Goal: Communication & Community: Answer question/provide support

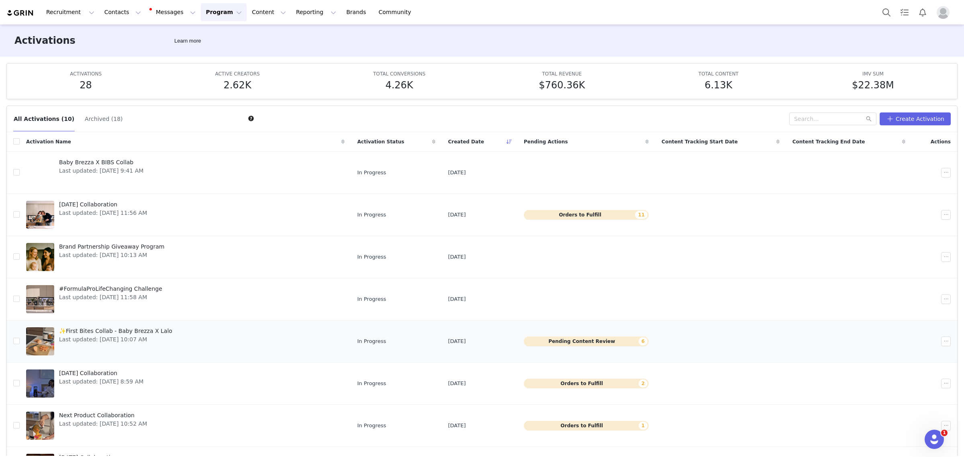
click at [206, 345] on link "✨First Bites Collab - Baby Brezza X Lalo Last updated: Aug 21, 2025 10:07 AM" at bounding box center [185, 342] width 319 height 32
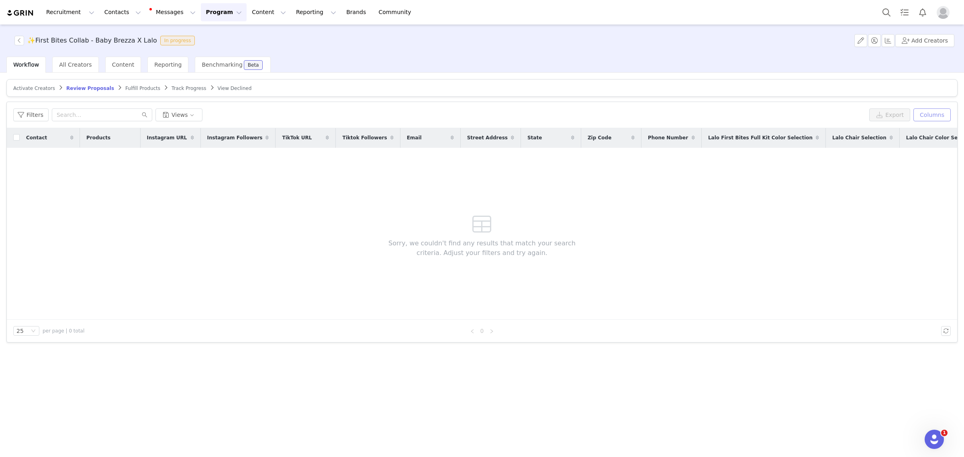
click at [771, 113] on button "Columns" at bounding box center [932, 115] width 37 height 13
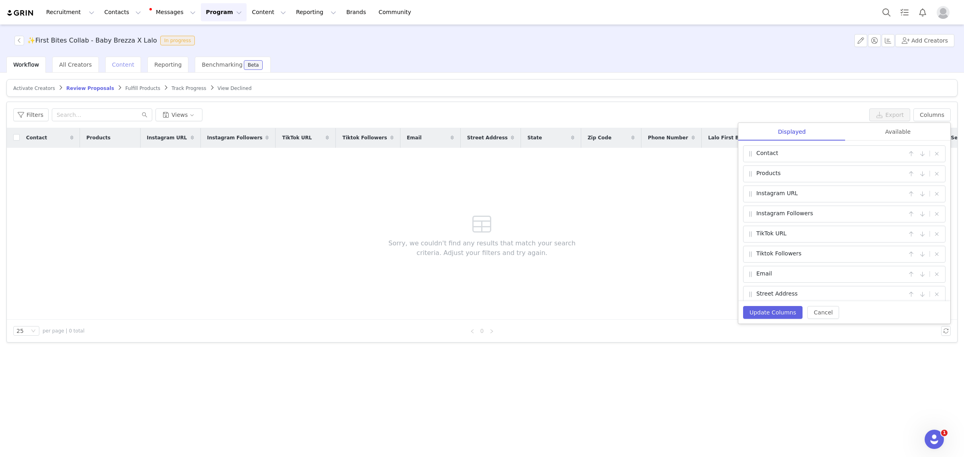
click at [127, 59] on div "Content" at bounding box center [123, 65] width 36 height 16
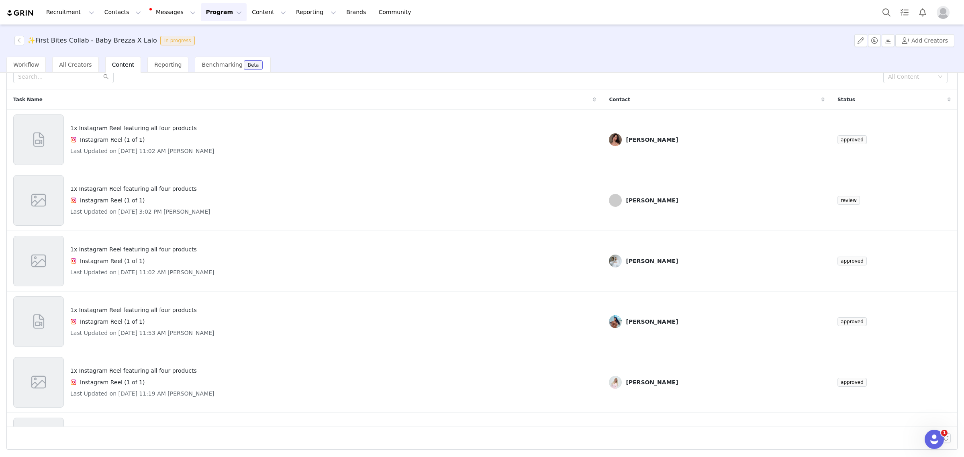
click at [204, 19] on button "Program Program" at bounding box center [224, 12] width 46 height 18
click at [204, 39] on p "Activations" at bounding box center [203, 35] width 31 height 8
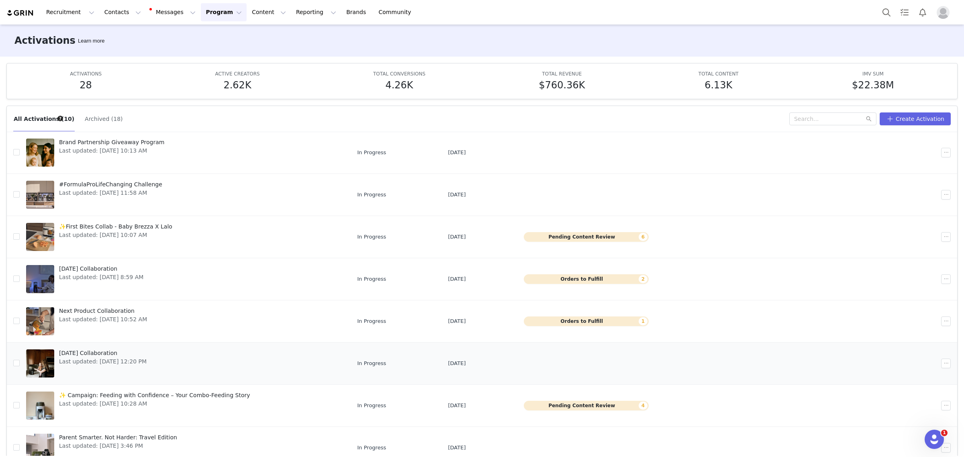
scroll to position [105, 0]
click at [240, 321] on link "Next Product Collaboration Last updated: Aug 1, 2025 10:52 AM" at bounding box center [185, 321] width 319 height 32
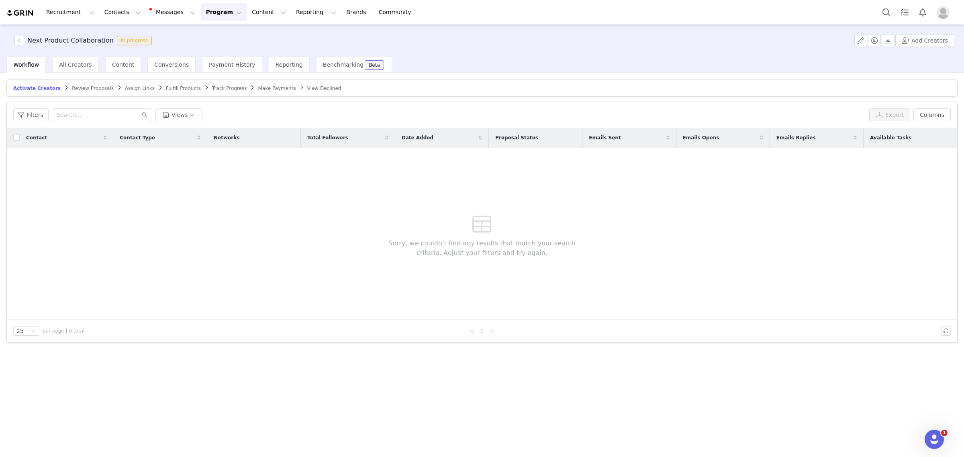
drag, startPoint x: 161, startPoint y: 86, endPoint x: 210, endPoint y: 102, distance: 51.4
click at [166, 87] on span "Fulfill Products" at bounding box center [183, 89] width 35 height 6
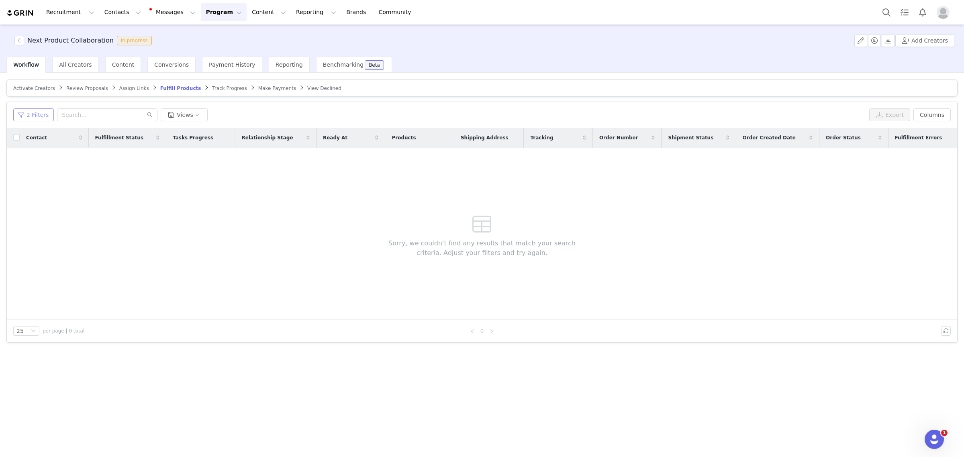
click at [31, 119] on button "2 Filters" at bounding box center [33, 115] width 41 height 13
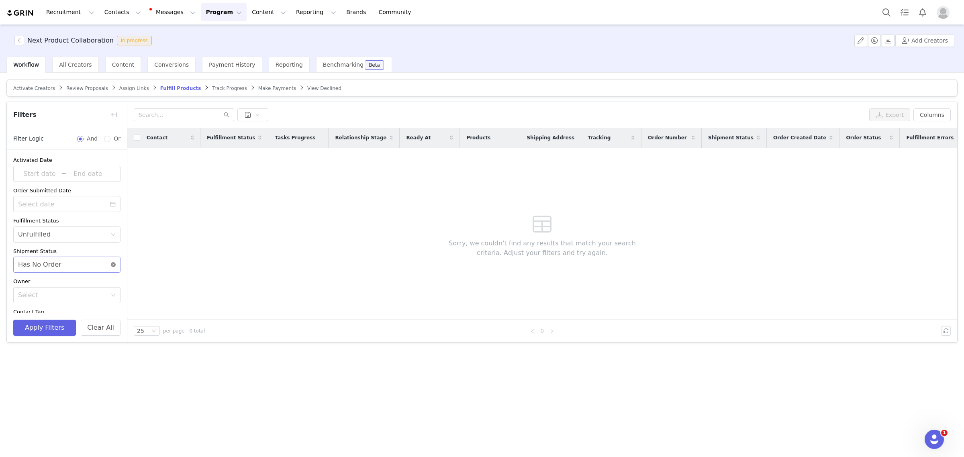
click at [111, 264] on icon "icon: close-circle" at bounding box center [113, 264] width 5 height 5
drag, startPoint x: 47, startPoint y: 336, endPoint x: 47, endPoint y: 332, distance: 4.4
click at [47, 336] on div "Apply Filters Clear All" at bounding box center [67, 327] width 120 height 29
click at [48, 330] on button "Apply Filters" at bounding box center [44, 328] width 63 height 16
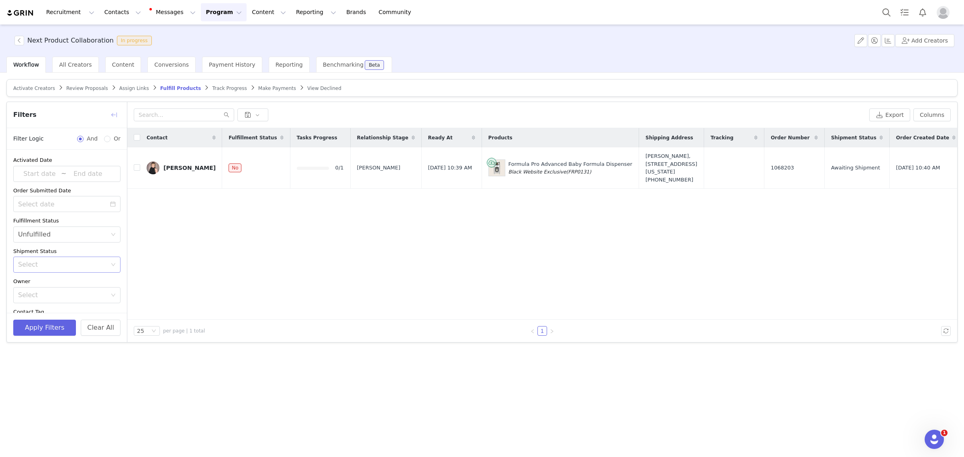
click at [116, 117] on button "button" at bounding box center [114, 115] width 13 height 13
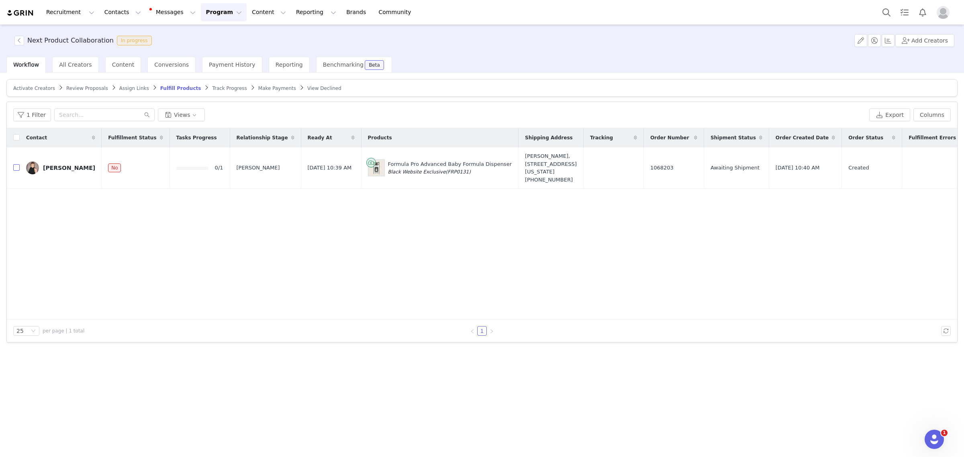
drag, startPoint x: 16, startPoint y: 166, endPoint x: 97, endPoint y: 199, distance: 87.9
click at [16, 166] on input "checkbox" at bounding box center [16, 167] width 6 height 6
checkbox input "true"
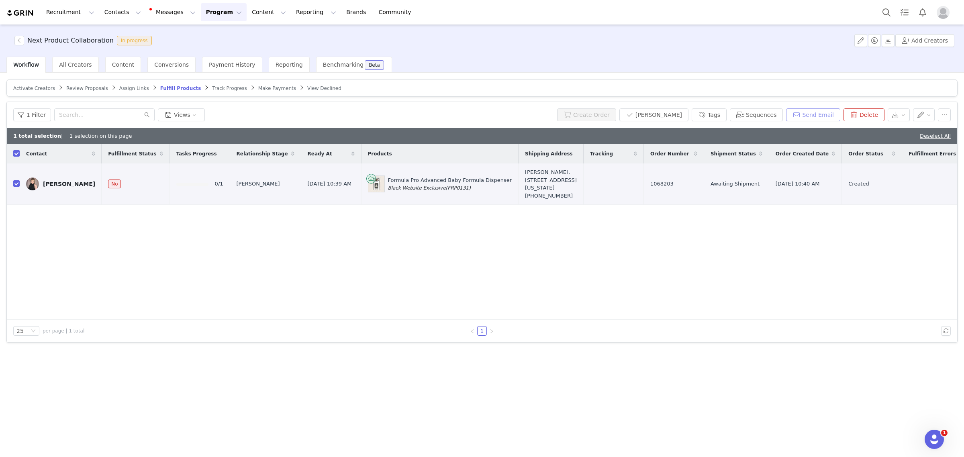
click at [771, 113] on button "Send Email" at bounding box center [813, 115] width 54 height 13
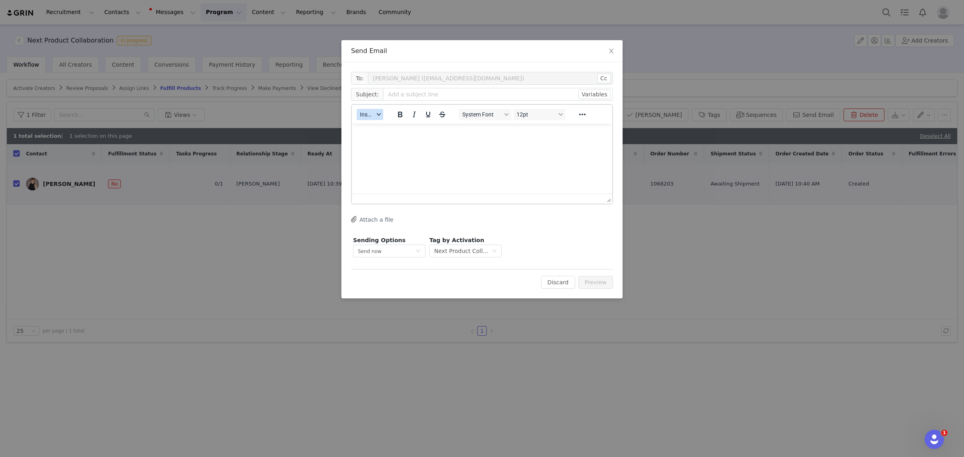
click at [370, 113] on span "Insert" at bounding box center [367, 114] width 14 height 6
click at [375, 127] on div "Insert Template" at bounding box center [399, 128] width 72 height 10
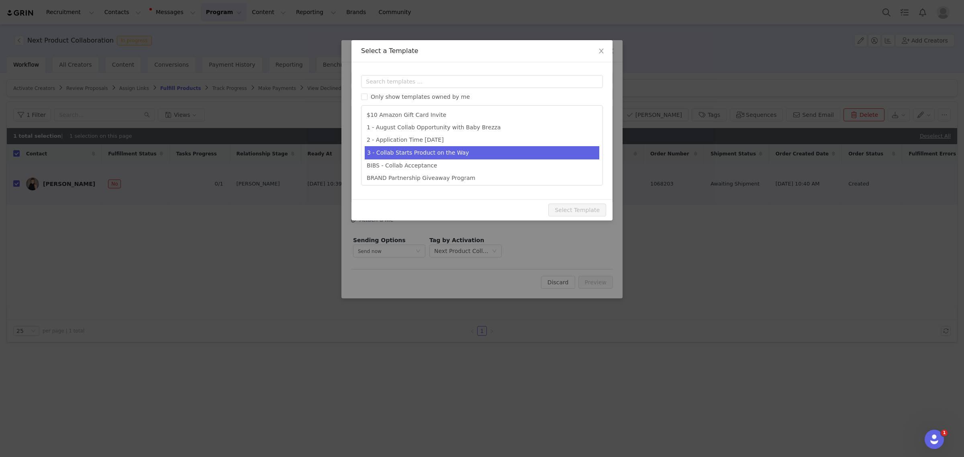
click at [511, 155] on li "3 - Collab Starts Product on the Way" at bounding box center [482, 152] width 235 height 13
type input "Your Baby Brezza Affiliate Link is Live!"
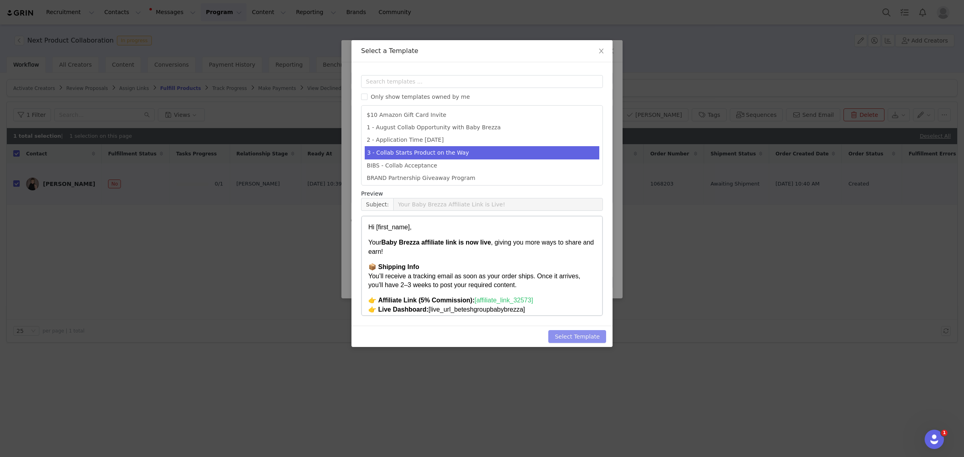
click at [582, 333] on button "Select Template" at bounding box center [578, 336] width 58 height 13
type input "Your Baby Brezza Affiliate Link is Live!"
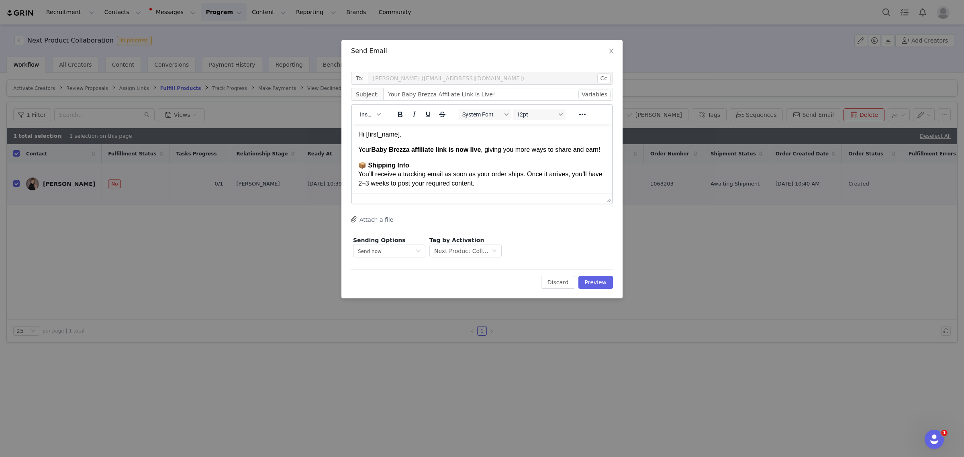
click at [454, 180] on p "📦 Shipping Info You’ll receive a tracking email as soon as your order ships. On…" at bounding box center [482, 174] width 248 height 27
click at [415, 166] on p "📦 Shipping Info You’ll receive a tracking email as soon as your order ships. On…" at bounding box center [482, 174] width 248 height 27
drag, startPoint x: 359, startPoint y: 162, endPoint x: 357, endPoint y: 152, distance: 10.2
click at [357, 152] on html "Hi First Name , Your Baby Brezza affiliate link is now live , giving you more w…" at bounding box center [482, 269] width 260 height 291
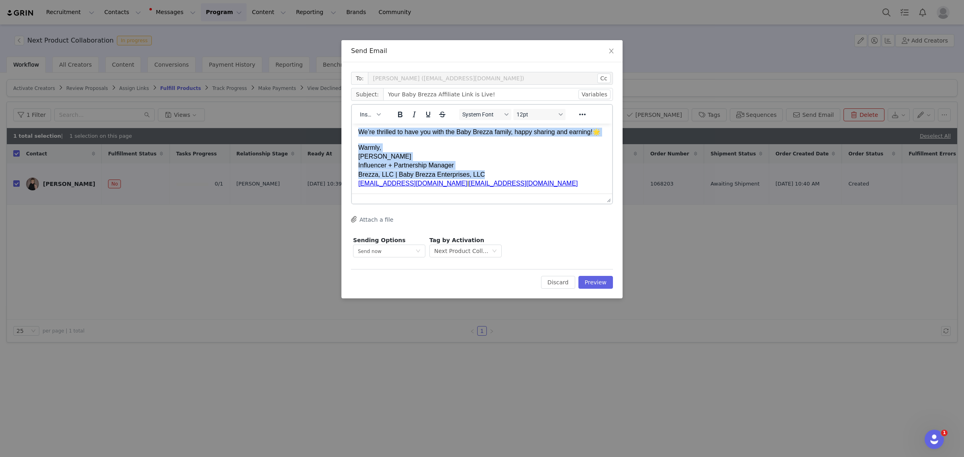
scroll to position [207, 0]
drag, startPoint x: 359, startPoint y: 158, endPoint x: 565, endPoint y: 141, distance: 206.9
click at [565, 141] on body "Hi First Name , 📦 Shipping Info You’ll receive a tracking email as soon as your…" at bounding box center [482, 56] width 248 height 262
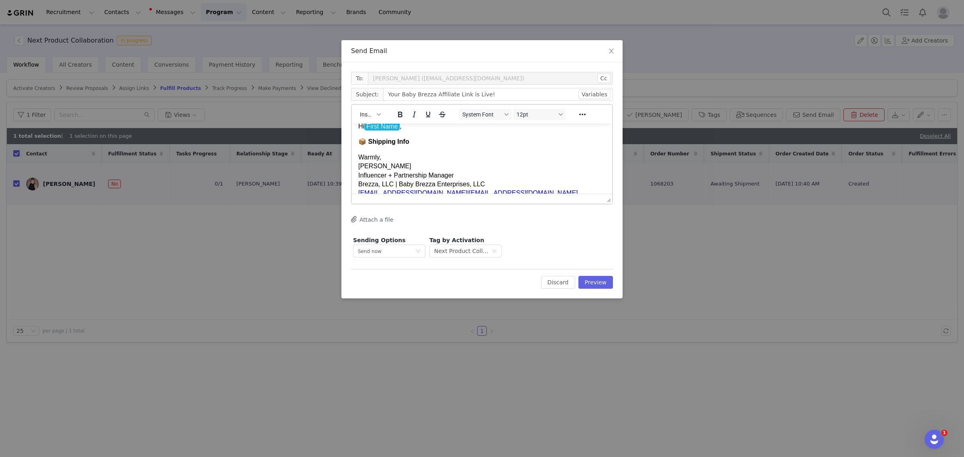
scroll to position [0, 0]
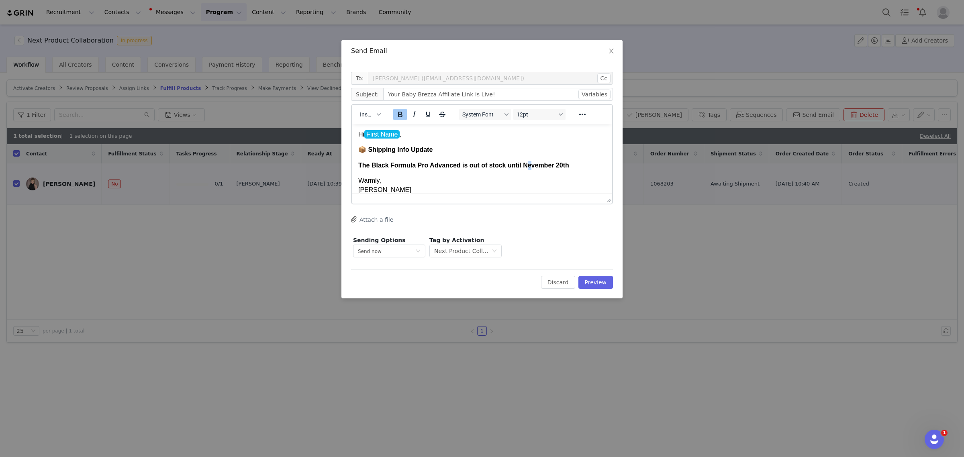
drag, startPoint x: 524, startPoint y: 164, endPoint x: 529, endPoint y: 164, distance: 5.2
click at [529, 164] on strong "The Black Formula Pro Advanced is out of stock until Nevember 20th" at bounding box center [463, 165] width 211 height 7
click at [580, 167] on p "The Black Formula Pro Advanced is out of stock until November 20th" at bounding box center [482, 165] width 248 height 9
drag, startPoint x: 580, startPoint y: 167, endPoint x: 291, endPoint y: 167, distance: 289.3
click at [352, 167] on html "Hi First Name , 📦 Shipping Info Update The Black Formula Pro Advanced is out of…" at bounding box center [482, 176] width 260 height 104
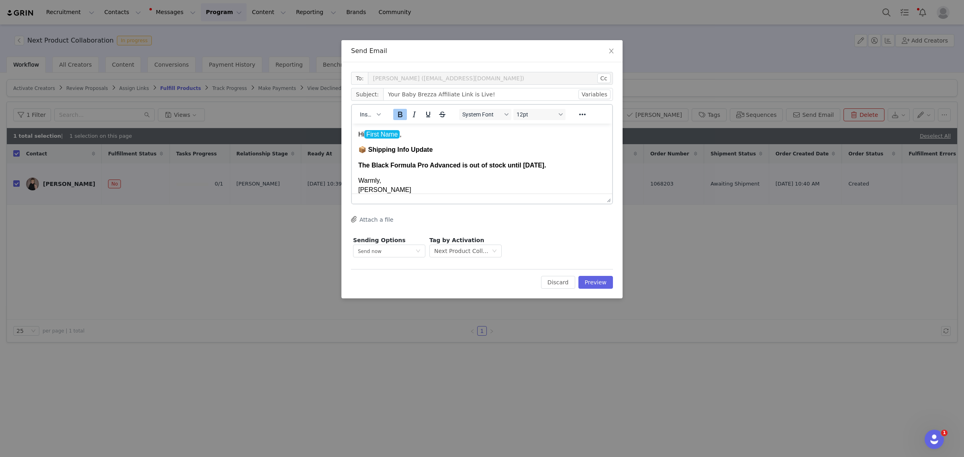
click at [397, 116] on icon "Bold" at bounding box center [400, 115] width 10 height 10
click at [439, 146] on p "📦 Shipping Info Update" at bounding box center [482, 149] width 248 height 9
click at [573, 166] on p "The Black Formula Pro Advanced is out of stock until November 20th." at bounding box center [482, 165] width 248 height 9
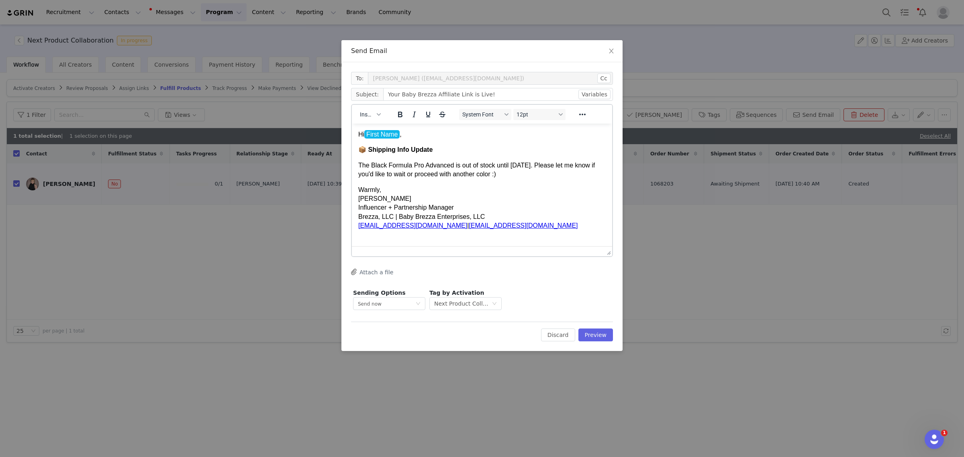
drag, startPoint x: 609, startPoint y: 201, endPoint x: 595, endPoint y: 254, distance: 54.9
click at [576, 215] on p "Warmly, Monique Budelman Influencer + Partnership Manager Brezza, LLC | Baby Br…" at bounding box center [482, 208] width 248 height 45
drag, startPoint x: 460, startPoint y: 164, endPoint x: 552, endPoint y: 164, distance: 91.6
click at [552, 164] on p "The Black Formula Pro Advanced is out of stock until November 20th. Please let …" at bounding box center [482, 170] width 248 height 18
click at [403, 118] on icon "Bold" at bounding box center [400, 115] width 10 height 10
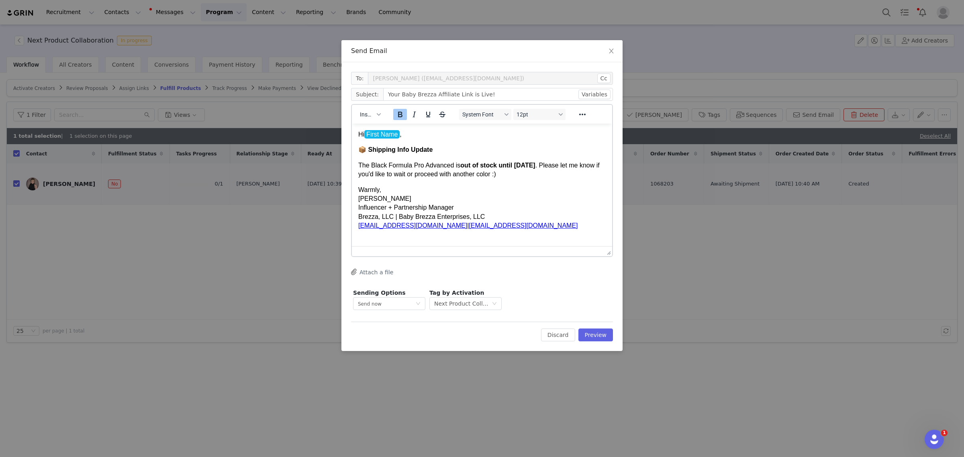
click at [559, 199] on p "Warmly, Monique Budelman Influencer + Partnership Manager Brezza, LLC | Baby Br…" at bounding box center [482, 208] width 248 height 45
click at [601, 336] on button "Preview" at bounding box center [596, 335] width 35 height 13
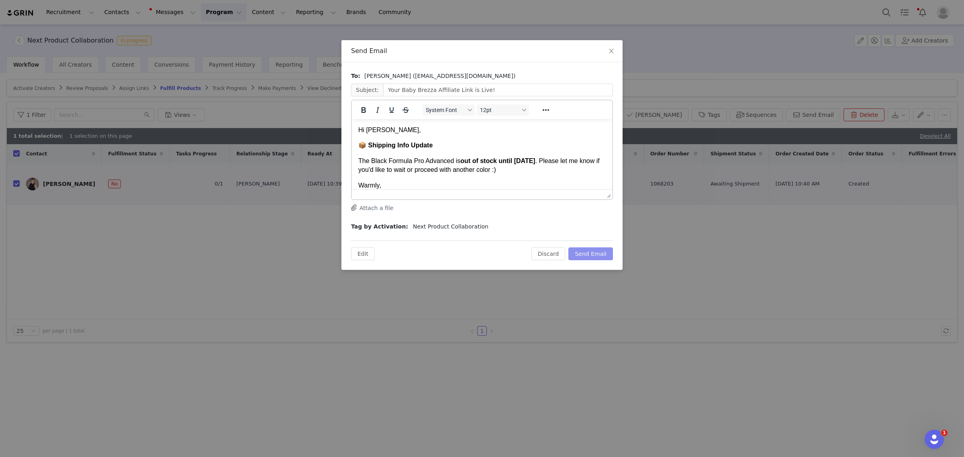
click at [600, 252] on button "Send Email" at bounding box center [591, 254] width 45 height 13
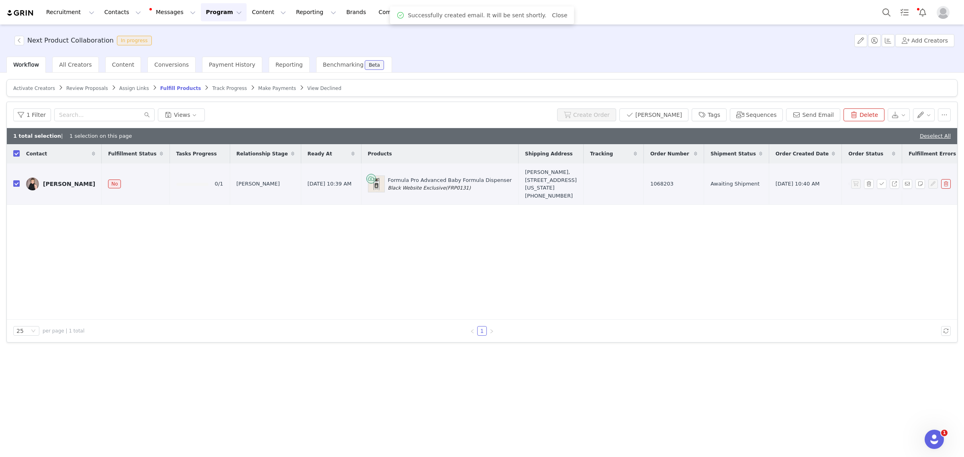
click at [17, 180] on input "checkbox" at bounding box center [16, 183] width 6 height 6
checkbox input "false"
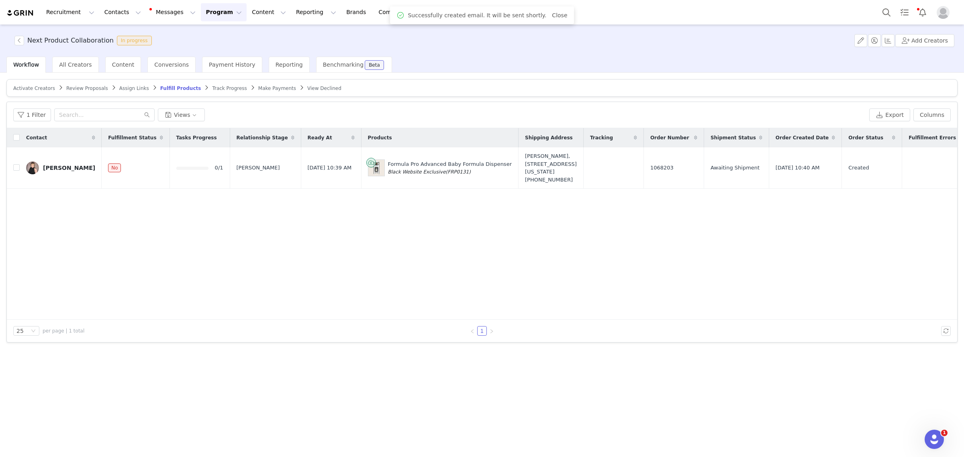
click at [203, 12] on button "Program Program" at bounding box center [224, 12] width 46 height 18
click at [199, 35] on p "Activations" at bounding box center [203, 35] width 31 height 8
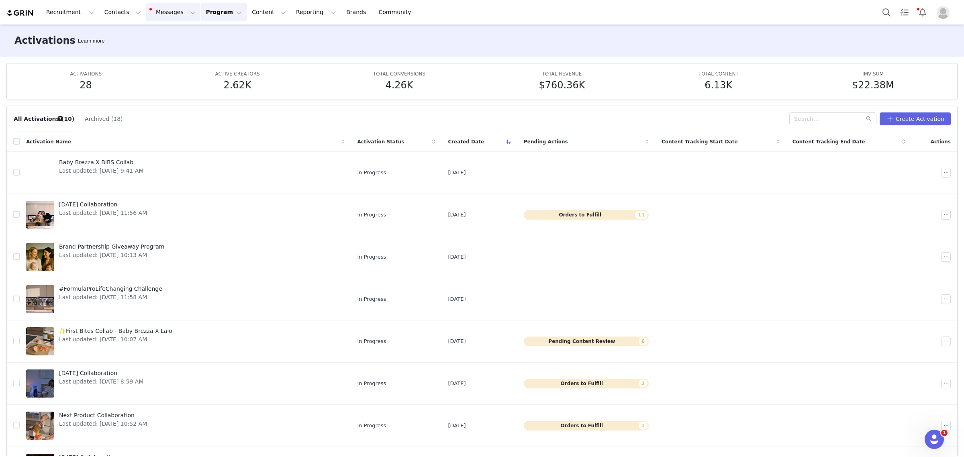
click at [169, 15] on button "Messages Messages" at bounding box center [173, 12] width 54 height 18
click at [170, 51] on div "Inbox 16" at bounding box center [165, 50] width 54 height 8
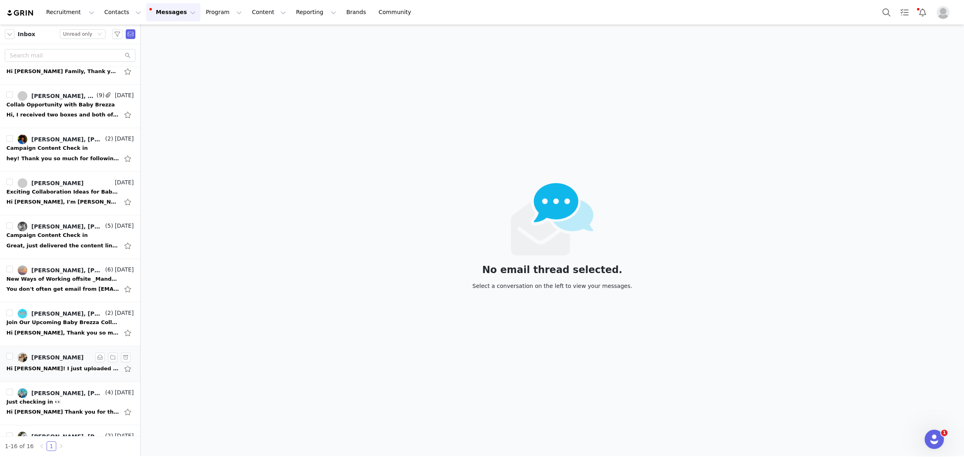
scroll to position [322, 0]
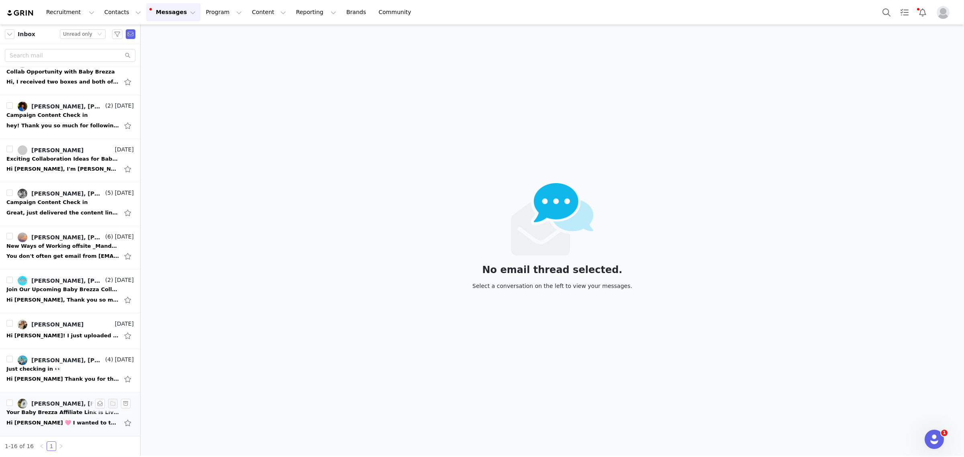
click at [38, 366] on div "Your Baby Brezza Affiliate Link is Live!" at bounding box center [62, 413] width 113 height 8
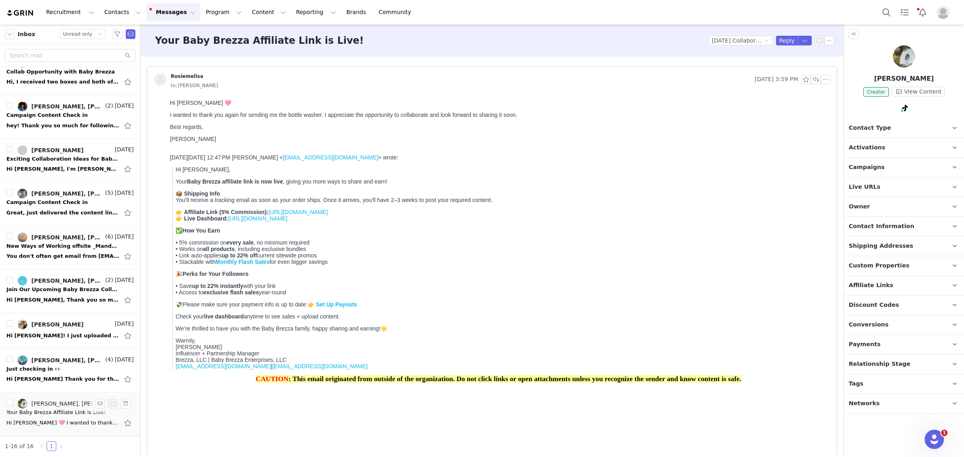
scroll to position [0, 0]
drag, startPoint x: 329, startPoint y: 117, endPoint x: 371, endPoint y: 137, distance: 46.4
click at [371, 137] on div "Hi Monique 🩷 I wanted to thank you again for sending me the bottle washer. I ap…" at bounding box center [498, 121] width 657 height 43
click at [491, 154] on body "Hi Monique 🩷 I wanted to thank you again for sending me the bottle washer. I ap…" at bounding box center [498, 280] width 657 height 360
click at [771, 42] on button "Reply" at bounding box center [787, 41] width 22 height 10
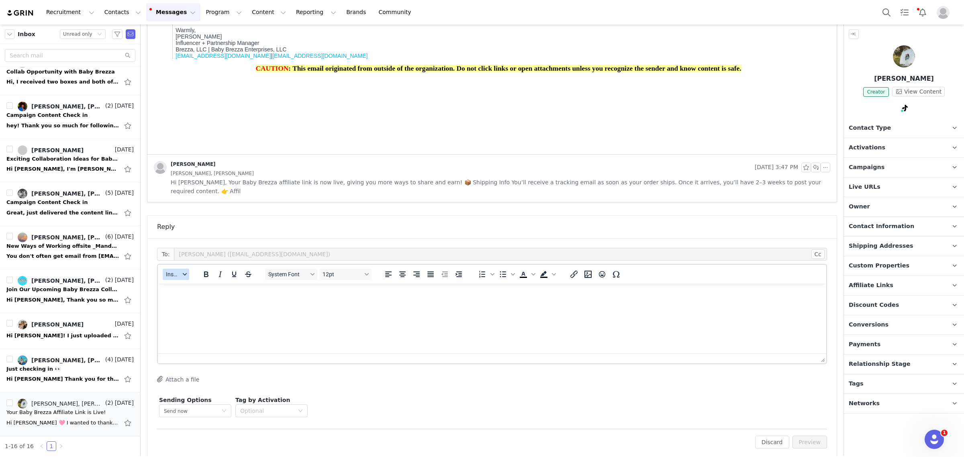
click at [178, 271] on span "Insert" at bounding box center [173, 274] width 14 height 6
click at [179, 278] on div "Insert Template" at bounding box center [205, 279] width 72 height 10
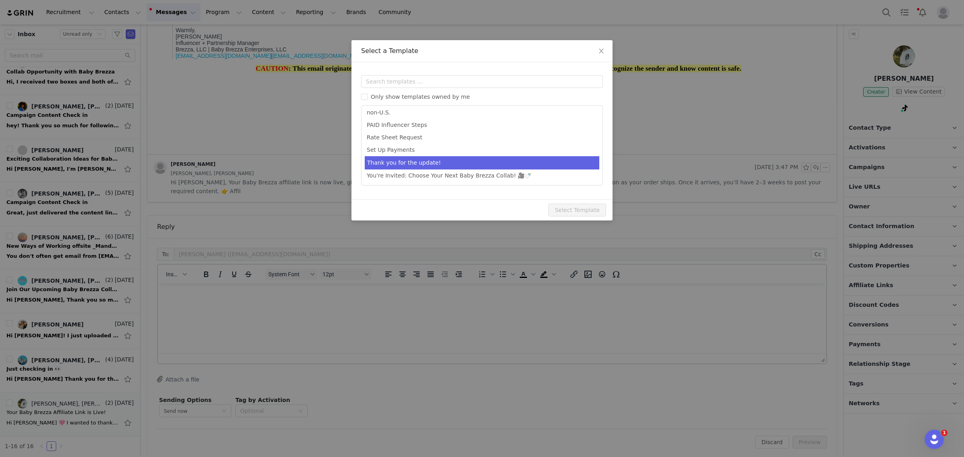
click at [442, 162] on li "Thank you for the update!" at bounding box center [482, 162] width 235 height 13
type input "Thank you for the update!"
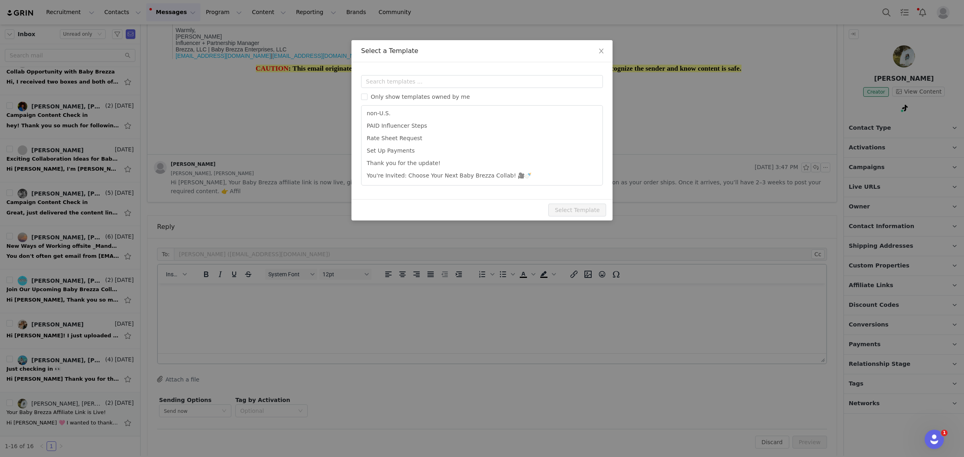
scroll to position [214, 0]
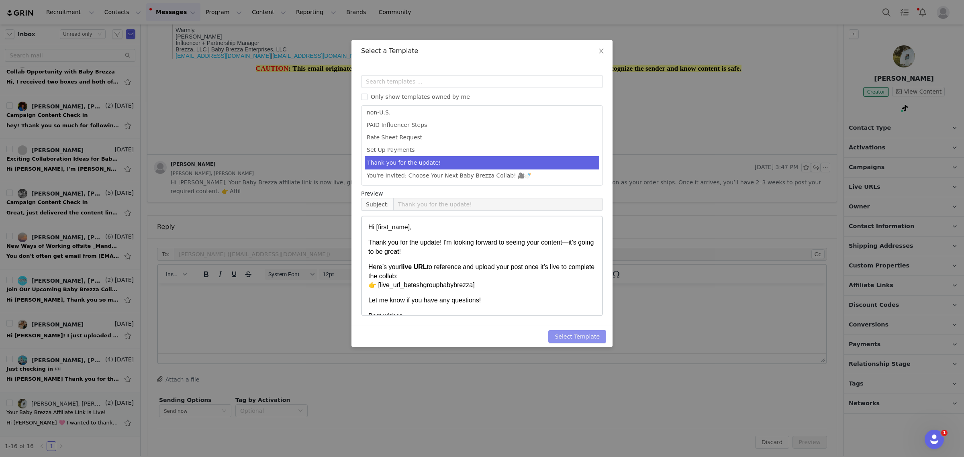
click at [581, 332] on button "Select Template" at bounding box center [578, 336] width 58 height 13
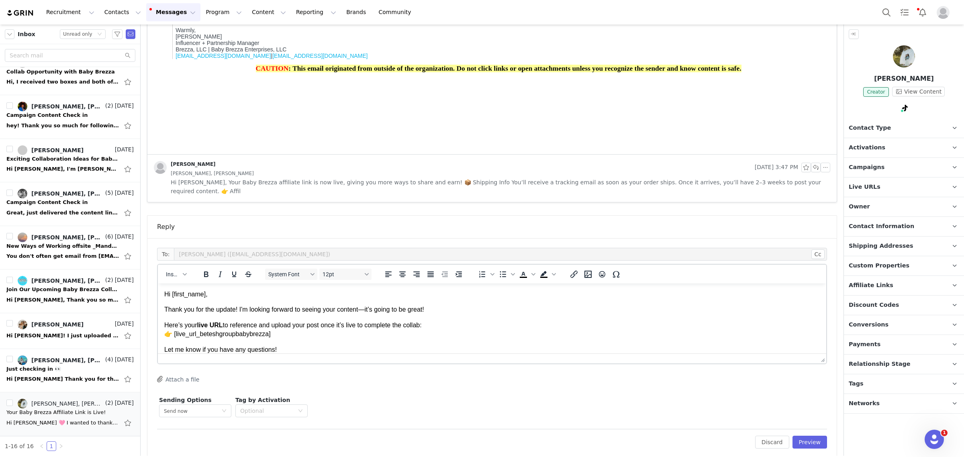
scroll to position [0, 0]
click at [771, 366] on div "Edit Discard Preview" at bounding box center [492, 439] width 670 height 20
click at [771, 366] on button "Preview" at bounding box center [810, 442] width 35 height 13
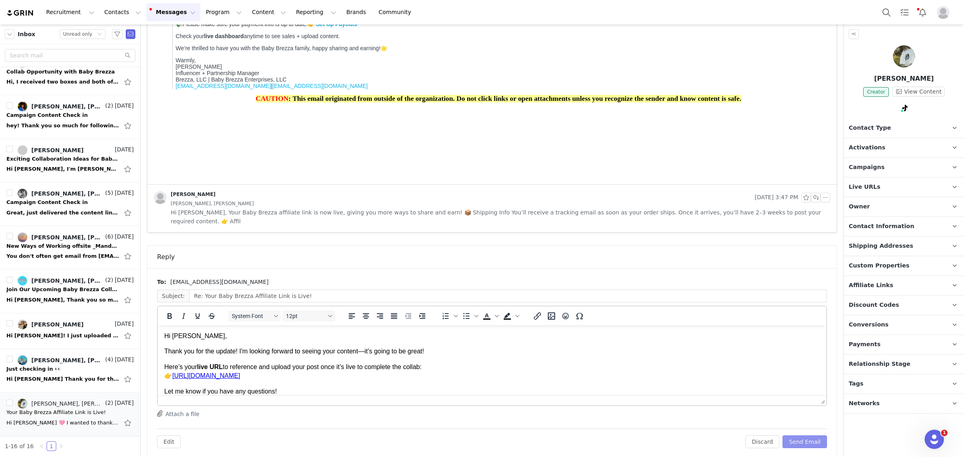
click at [771, 366] on button "Send Email" at bounding box center [805, 442] width 45 height 13
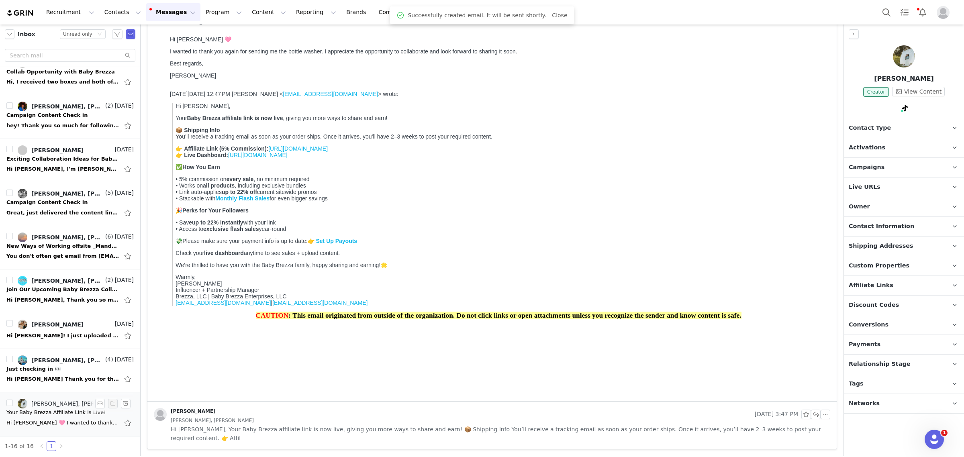
scroll to position [55, 0]
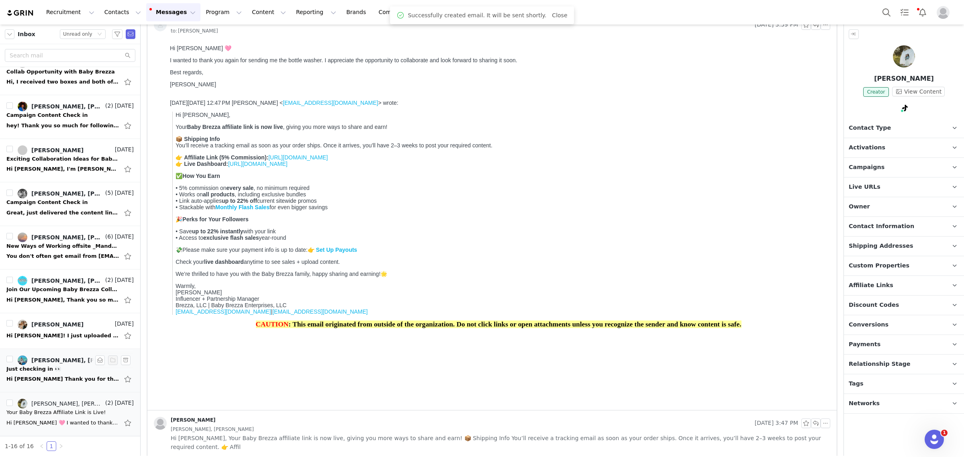
click at [40, 366] on div "Hi Monique Thank you for the details. I already processed the entire applicatio…" at bounding box center [69, 379] width 127 height 13
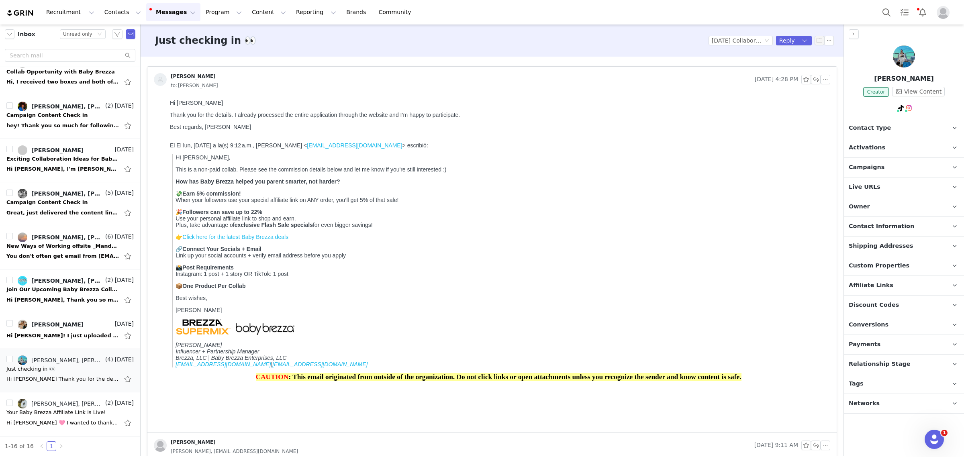
scroll to position [0, 0]
drag, startPoint x: 244, startPoint y: 115, endPoint x: 360, endPoint y: 133, distance: 117.5
click at [360, 130] on div "Hi Monique Thank you for the details. I already processed the entire applicatio…" at bounding box center [498, 115] width 657 height 31
click at [360, 130] on p "Best regards, María" at bounding box center [498, 127] width 657 height 6
drag, startPoint x: 277, startPoint y: 190, endPoint x: 277, endPoint y: 200, distance: 9.2
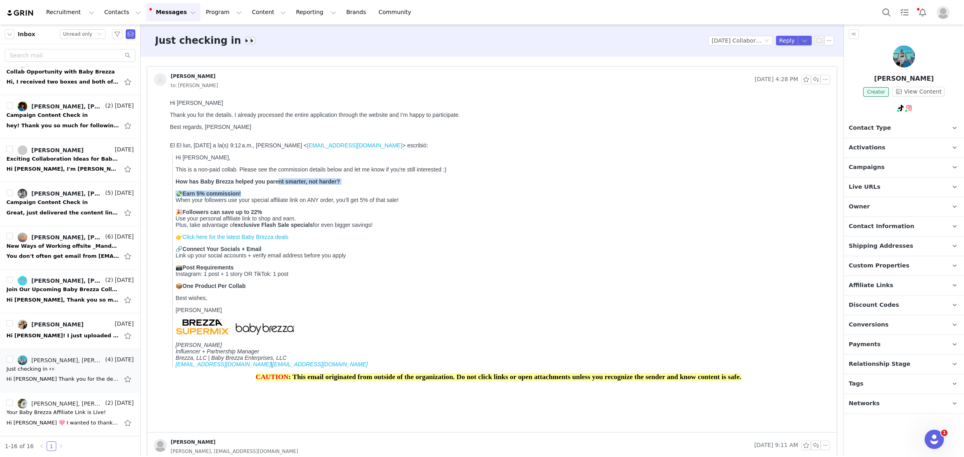
click at [277, 200] on div "Hi Maria, This is a non-paid collab. Please see the commission details below an…" at bounding box center [502, 260] width 652 height 213
click at [288, 201] on p "💸 Earn 5% commission! When your followers use your special affiliate link on AN…" at bounding box center [502, 196] width 652 height 13
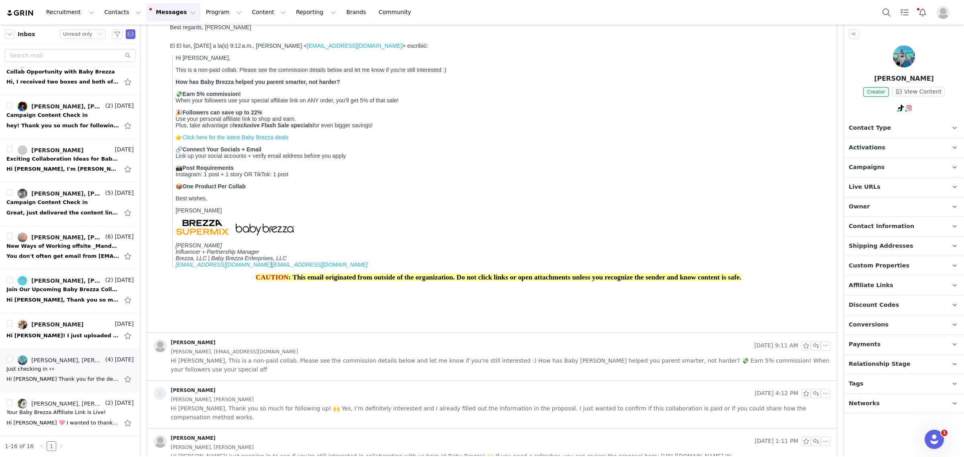
click at [331, 355] on div "Maria Salazar, mafersalazaar18@gmail.com" at bounding box center [501, 352] width 660 height 9
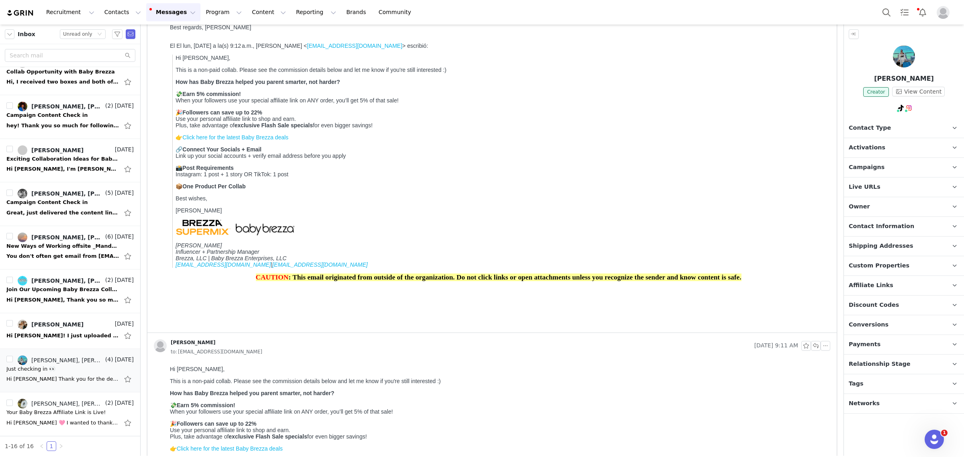
scroll to position [0, 0]
click at [771, 155] on p "Activations" at bounding box center [894, 147] width 101 height 19
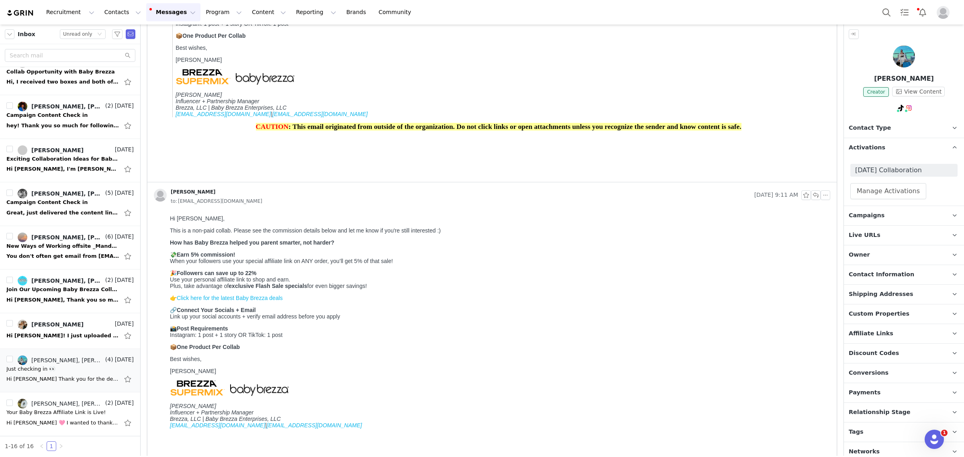
scroll to position [339, 0]
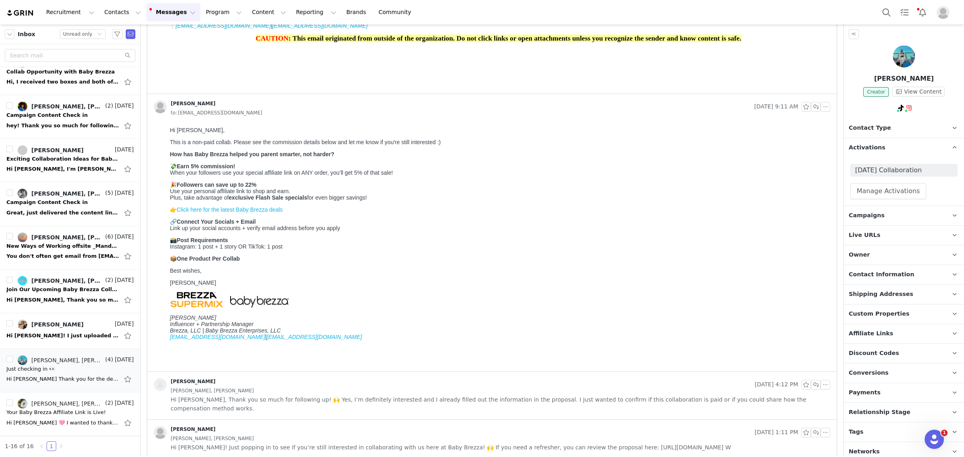
click at [383, 366] on span "Hi Monique, Thank you so much for following up! 🙌 Yes, I’m definitely intereste…" at bounding box center [501, 404] width 660 height 18
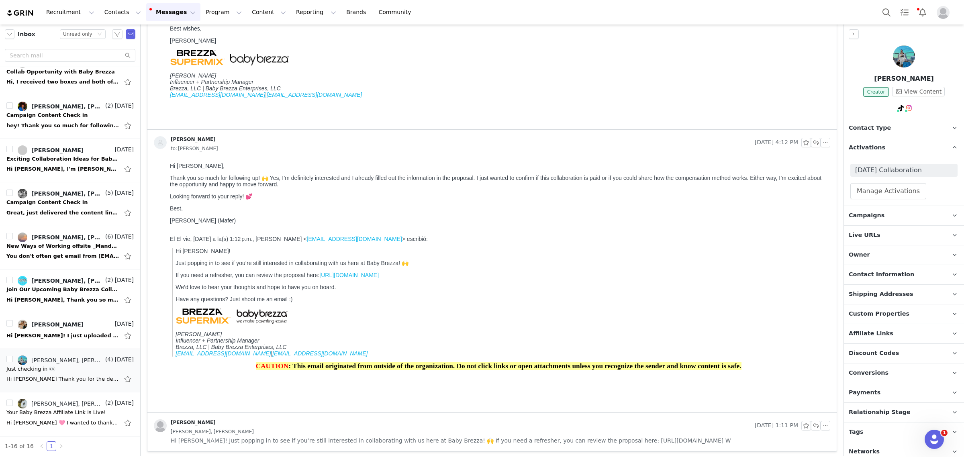
scroll to position [584, 0]
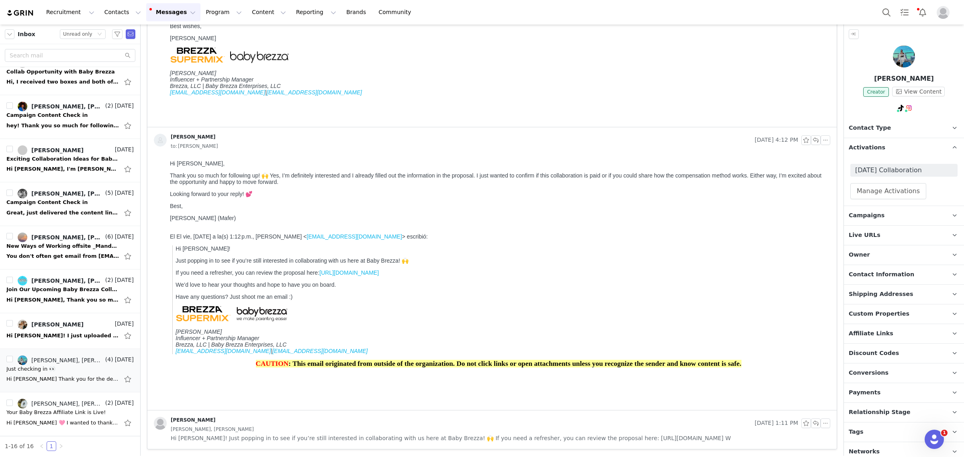
click at [379, 276] on link "https://beteshgroupbabybrezza.grin.live/7b9190af-1c7a-4a56-b984-157ad8538e76" at bounding box center [348, 273] width 59 height 6
click at [54, 364] on link "Mafer Salazar, Monique Budelman" at bounding box center [61, 361] width 86 height 10
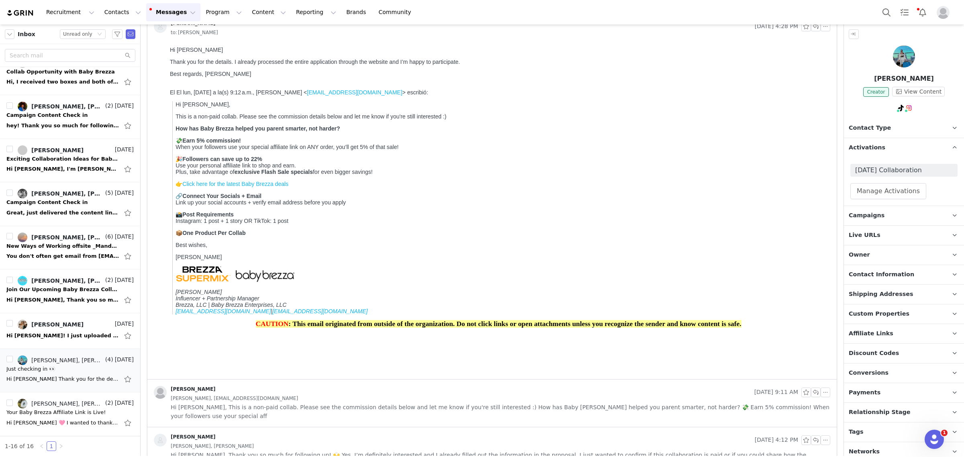
scroll to position [0, 0]
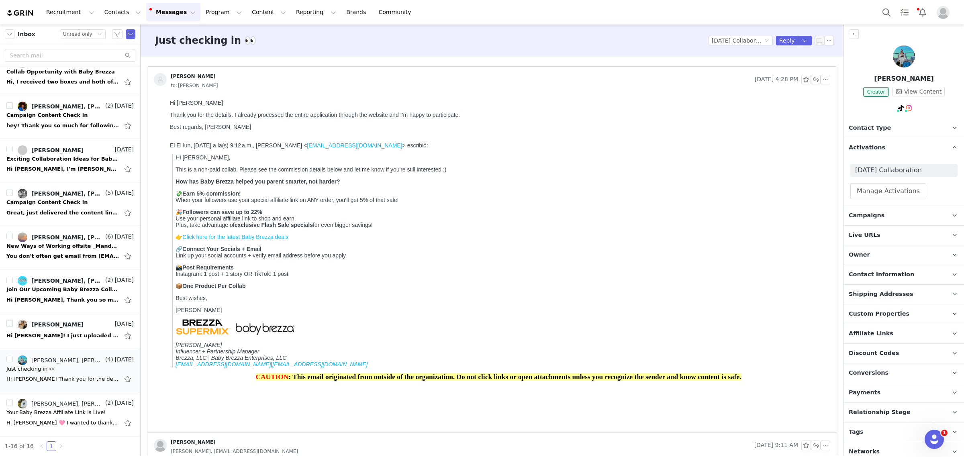
click at [771, 290] on p "Shipping Addresses" at bounding box center [894, 294] width 101 height 19
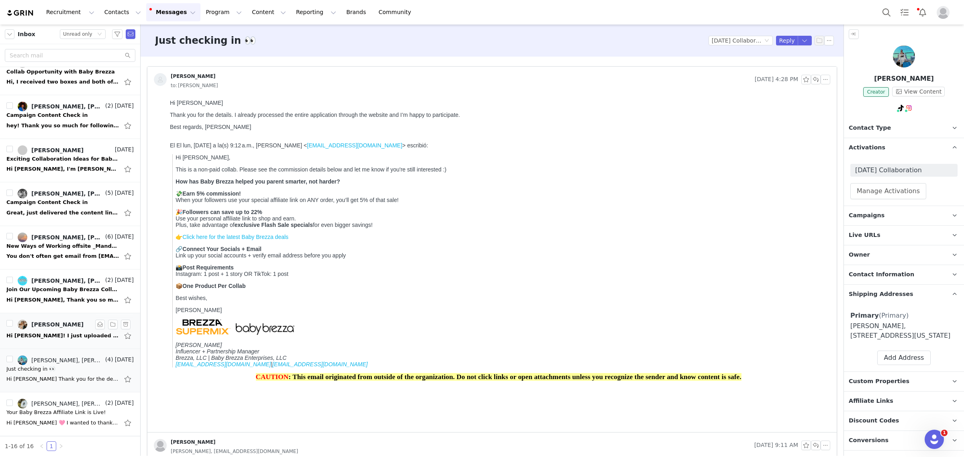
click at [40, 319] on li "Taylor Leo Sep 29 Hi Monique! I just uploaded my video on Instagram. I had so m…" at bounding box center [70, 331] width 140 height 36
click at [40, 326] on div "Taylor Leo" at bounding box center [57, 324] width 52 height 6
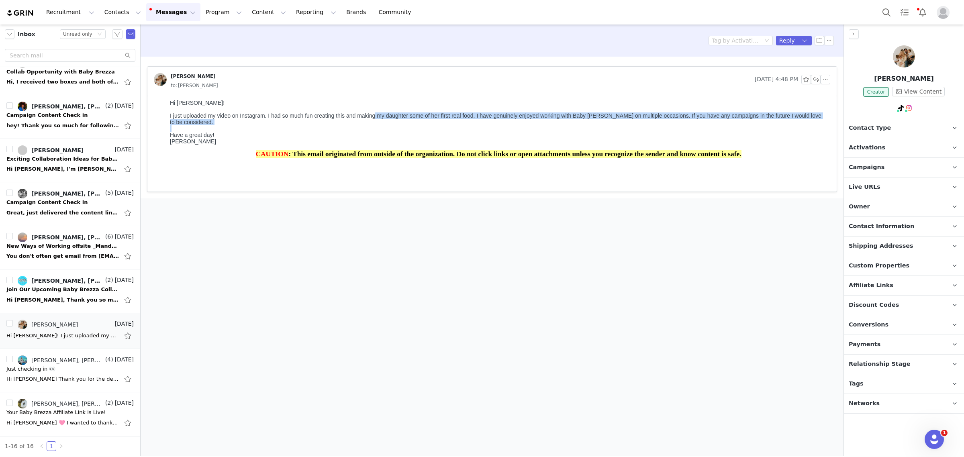
drag, startPoint x: 376, startPoint y: 118, endPoint x: 497, endPoint y: 133, distance: 121.5
click at [497, 133] on body "Hi Monique! I just uploaded my video on Instagram. I had so much fun creating t…" at bounding box center [498, 143] width 657 height 86
click at [514, 132] on div at bounding box center [498, 128] width 657 height 6
drag, startPoint x: 670, startPoint y: 117, endPoint x: 734, endPoint y: 135, distance: 66.9
click at [734, 135] on body "Hi Monique! I just uploaded my video on Instagram. I had so much fun creating t…" at bounding box center [498, 143] width 657 height 86
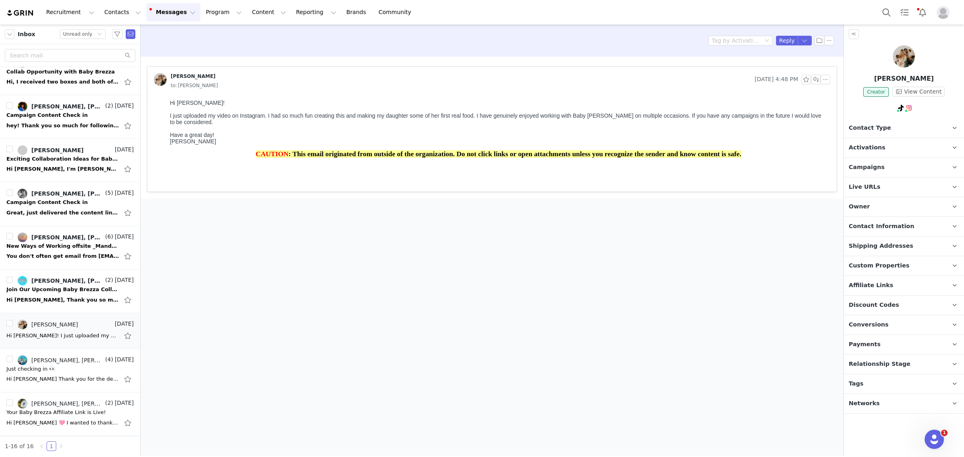
click at [756, 138] on div "Have a great day!" at bounding box center [498, 135] width 657 height 6
click at [771, 160] on p "Campaigns Any campaigns associated with a contact will be available to them via…" at bounding box center [894, 167] width 101 height 19
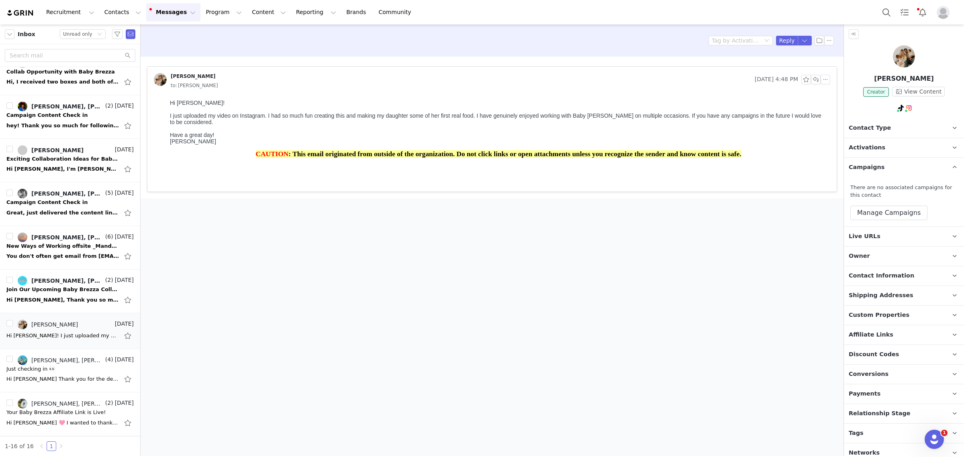
click at [771, 149] on span "Activations" at bounding box center [867, 147] width 37 height 9
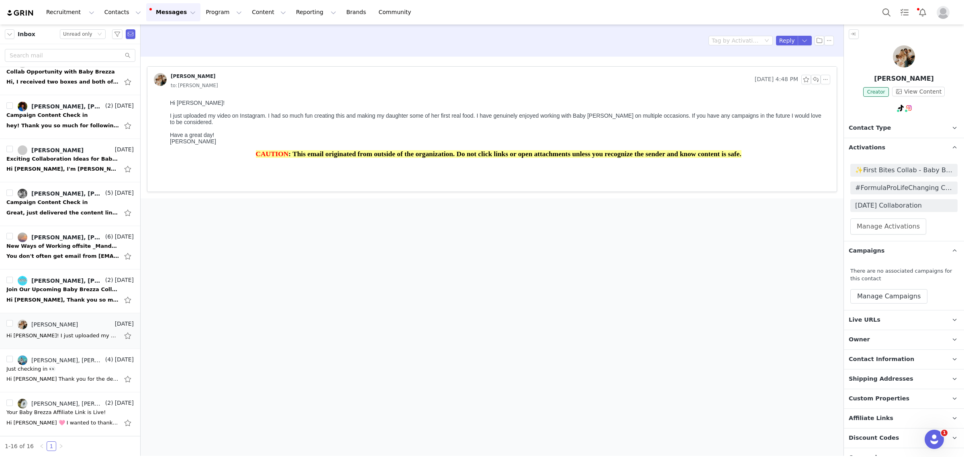
click at [771, 63] on img at bounding box center [904, 56] width 22 height 22
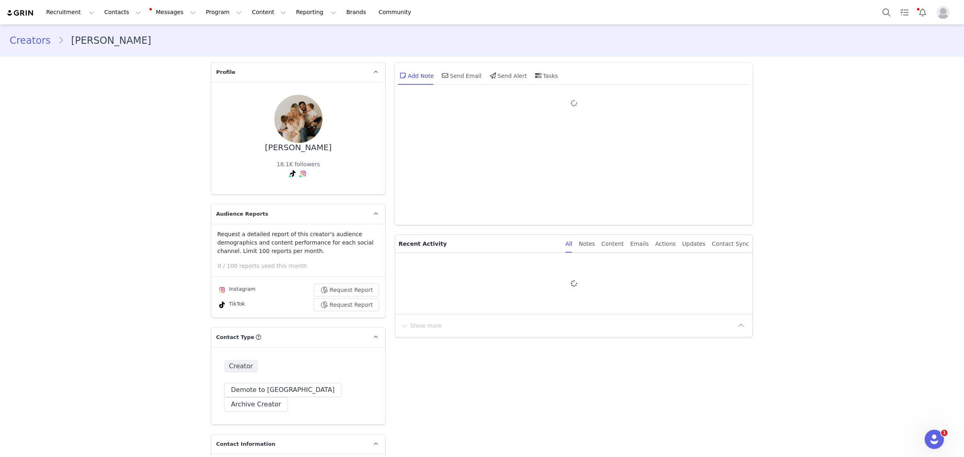
type input "+1 ([GEOGRAPHIC_DATA])"
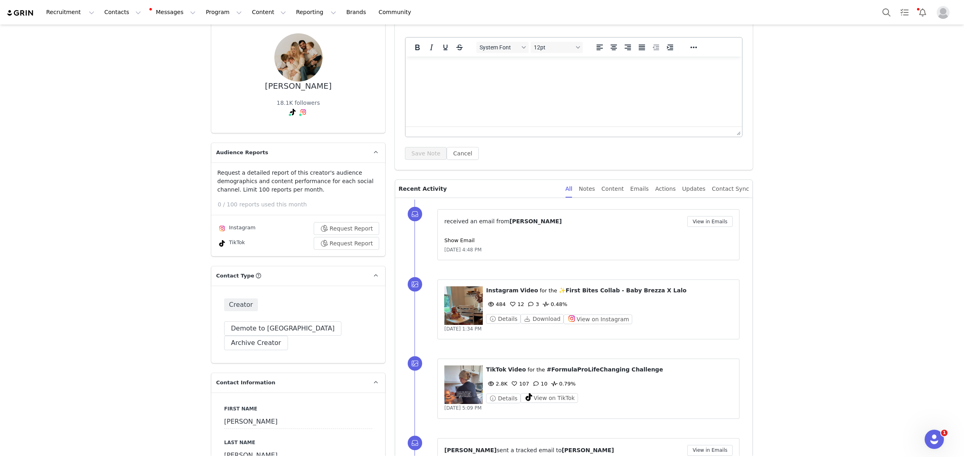
scroll to position [50, 0]
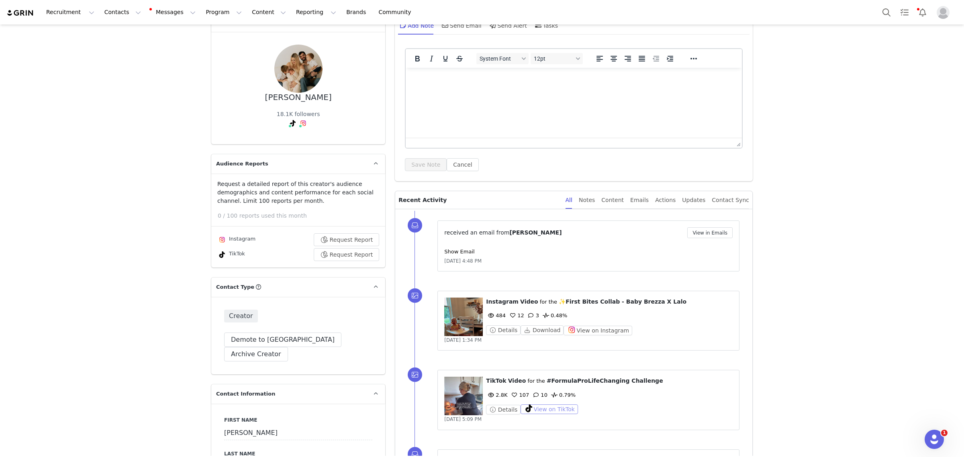
drag, startPoint x: 541, startPoint y: 411, endPoint x: 582, endPoint y: 411, distance: 40.6
click at [541, 366] on button "View on TikTok" at bounding box center [549, 410] width 57 height 10
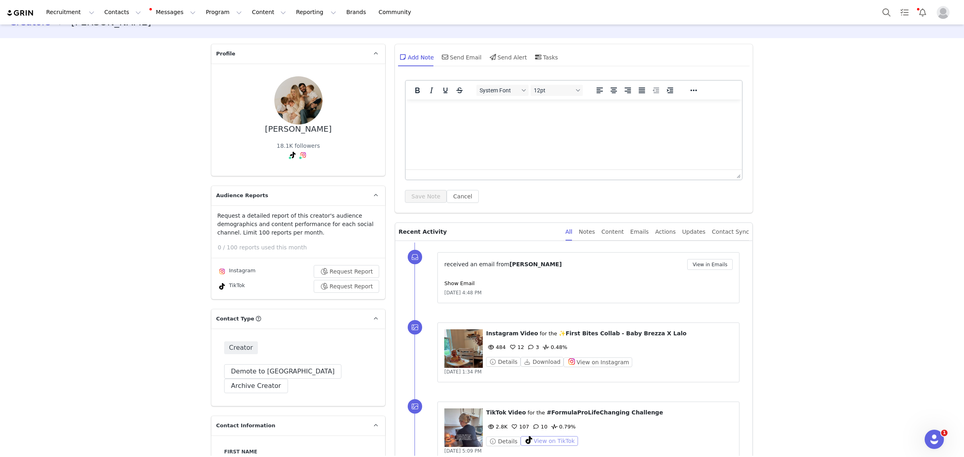
scroll to position [0, 0]
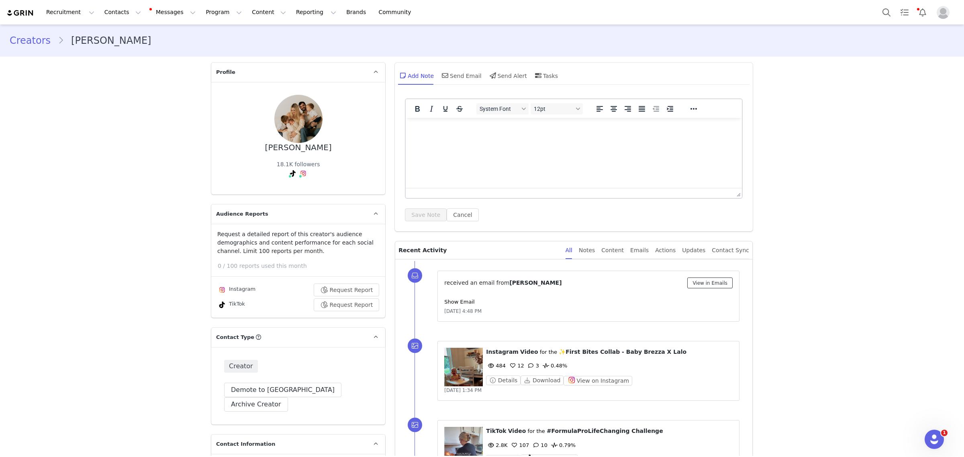
click at [698, 281] on button "View in Emails" at bounding box center [710, 283] width 45 height 11
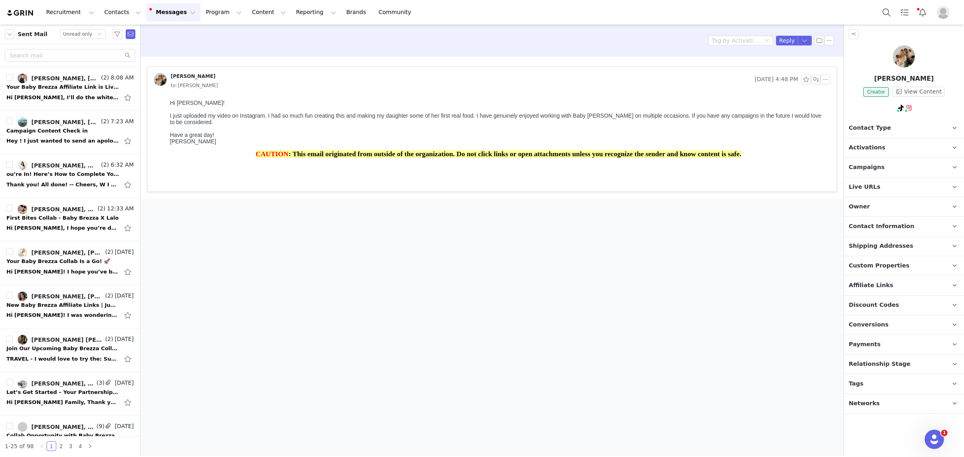
click at [771, 175] on p "Campaigns Any campaigns associated with a contact will be available to them via…" at bounding box center [894, 167] width 101 height 19
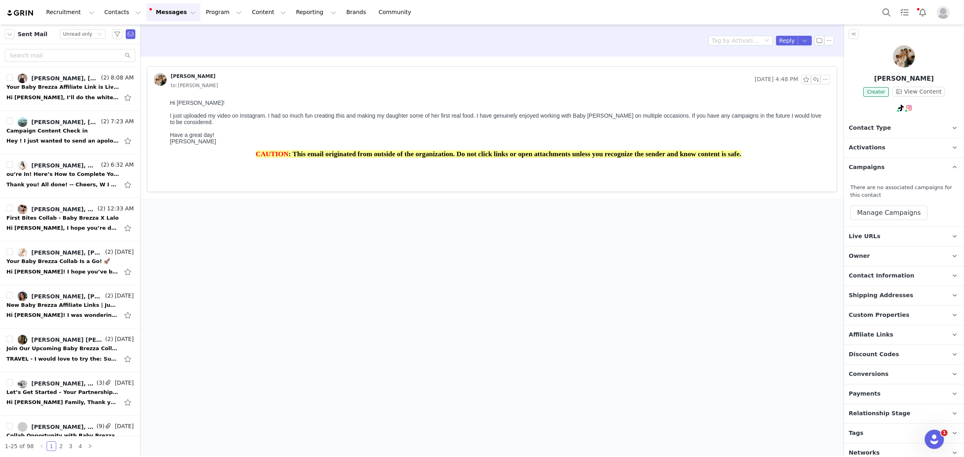
click at [771, 153] on p "Activations" at bounding box center [894, 147] width 101 height 19
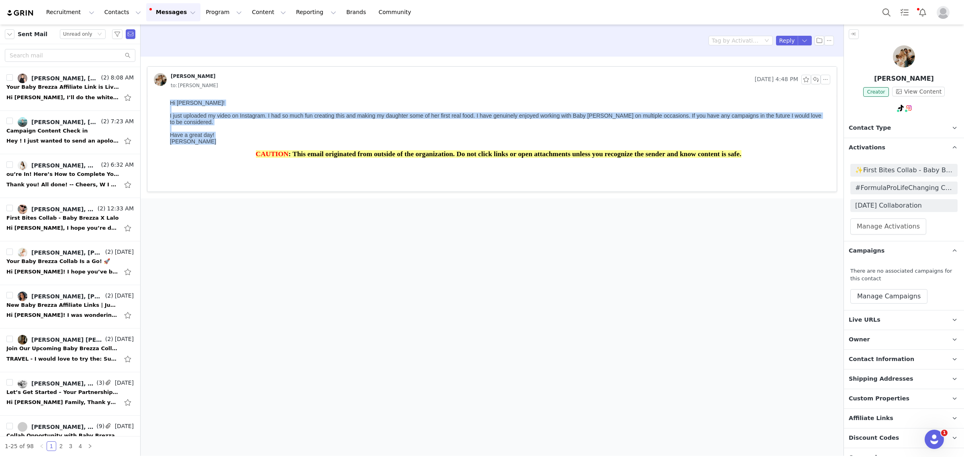
drag, startPoint x: 185, startPoint y: 157, endPoint x: 308, endPoint y: 185, distance: 126.2
click at [167, 96] on html "Hi Monique! I just uploaded my video on Instagram. I had so much fun creating t…" at bounding box center [499, 143] width 664 height 95
copy body "Hi Monique! I just uploaded my video on Instagram. I had so much fun creating t…"
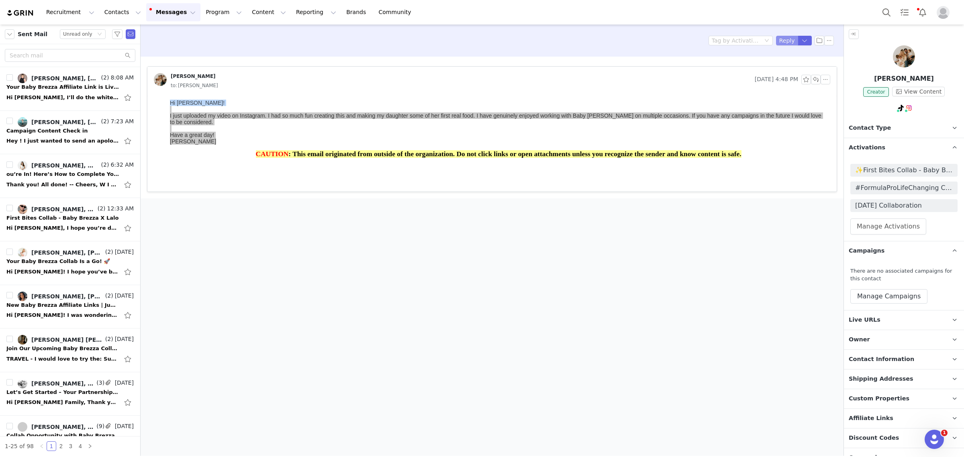
click at [771, 41] on button "Reply" at bounding box center [787, 41] width 22 height 10
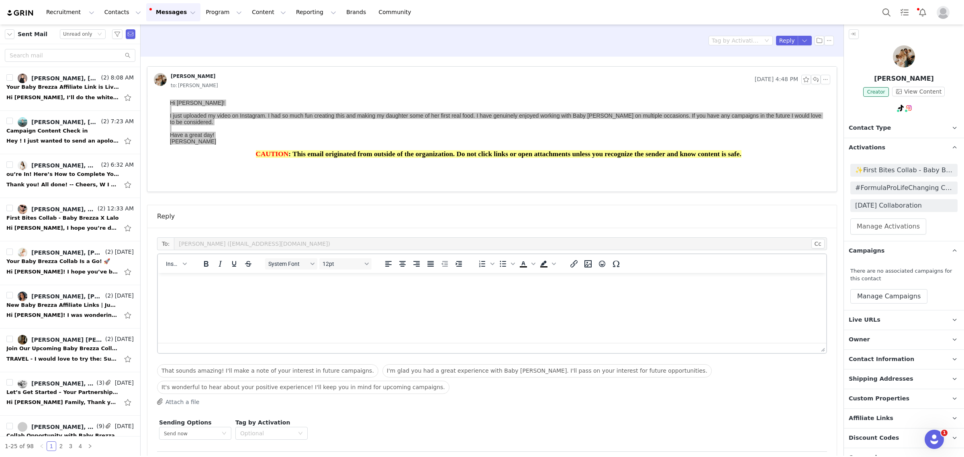
drag, startPoint x: 225, startPoint y: 292, endPoint x: 187, endPoint y: 292, distance: 38.6
drag, startPoint x: 187, startPoint y: 292, endPoint x: 212, endPoint y: 316, distance: 35.0
click at [212, 295] on html at bounding box center [492, 284] width 669 height 22
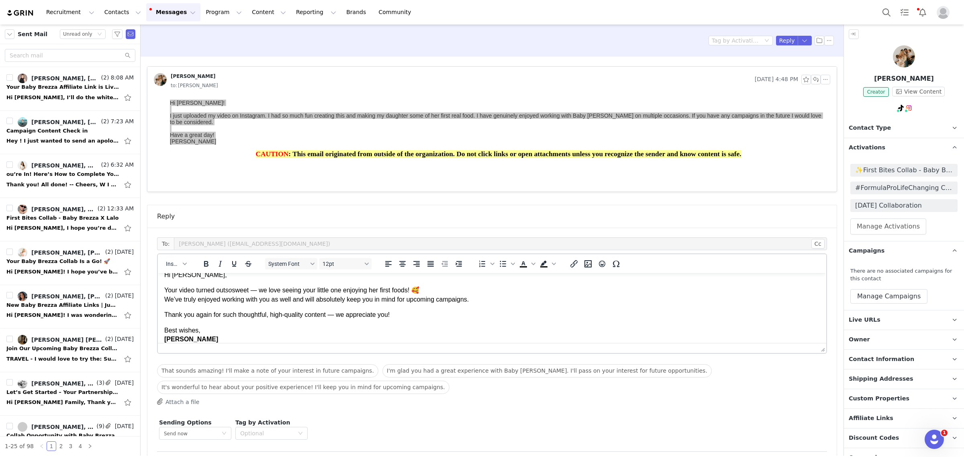
scroll to position [15, 0]
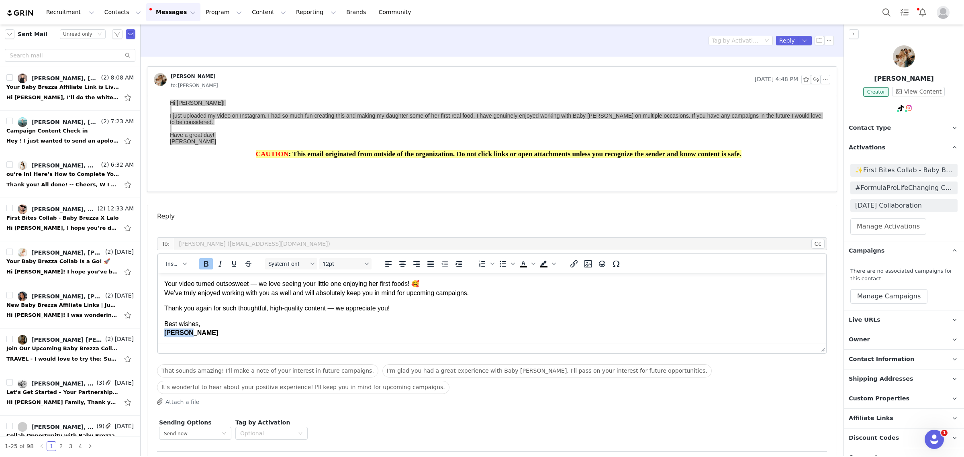
drag, startPoint x: 190, startPoint y: 340, endPoint x: 150, endPoint y: 340, distance: 40.2
click at [158, 340] on html "Hi Taylor, Your video turned out so sweet — we love seeing your little one enjo…" at bounding box center [492, 301] width 669 height 86
click at [209, 262] on icon "Bold" at bounding box center [206, 264] width 10 height 10
click at [206, 334] on p "Best wishes, Monique" at bounding box center [492, 329] width 656 height 18
click at [205, 332] on p "Best wishes, Monique" at bounding box center [492, 329] width 656 height 18
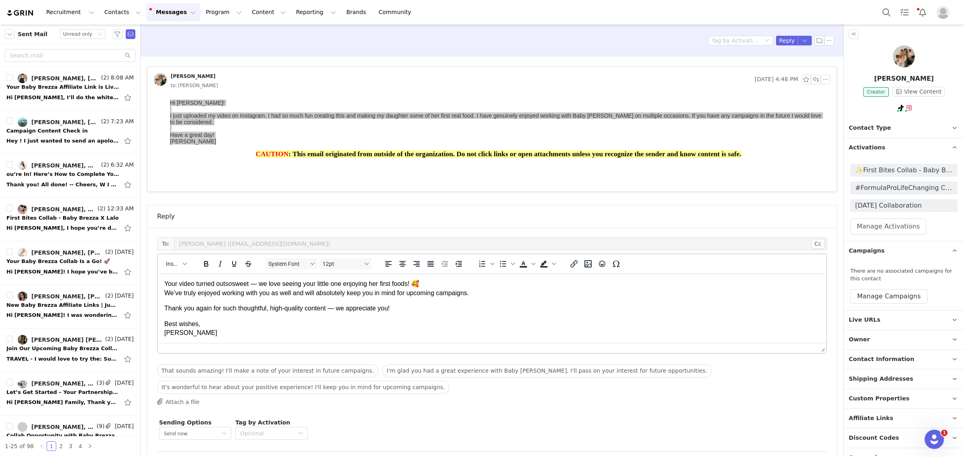
scroll to position [25, 0]
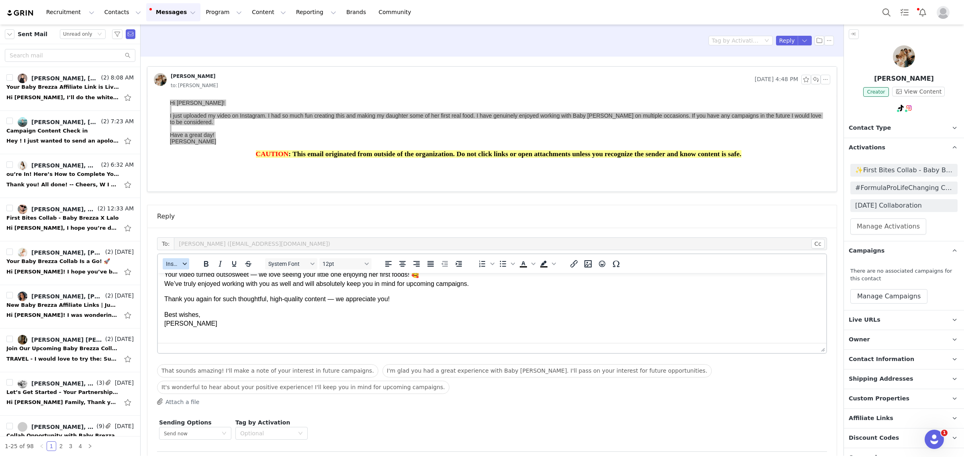
click at [186, 268] on button "Insert" at bounding box center [176, 263] width 27 height 11
click at [192, 302] on div "Insert Signature" at bounding box center [205, 304] width 72 height 10
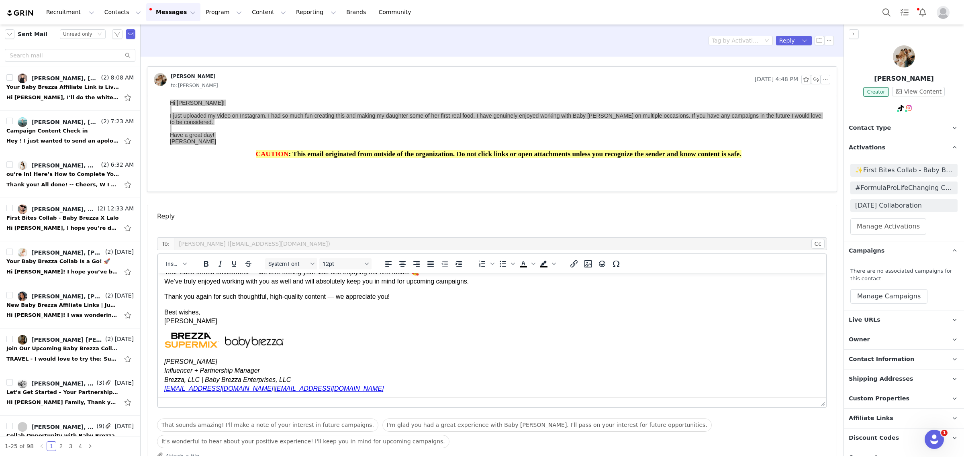
scroll to position [20, 0]
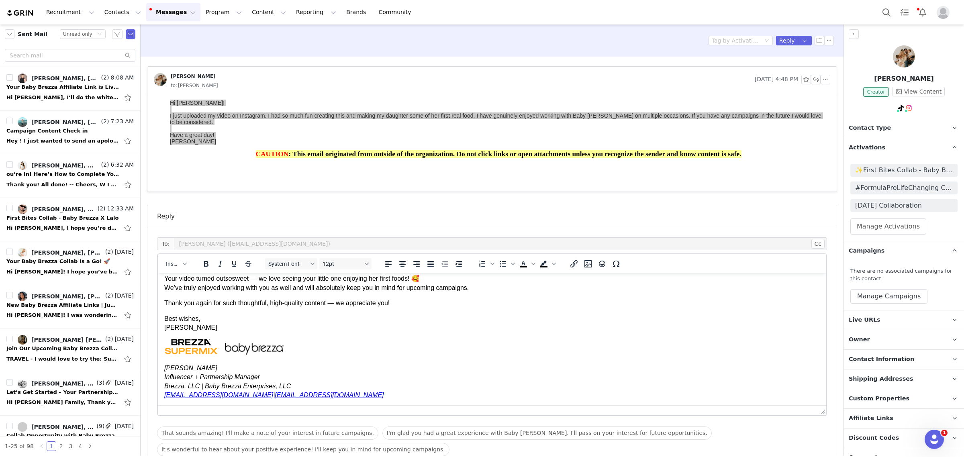
drag, startPoint x: 812, startPoint y: 349, endPoint x: 812, endPoint y: 412, distance: 63.1
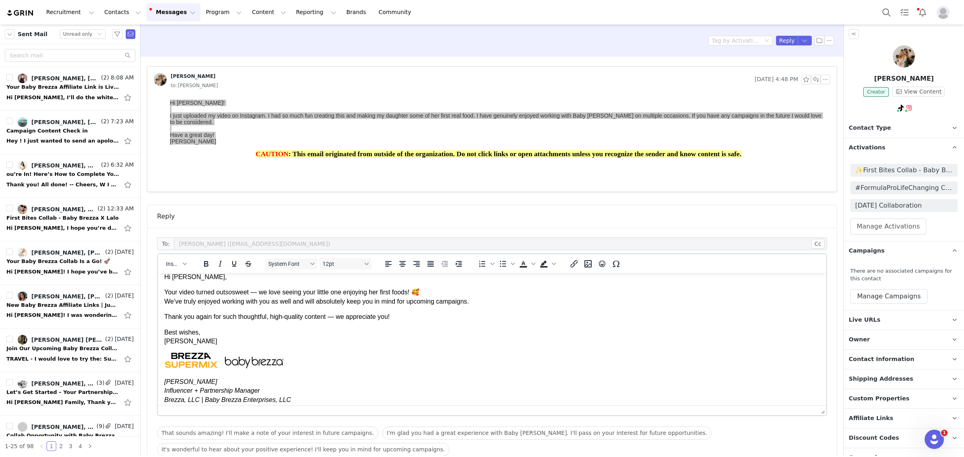
scroll to position [0, 0]
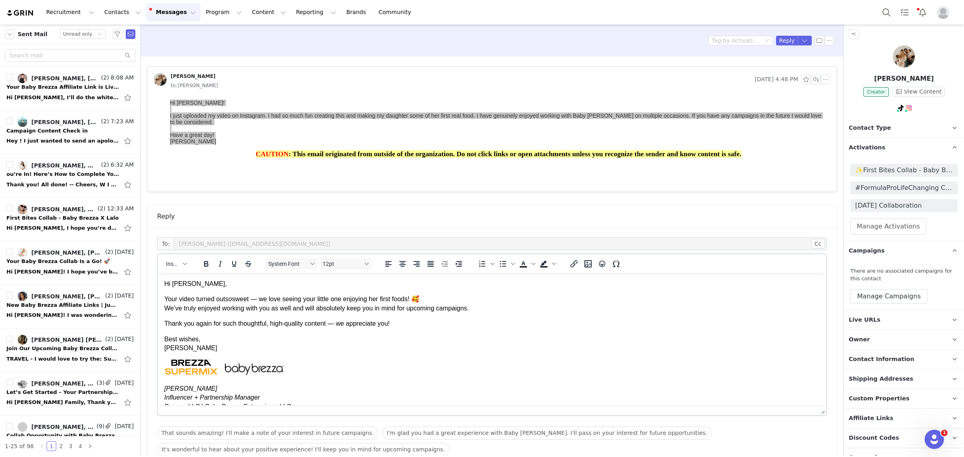
click at [260, 298] on p "Your video turned out so sweet — we love seeing your little one enjoying her fi…" at bounding box center [492, 304] width 656 height 18
drag, startPoint x: 263, startPoint y: 298, endPoint x: 163, endPoint y: 301, distance: 100.1
click at [163, 301] on html "Hi Taylor, Your video turned out so sweet — we love seeing your little one enjo…" at bounding box center [492, 350] width 669 height 154
click at [174, 300] on p "Wwe love seeing your little one enjoying her first foods! 🥰 We’ve truly enjoyed…" at bounding box center [492, 304] width 656 height 18
drag, startPoint x: 166, startPoint y: 308, endPoint x: 166, endPoint y: 303, distance: 5.2
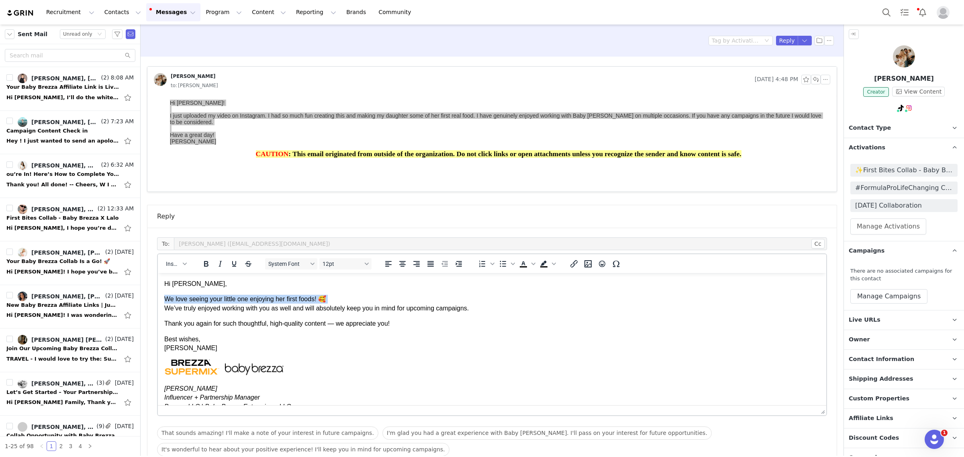
click at [166, 303] on p "We love seeing your little one enjoying her first foods! 🥰 We’ve truly enjoyed …" at bounding box center [492, 304] width 656 height 18
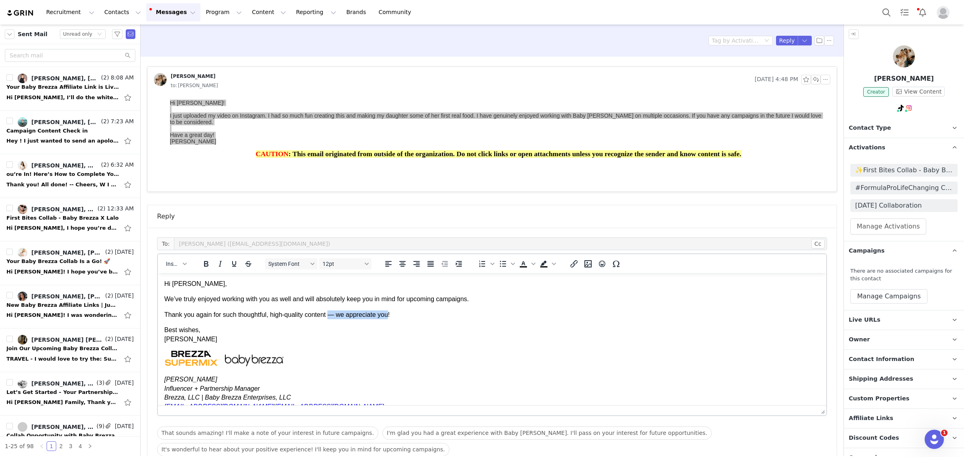
drag, startPoint x: 333, startPoint y: 317, endPoint x: 388, endPoint y: 314, distance: 55.1
click at [388, 314] on p "Thank you again for such thoughtful, high-quality content — we appreciate you!" at bounding box center [492, 315] width 656 height 9
click at [415, 326] on p "Best wishes, Monique" at bounding box center [492, 335] width 656 height 18
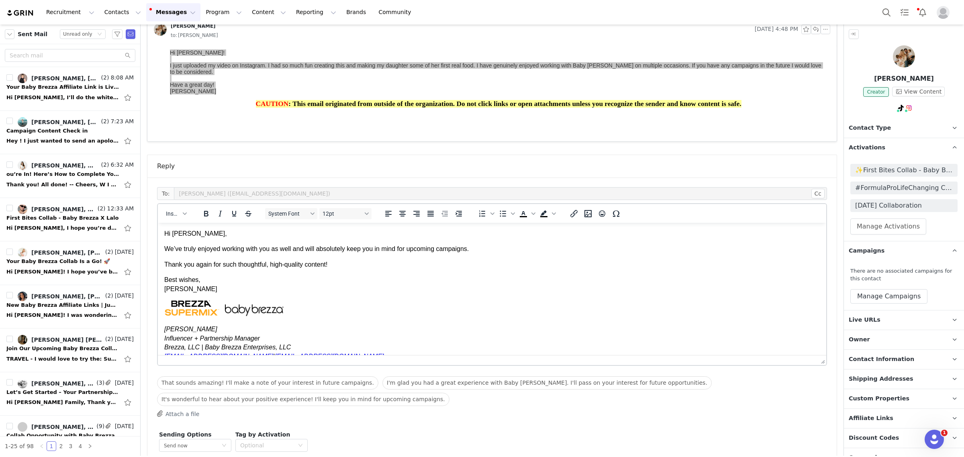
scroll to position [94, 0]
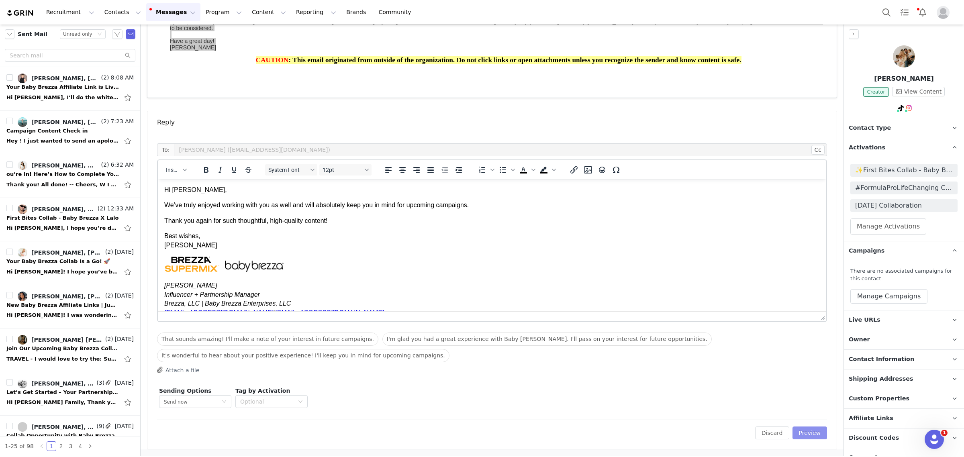
click at [771, 366] on button "Preview" at bounding box center [810, 433] width 35 height 13
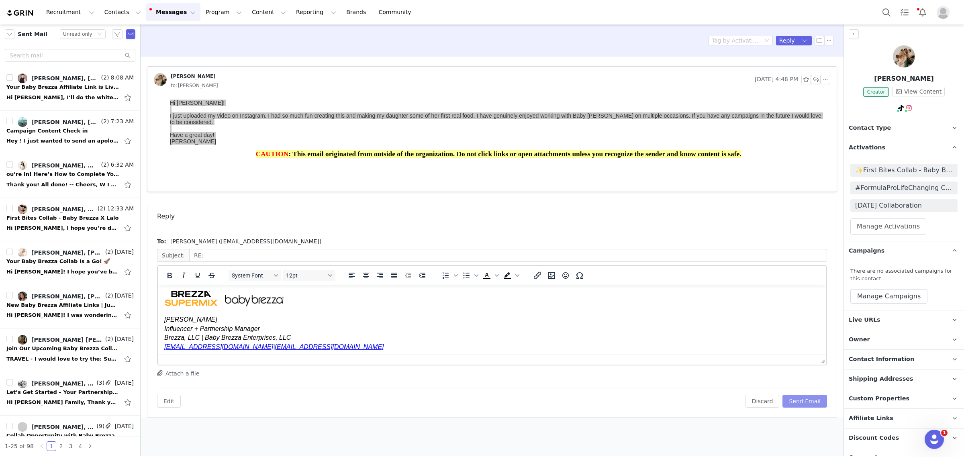
scroll to position [74, 0]
click at [771, 366] on div "To: Taylor Leo (taylorleo13@gmail.com) Subject: RE: System Font 12pt To open th…" at bounding box center [492, 323] width 690 height 190
click at [771, 366] on button "Send Email" at bounding box center [805, 401] width 45 height 13
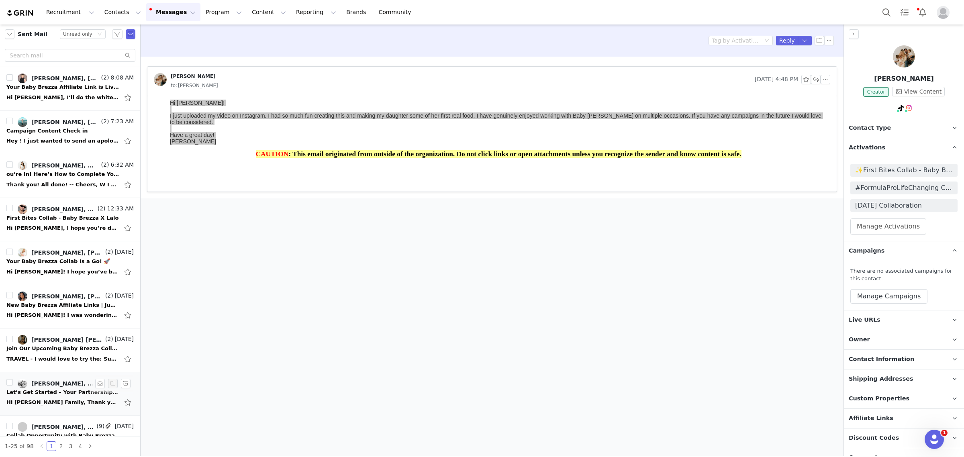
click at [50, 366] on div "Let’s Get Started – Your Partnership with Baby Brezza + Brezza! 🌟" at bounding box center [62, 393] width 113 height 8
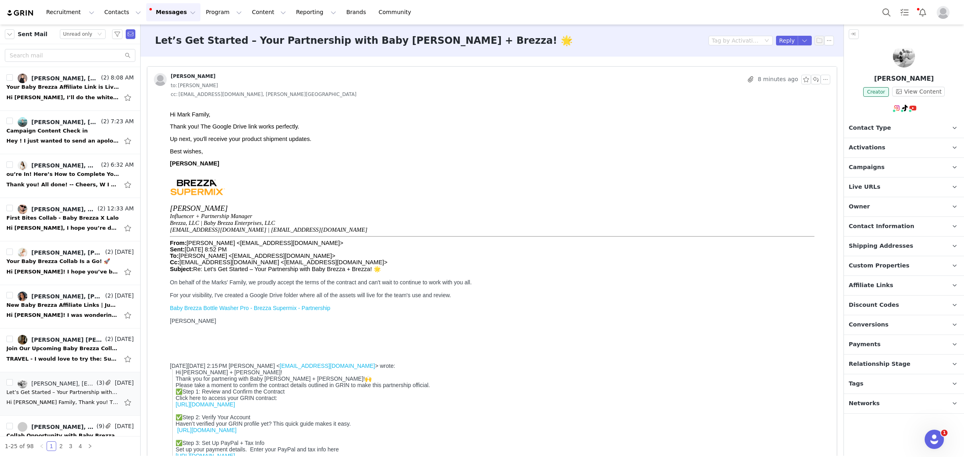
scroll to position [0, 0]
click at [771, 55] on img at bounding box center [904, 56] width 22 height 22
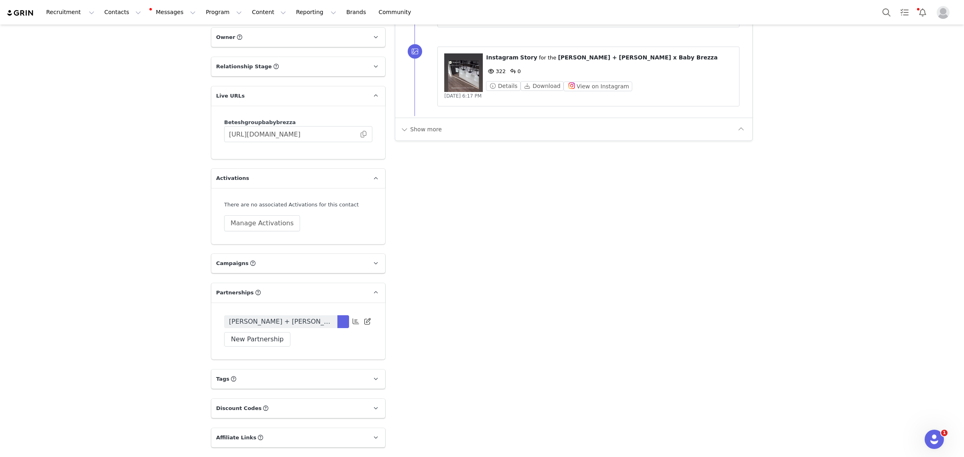
scroll to position [1005, 0]
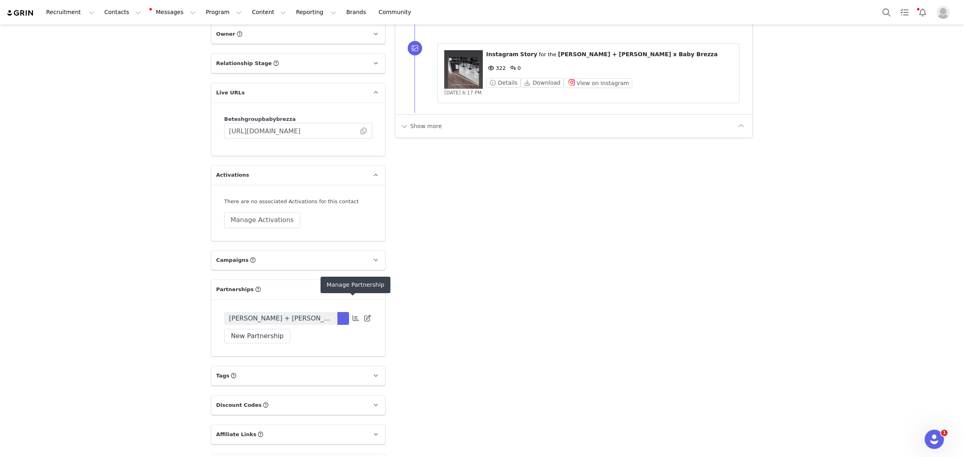
click at [353, 315] on icon at bounding box center [356, 318] width 6 height 6
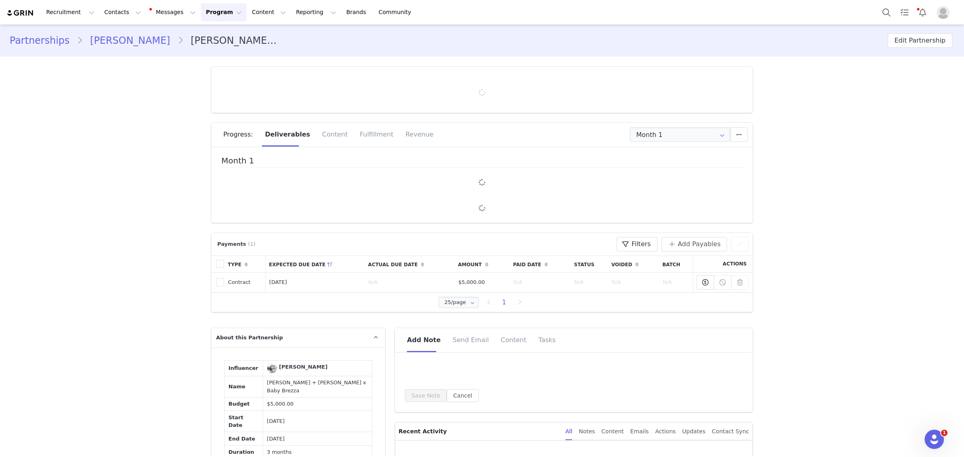
type input "+1 ([GEOGRAPHIC_DATA])"
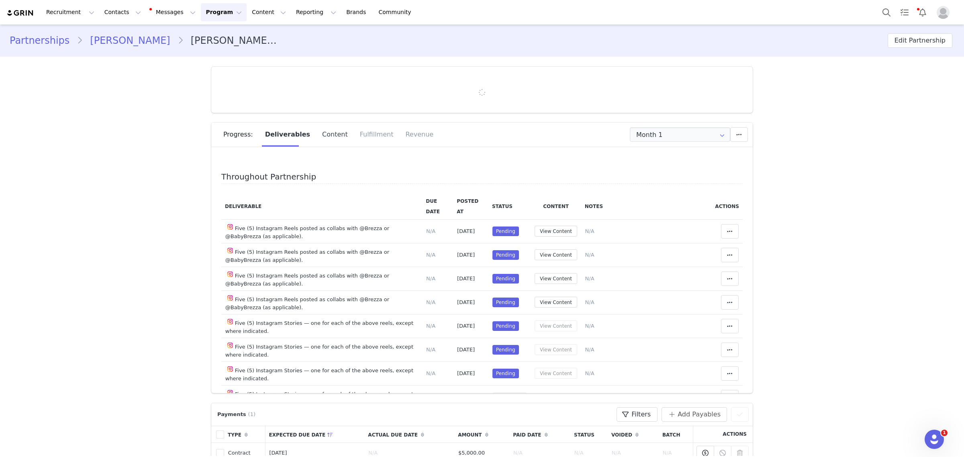
click at [327, 135] on div "Content" at bounding box center [335, 135] width 38 height 24
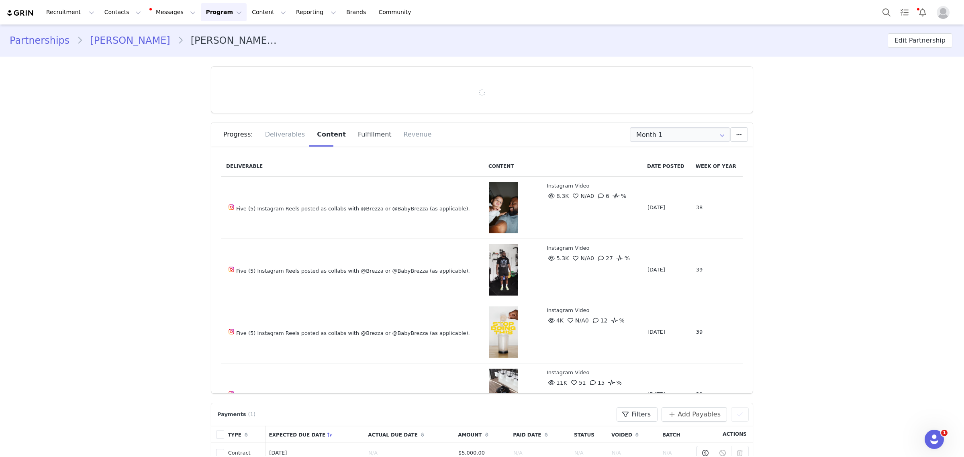
click at [369, 137] on div "Fulfillment" at bounding box center [375, 135] width 46 height 24
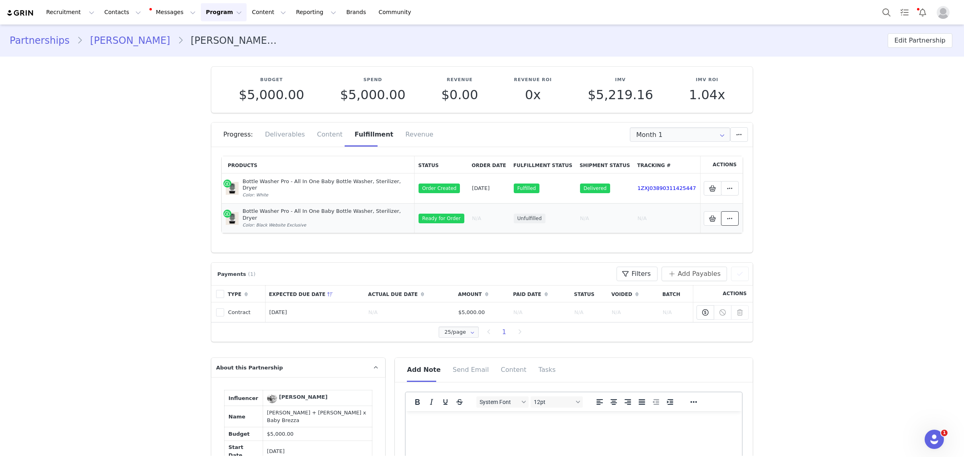
click at [725, 214] on span at bounding box center [730, 219] width 10 height 10
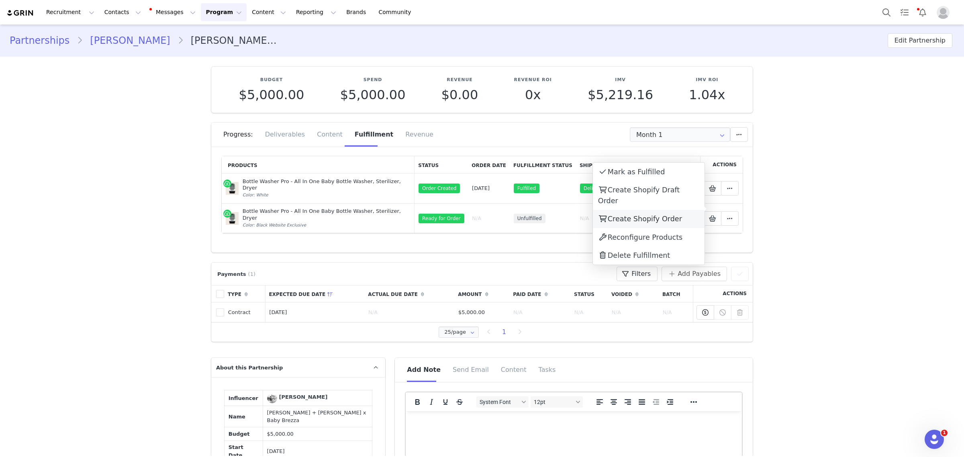
click at [621, 215] on span "Create Shopify Order" at bounding box center [645, 219] width 74 height 8
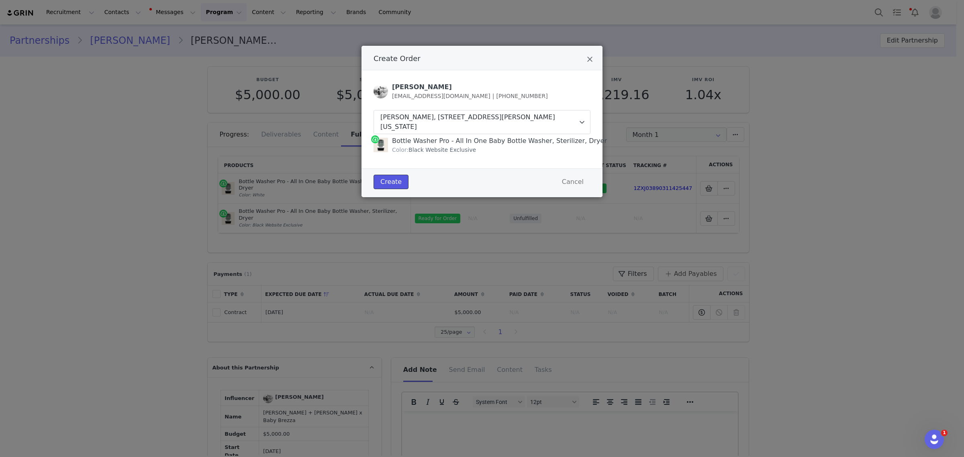
click at [385, 180] on button "Create" at bounding box center [391, 182] width 35 height 14
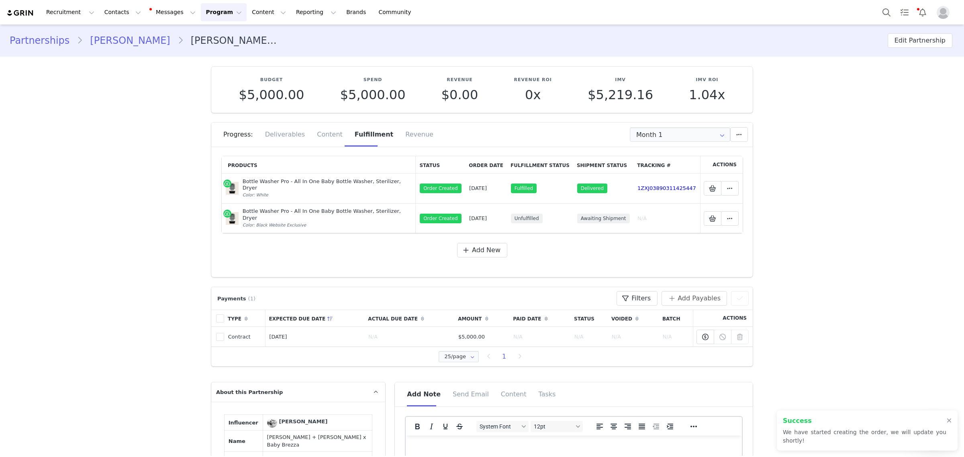
click at [771, 15] on img "Profile" at bounding box center [943, 12] width 13 height 13
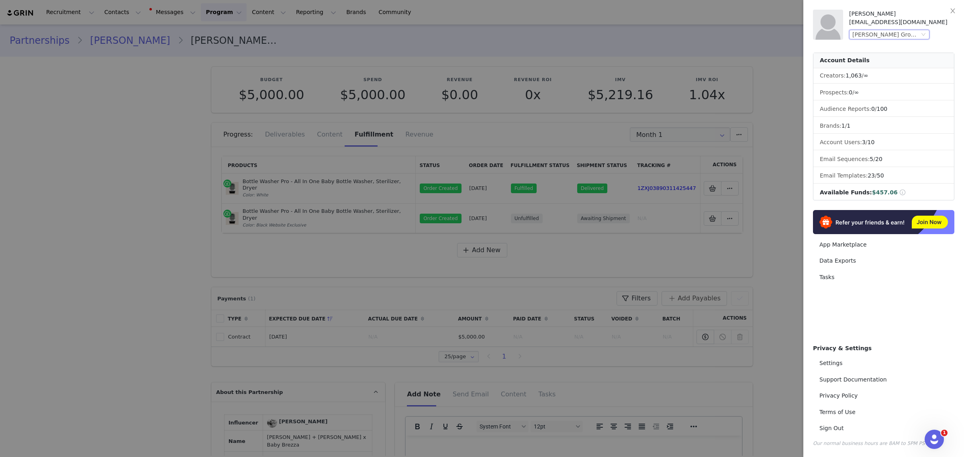
click at [771, 35] on div "Betesh Group (Baby Brezza)" at bounding box center [886, 34] width 67 height 9
click at [771, 64] on li "Betesh Group (Brezza)" at bounding box center [906, 61] width 113 height 13
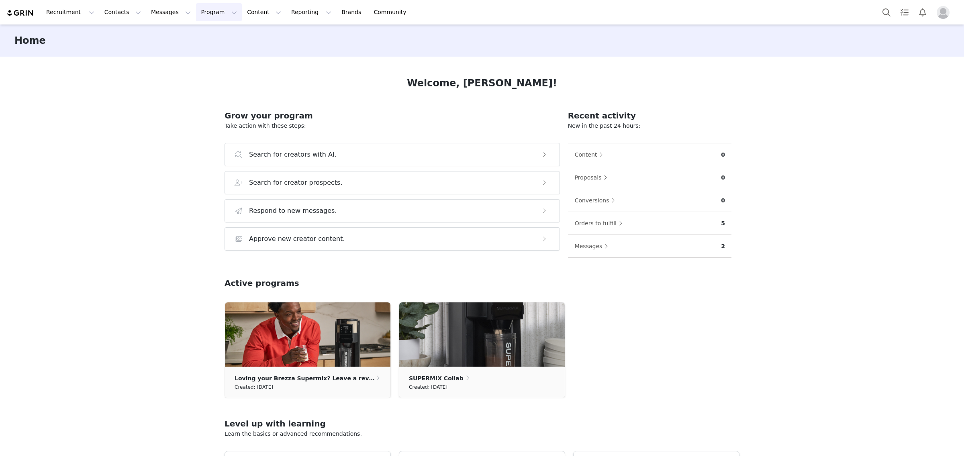
click at [196, 13] on button "Program Program" at bounding box center [219, 12] width 46 height 18
click at [104, 12] on button "Contacts Contacts" at bounding box center [123, 12] width 46 height 18
click at [98, 35] on p "Creators" at bounding box center [110, 35] width 24 height 8
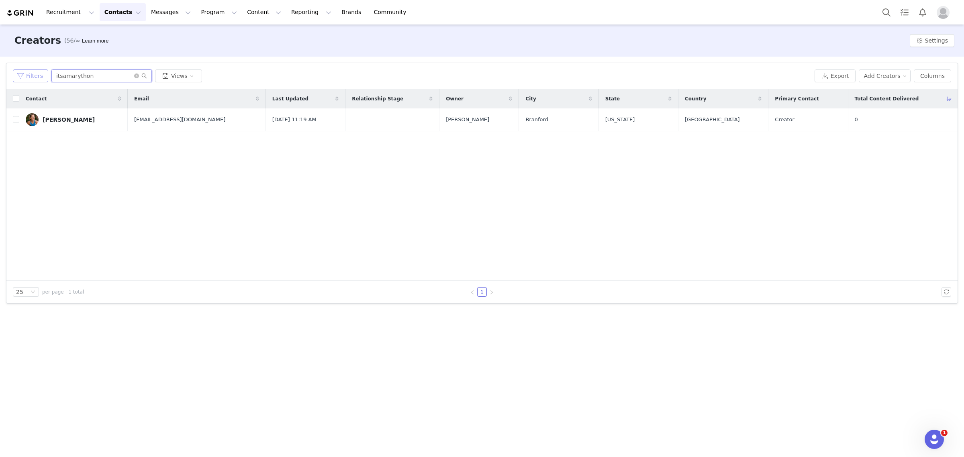
drag, startPoint x: 90, startPoint y: 76, endPoint x: 27, endPoint y: 71, distance: 63.3
click at [27, 71] on div "Filters itsamarython Views" at bounding box center [412, 76] width 799 height 13
type input "aaron"
click at [67, 121] on div "Aaron Marks" at bounding box center [69, 120] width 52 height 6
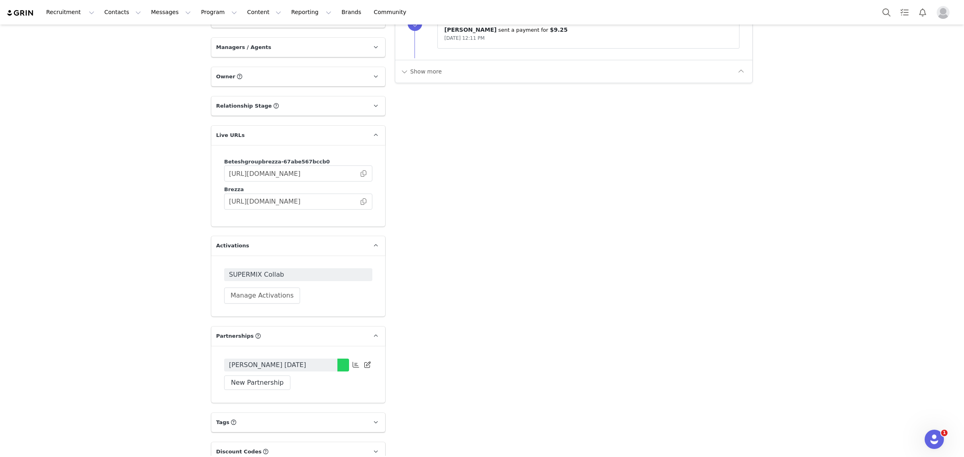
scroll to position [1067, 0]
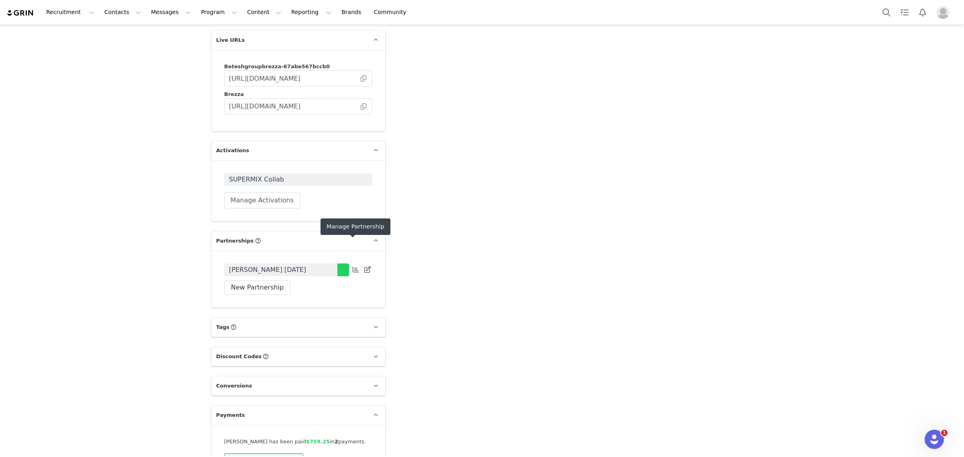
click at [353, 266] on icon at bounding box center [356, 269] width 6 height 6
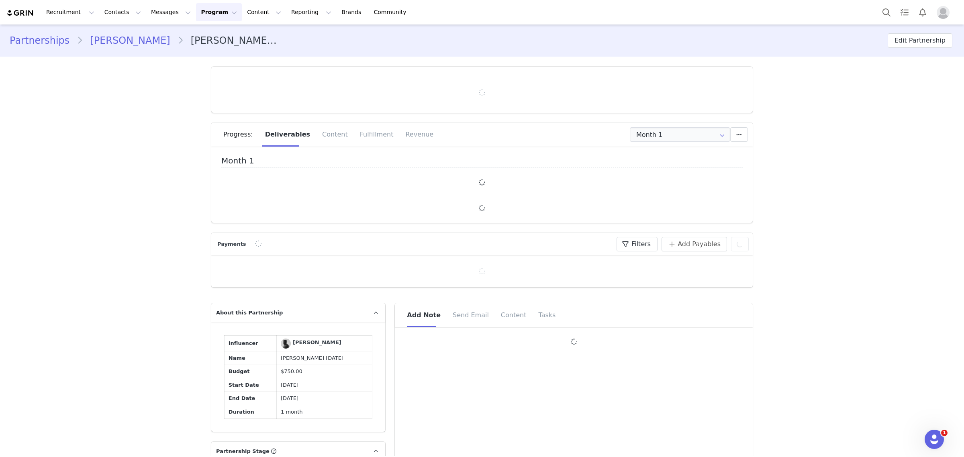
type input "+1 ([GEOGRAPHIC_DATA])"
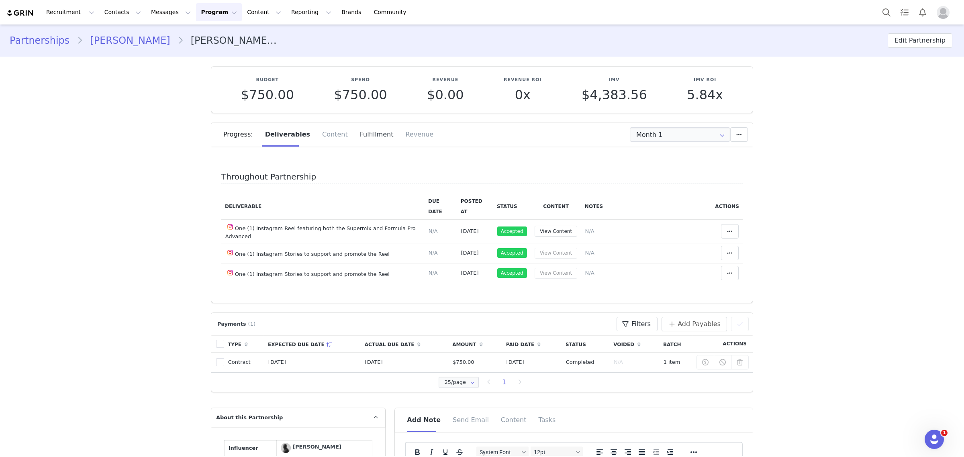
click at [365, 139] on div "Fulfillment" at bounding box center [377, 135] width 46 height 24
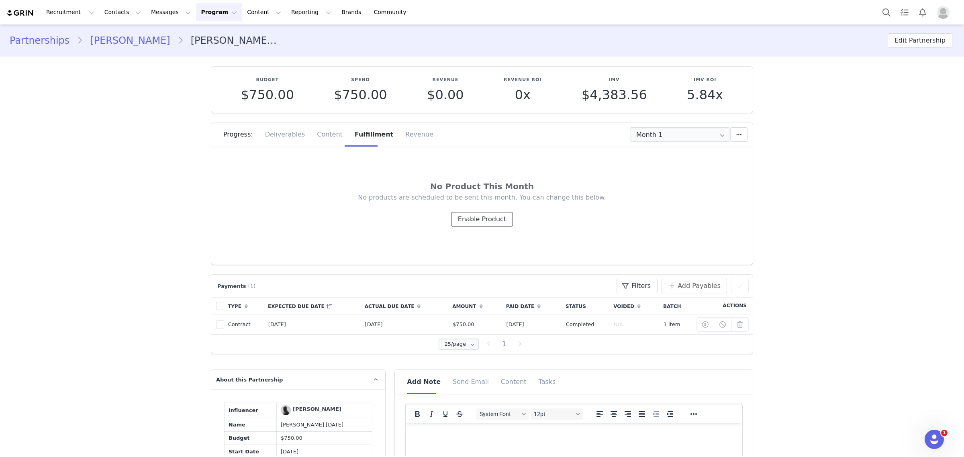
click at [479, 221] on button "Enable Product" at bounding box center [482, 219] width 62 height 14
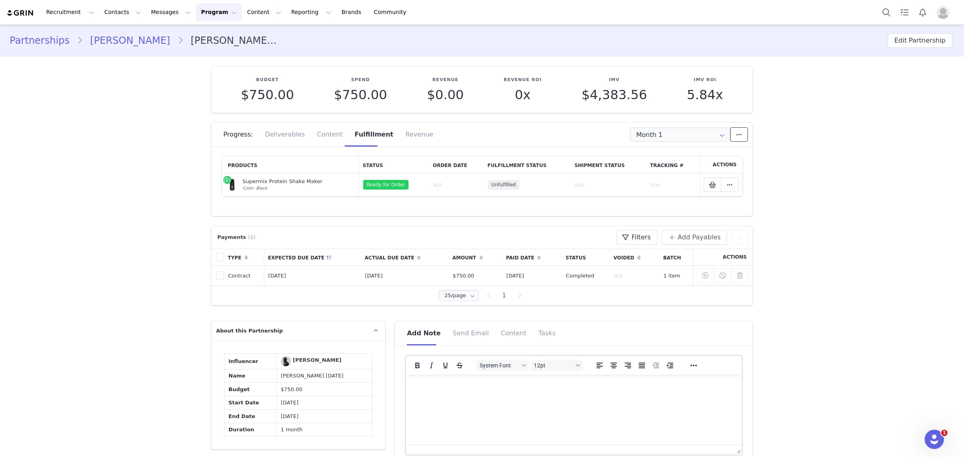
click at [738, 135] on icon at bounding box center [740, 134] width 6 height 6
click at [716, 135] on icon at bounding box center [722, 134] width 13 height 14
click at [725, 185] on span at bounding box center [730, 185] width 10 height 10
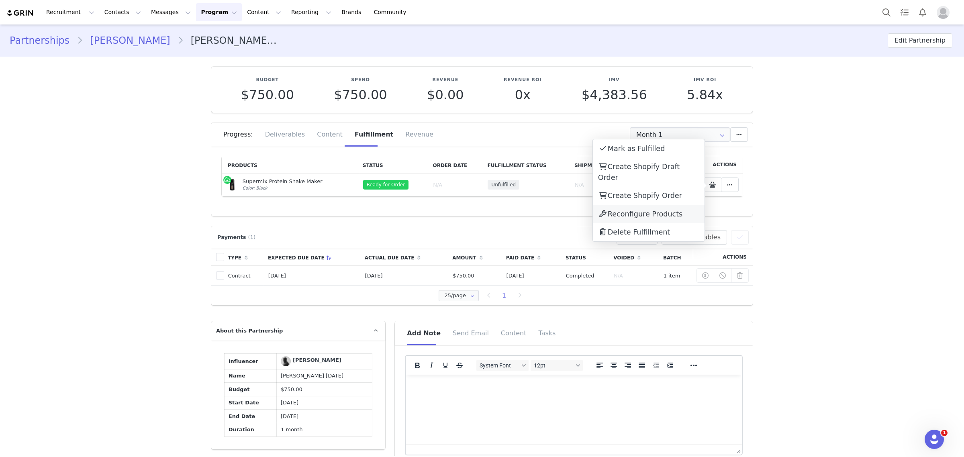
click at [653, 210] on span "Reconfigure Products" at bounding box center [645, 214] width 75 height 8
select select "27318900"
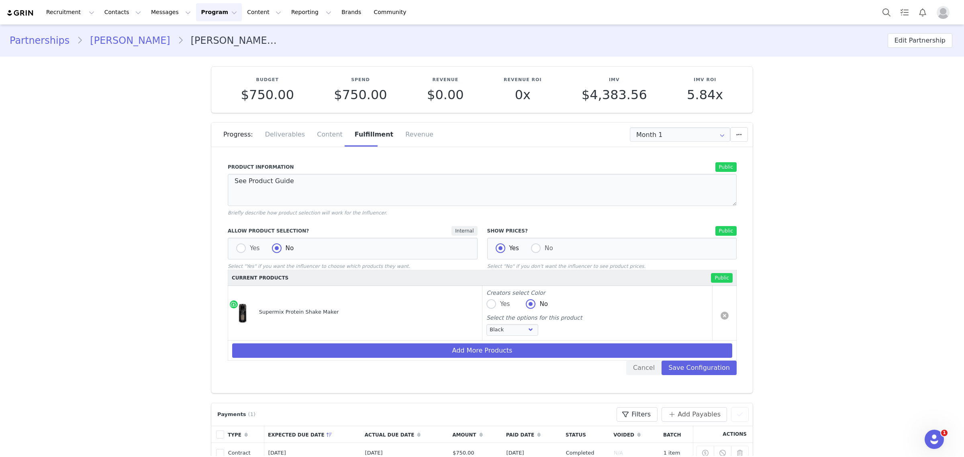
click at [721, 316] on link at bounding box center [725, 316] width 8 height 8
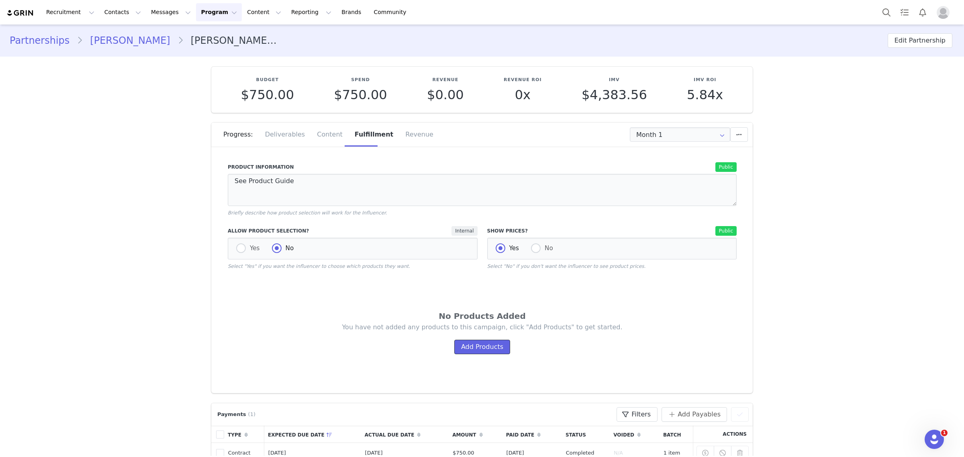
click at [455, 346] on button "Add Products" at bounding box center [483, 347] width 56 height 14
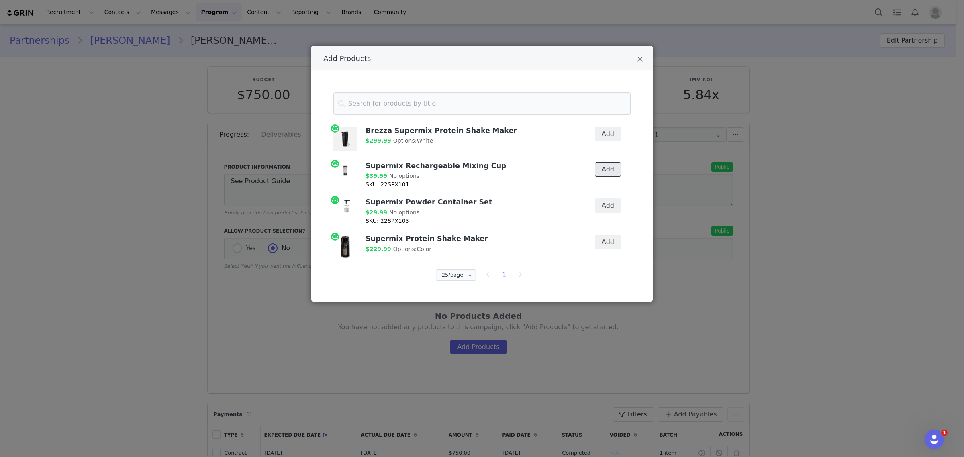
click at [609, 172] on button "Add" at bounding box center [608, 169] width 26 height 14
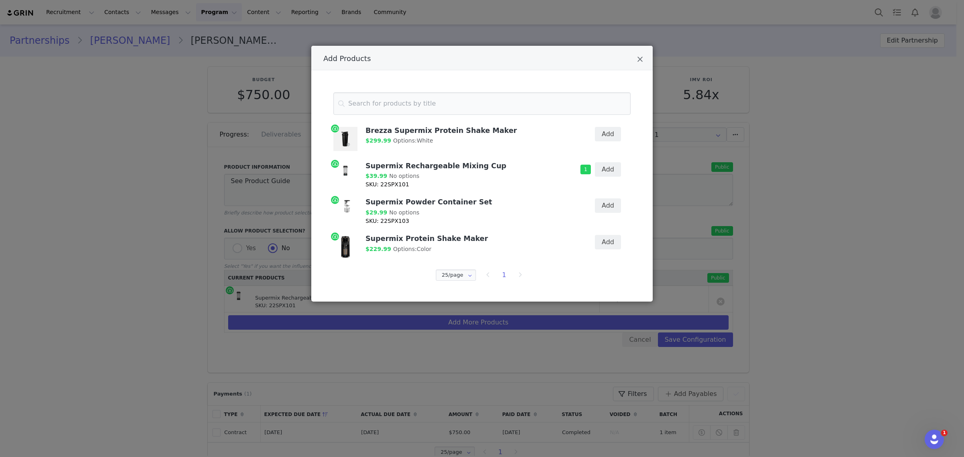
click at [889, 259] on div "Add Products Brezza Supermix Protein Shake Maker $299.99 Options: White Add Sup…" at bounding box center [482, 228] width 964 height 457
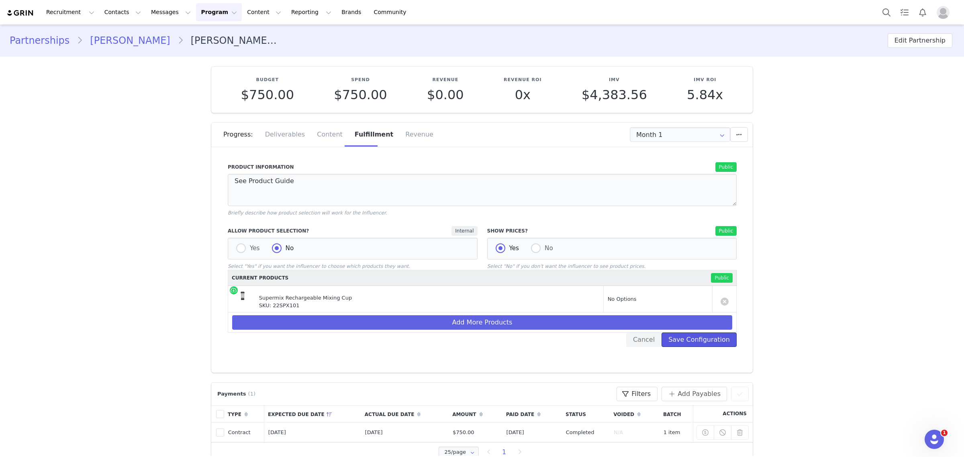
click at [690, 342] on button "Save Configuration" at bounding box center [699, 340] width 75 height 14
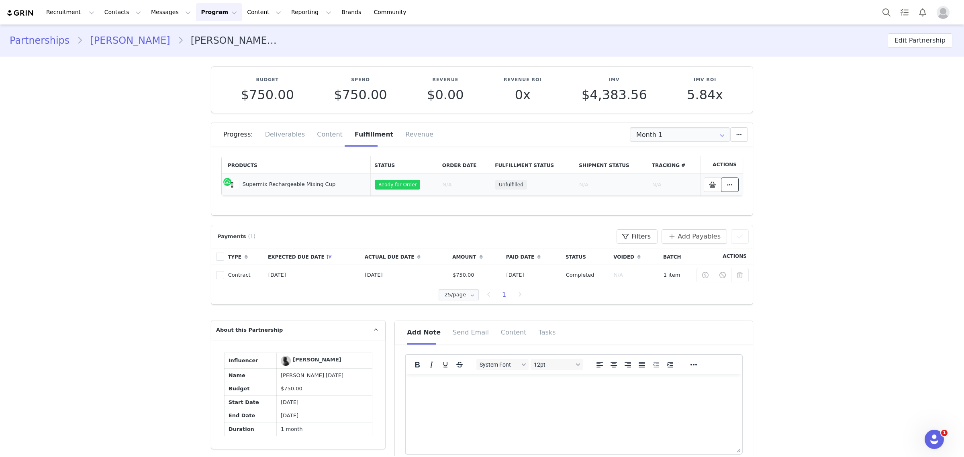
click at [725, 180] on span at bounding box center [730, 185] width 10 height 10
click at [641, 191] on span "Create Shopify Order" at bounding box center [645, 195] width 74 height 8
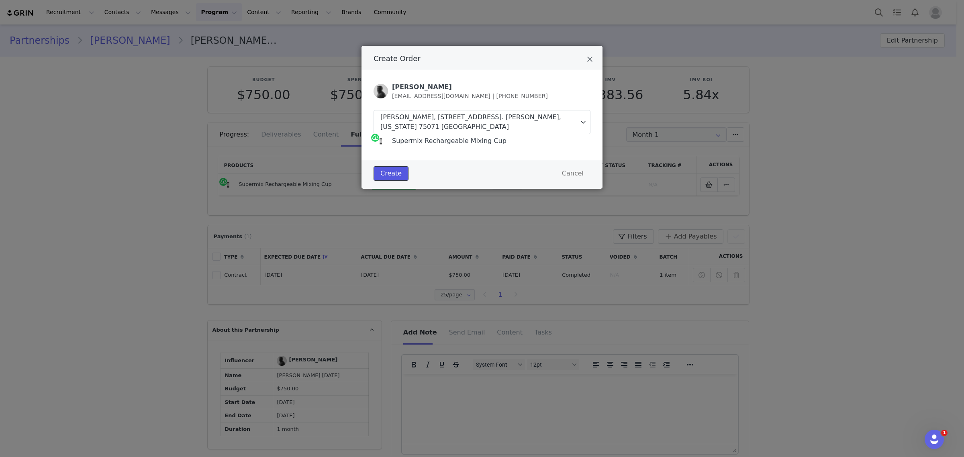
click at [389, 166] on button "Create" at bounding box center [391, 173] width 35 height 14
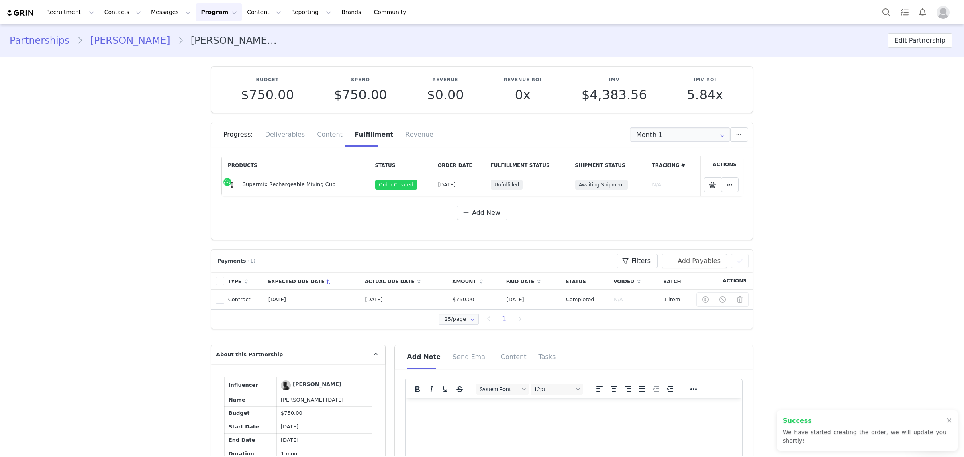
click at [155, 13] on button "Messages Messages" at bounding box center [170, 12] width 49 height 18
click at [152, 47] on p "Inbox" at bounding box center [146, 50] width 15 height 8
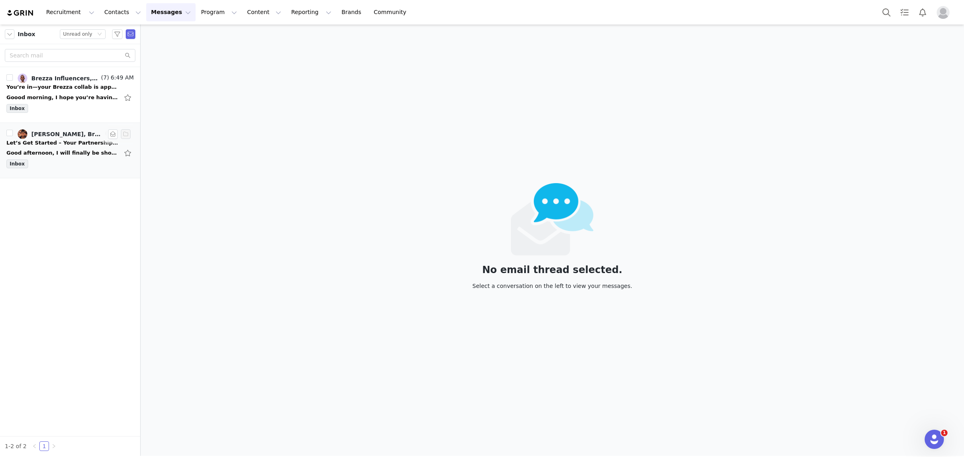
click at [75, 149] on div "Good afternoon, I will finally be shooting the content for this tomorrow and li…" at bounding box center [62, 153] width 113 height 8
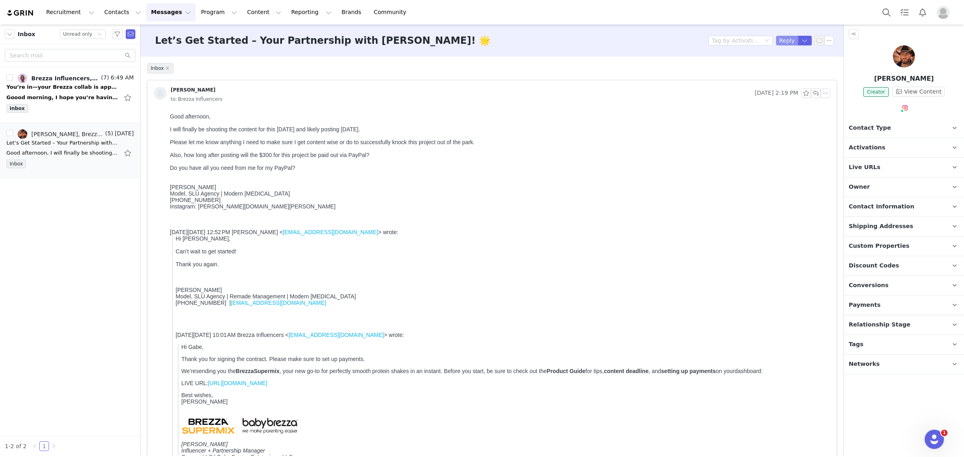
click at [780, 41] on button "Reply" at bounding box center [787, 41] width 22 height 10
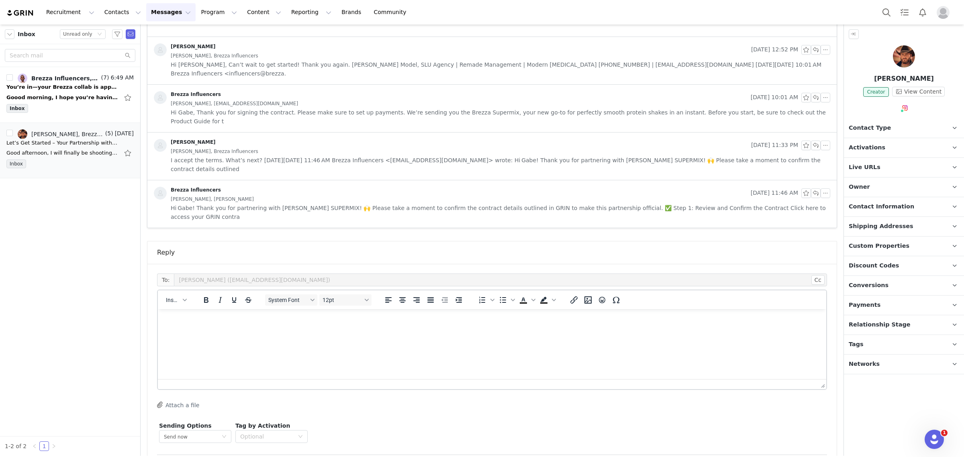
click at [418, 331] on html at bounding box center [492, 320] width 669 height 22
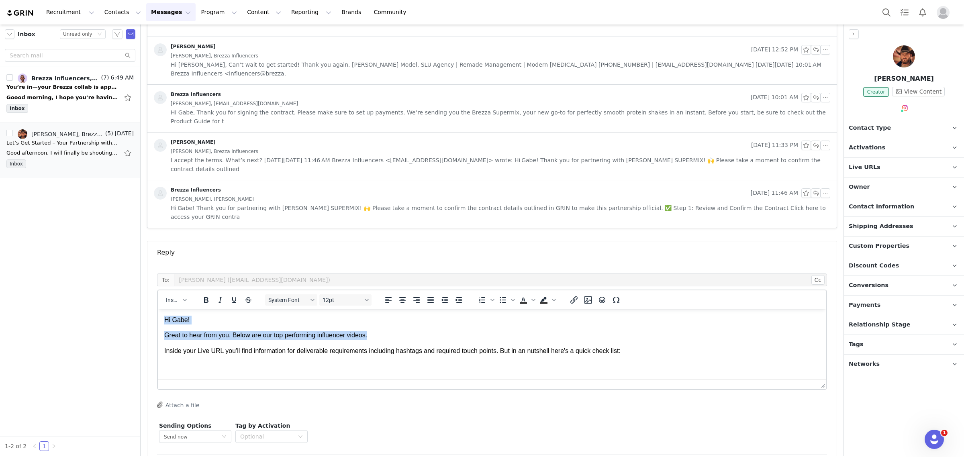
copy body "Hi Gabe! Great to hear from you. Below are our top performing influencer videos."
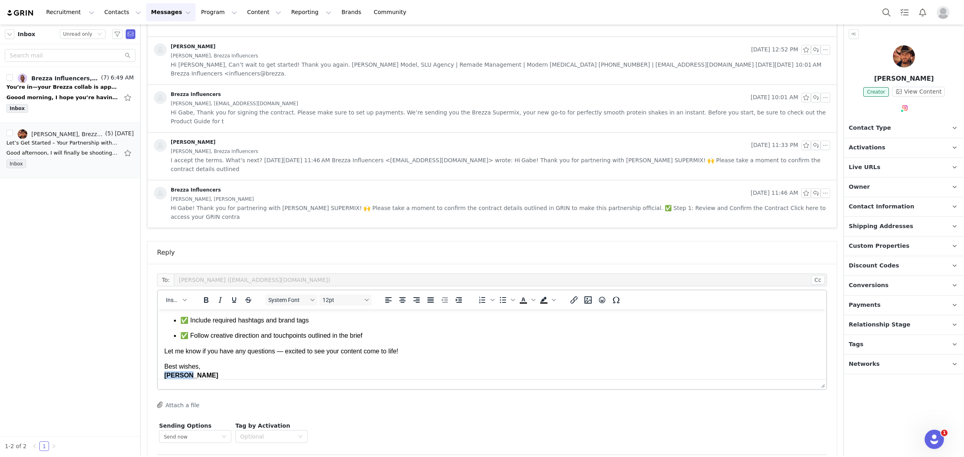
scroll to position [106, 0]
drag, startPoint x: 214, startPoint y: 378, endPoint x: 350, endPoint y: 580, distance: 243.3
click at [158, 359] on html "Hi Gabe, Great to hear from you! Below are two of our top-performing influencer…" at bounding box center [492, 293] width 669 height 179
click at [206, 295] on icon "Bold" at bounding box center [206, 300] width 10 height 10
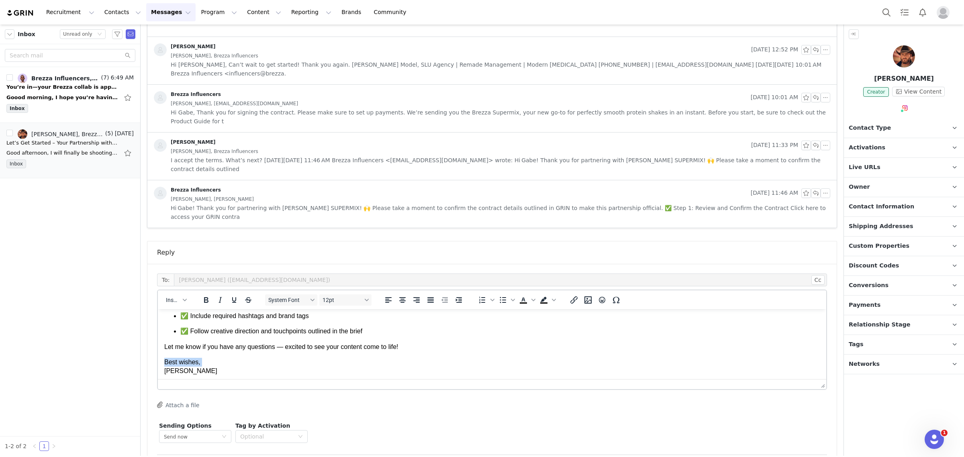
click at [215, 374] on p "Best wishes, Monique" at bounding box center [492, 367] width 656 height 18
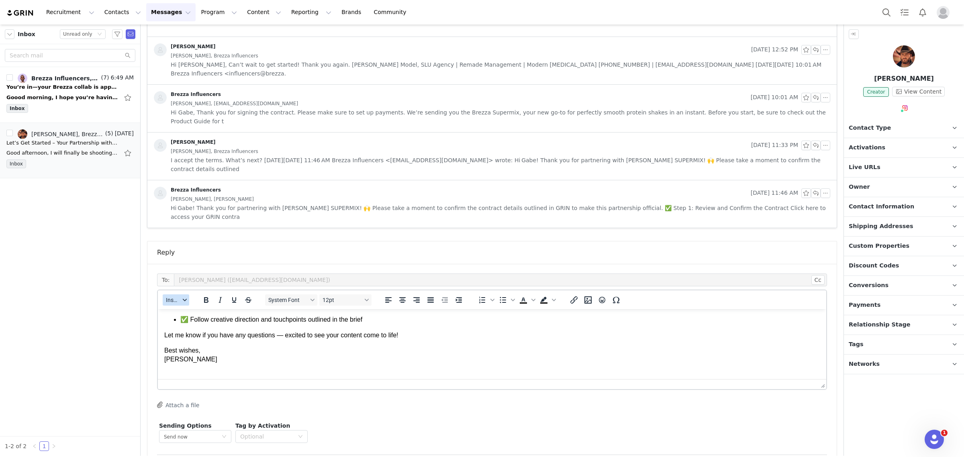
click at [187, 295] on button "Insert" at bounding box center [176, 300] width 27 height 11
click at [190, 307] on div "Insert Signature" at bounding box center [205, 305] width 72 height 10
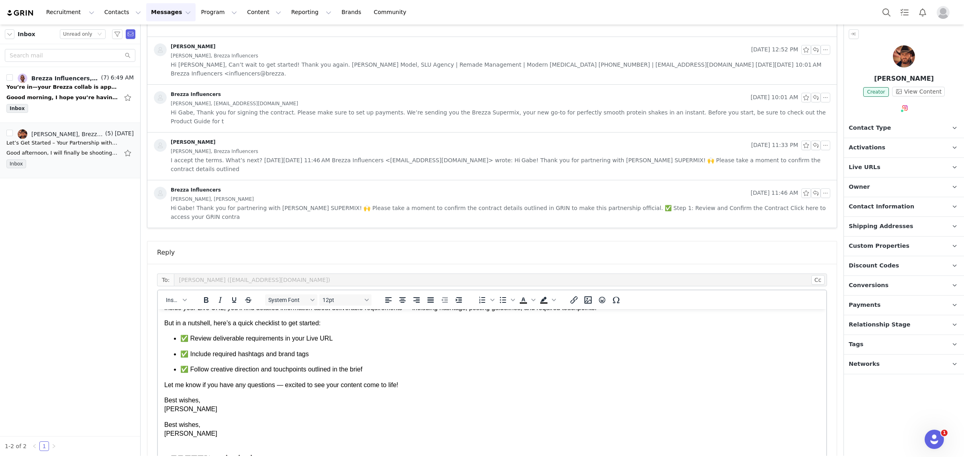
drag, startPoint x: 817, startPoint y: 352, endPoint x: 805, endPoint y: 437, distance: 85.6
click at [463, 438] on div "Best wishes, Monique Budelman" at bounding box center [492, 430] width 656 height 18
drag, startPoint x: 335, startPoint y: 332, endPoint x: 319, endPoint y: 334, distance: 16.2
click at [319, 334] on body "Hi Gabe, Great to hear from you! Below are two of our top-performing influencer…" at bounding box center [492, 389] width 656 height 283
click at [345, 338] on p "✅ Review deliverable requirements in your Live URL" at bounding box center [500, 338] width 640 height 9
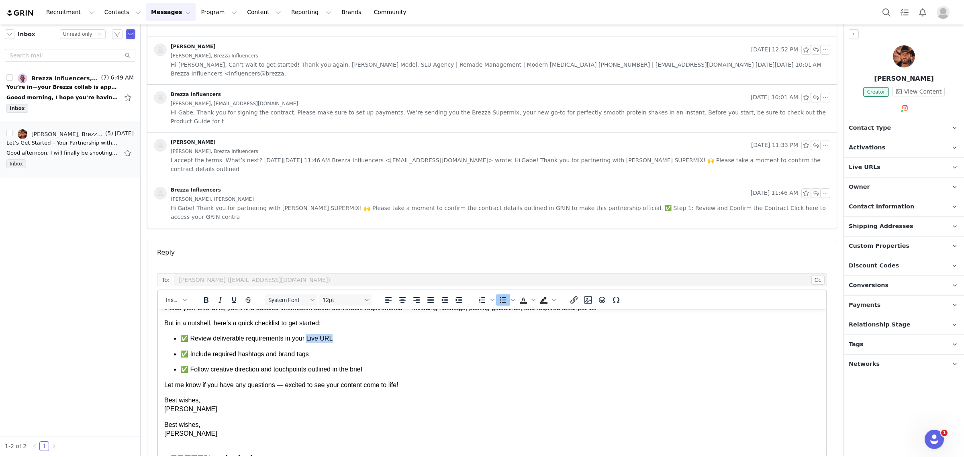
drag, startPoint x: 336, startPoint y: 338, endPoint x: 306, endPoint y: 334, distance: 29.9
click at [306, 334] on p "✅ Review deliverable requirements in your Live URL" at bounding box center [500, 338] width 640 height 9
click at [180, 295] on button "Insert" at bounding box center [176, 300] width 27 height 11
click at [219, 303] on div "Insert Signature" at bounding box center [205, 305] width 72 height 10
click at [185, 295] on button "Insert" at bounding box center [176, 300] width 27 height 11
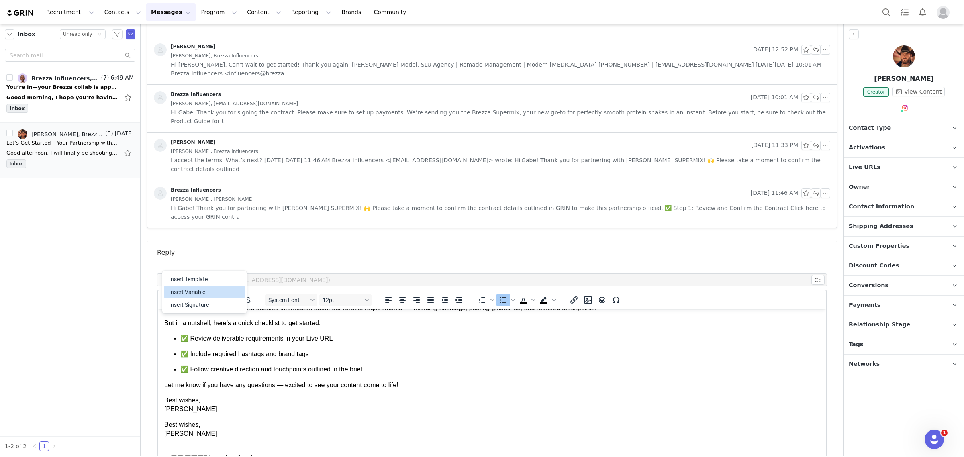
click at [195, 289] on div "Insert Variable" at bounding box center [205, 292] width 72 height 10
select select
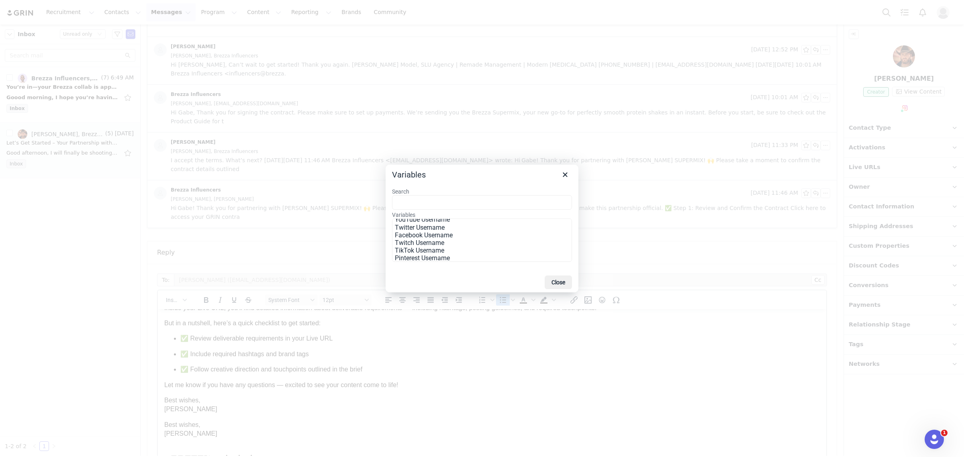
scroll to position [151, 0]
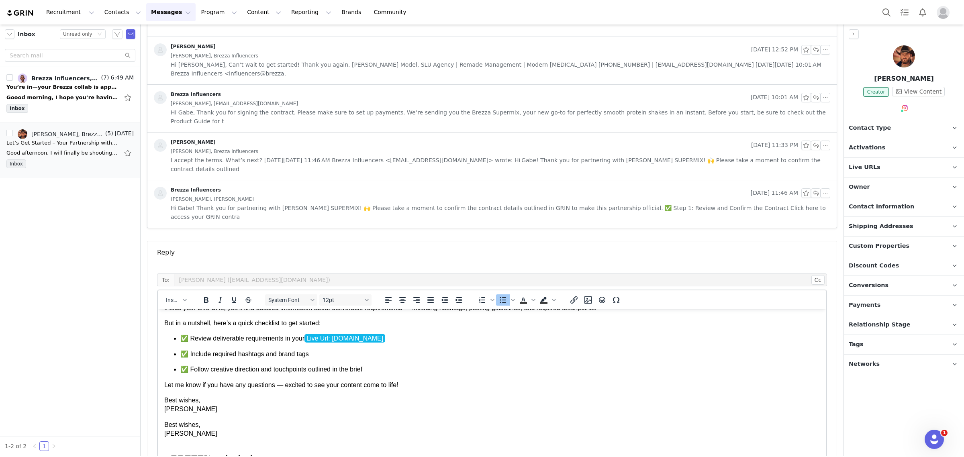
click at [467, 367] on p "✅ Follow creative direction and touchpoints outlined in the brief" at bounding box center [500, 369] width 640 height 9
click at [304, 338] on p "✅ Review deliverable requirements in your Live Url: beteshgroupbrezza-67abe567b…" at bounding box center [500, 338] width 640 height 9
drag, startPoint x: 325, startPoint y: 337, endPoint x: 306, endPoint y: 337, distance: 18.9
click at [306, 337] on p "✅ Review deliverable requirements in your lIVE url: Live Url: beteshgroupbrezza…" at bounding box center [500, 338] width 640 height 9
click at [317, 359] on ul "✅ Review deliverable requirements in your LIVE URLl: Live Url: beteshgroupbrezz…" at bounding box center [492, 354] width 656 height 40
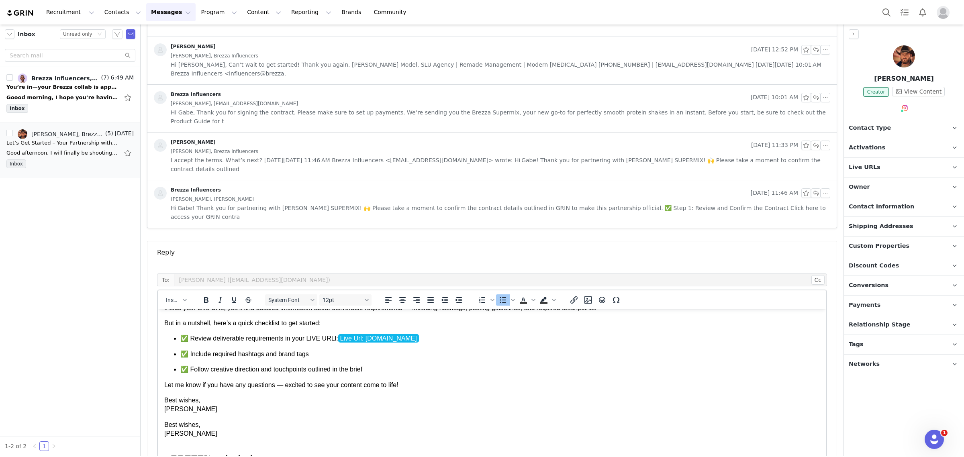
click at [313, 352] on p "✅ Include required hashtags and brand tags" at bounding box center [500, 354] width 640 height 9
click at [431, 370] on p "✅ Follow creative direction and touchpoints outlined in the brief" at bounding box center [500, 369] width 640 height 9
click at [353, 370] on p "✅ Follow creative direction and touchpoints outlined in the brief" at bounding box center [500, 369] width 640 height 9
click at [414, 369] on p "✅ Follow creative direction and touchpoints outlined in the Creative Brief" at bounding box center [500, 369] width 640 height 9
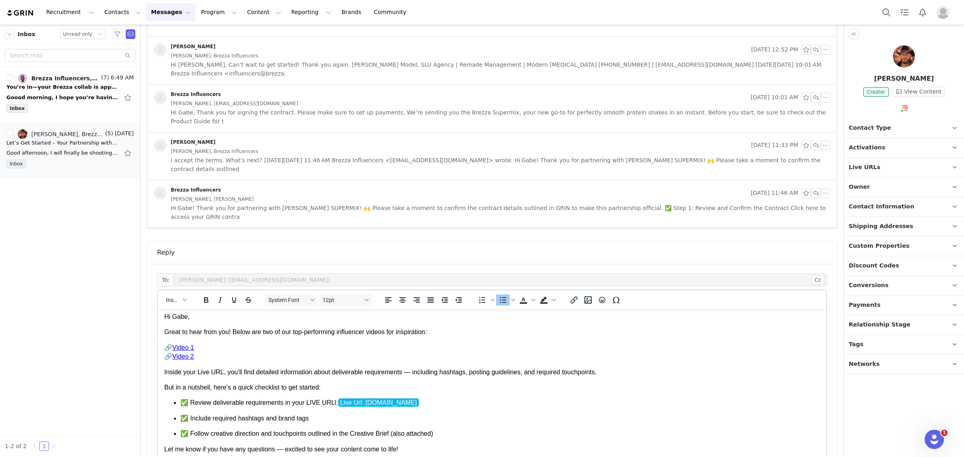
scroll to position [0, 0]
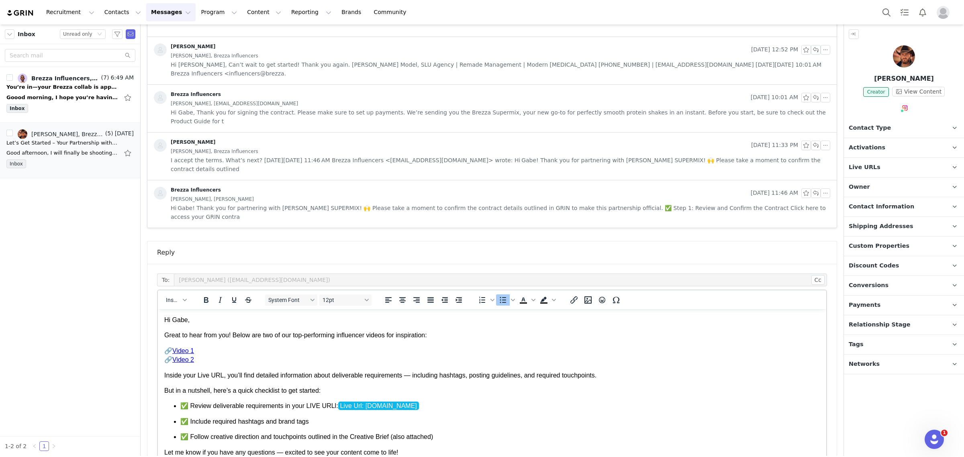
click at [332, 407] on p "✅ Review deliverable requirements in your LIVE URLl: Live Url: beteshgroupbrezz…" at bounding box center [500, 406] width 640 height 9
drag, startPoint x: 306, startPoint y: 406, endPoint x: 334, endPoint y: 406, distance: 27.7
click at [334, 406] on p "✅ Review deliverable requirements in your LIVE URL: Live Url: beteshgroupbrezza…" at bounding box center [500, 406] width 640 height 9
drag, startPoint x: 204, startPoint y: 264, endPoint x: 219, endPoint y: 123, distance: 142.2
click at [204, 297] on icon "Bold" at bounding box center [206, 300] width 4 height 6
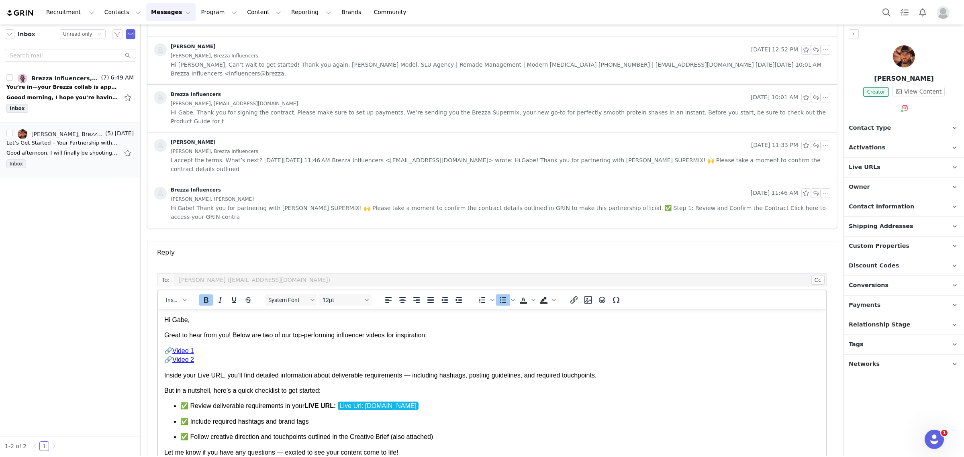
click at [405, 424] on p "✅ Include required hashtags and brand tags" at bounding box center [500, 422] width 640 height 9
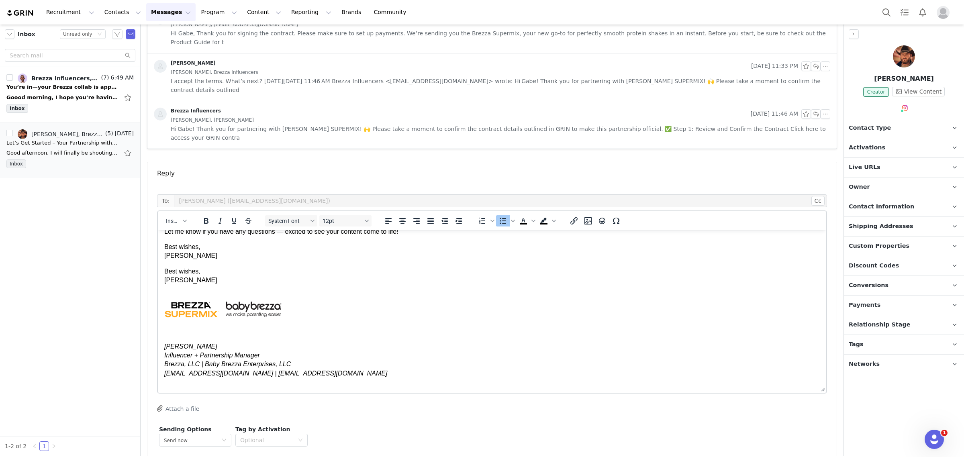
scroll to position [601, 0]
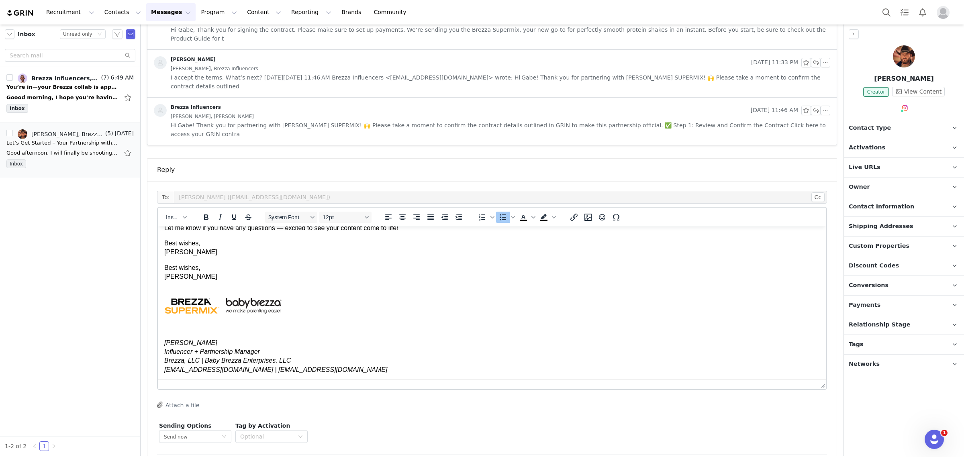
click at [190, 400] on button "Attach a file" at bounding box center [178, 405] width 42 height 10
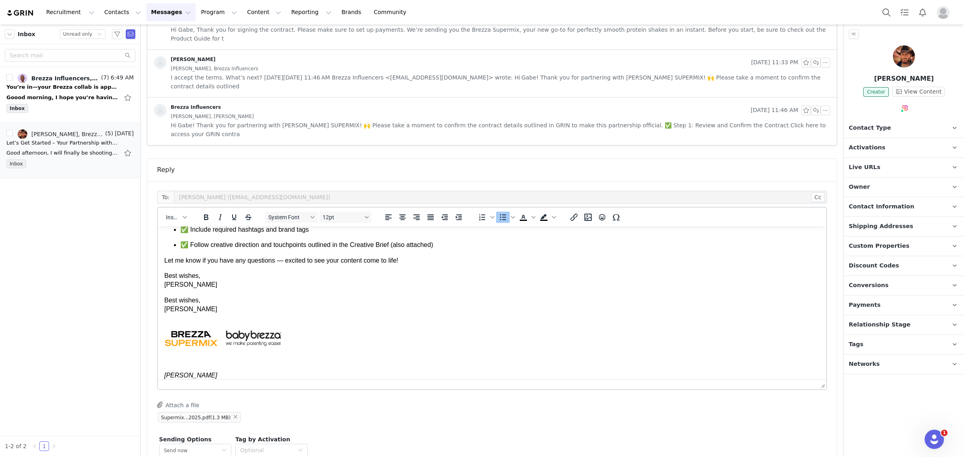
scroll to position [92, 0]
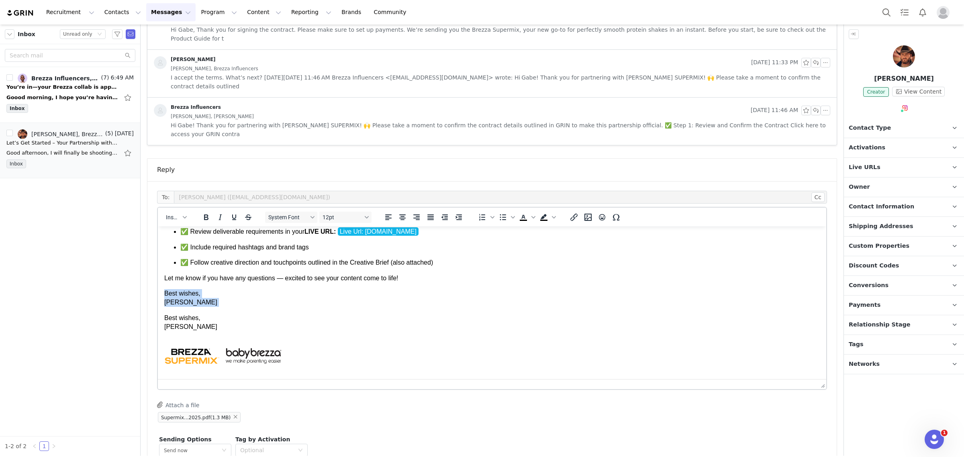
drag, startPoint x: 165, startPoint y: 318, endPoint x: 164, endPoint y: 297, distance: 20.9
click at [164, 297] on body "Hi Gabe, Great to hear from you! Below are two of our top-performing influencer…" at bounding box center [492, 282] width 656 height 283
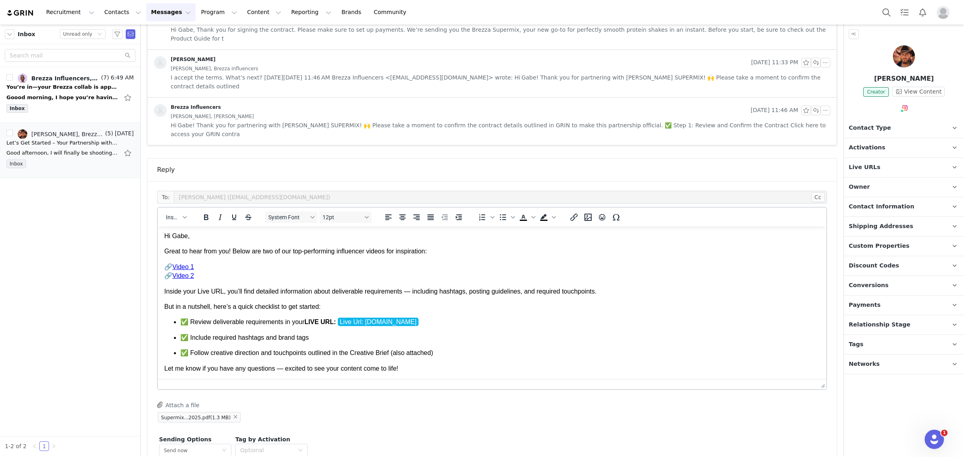
scroll to position [0, 0]
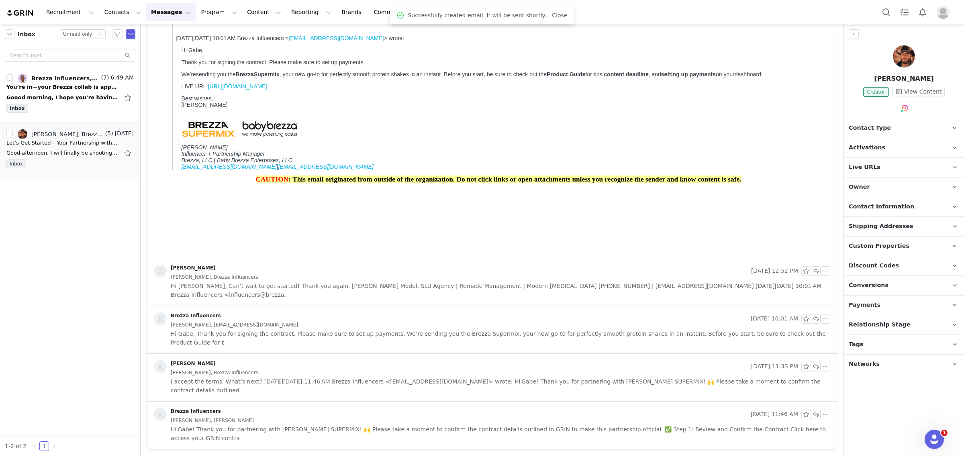
scroll to position [262, 0]
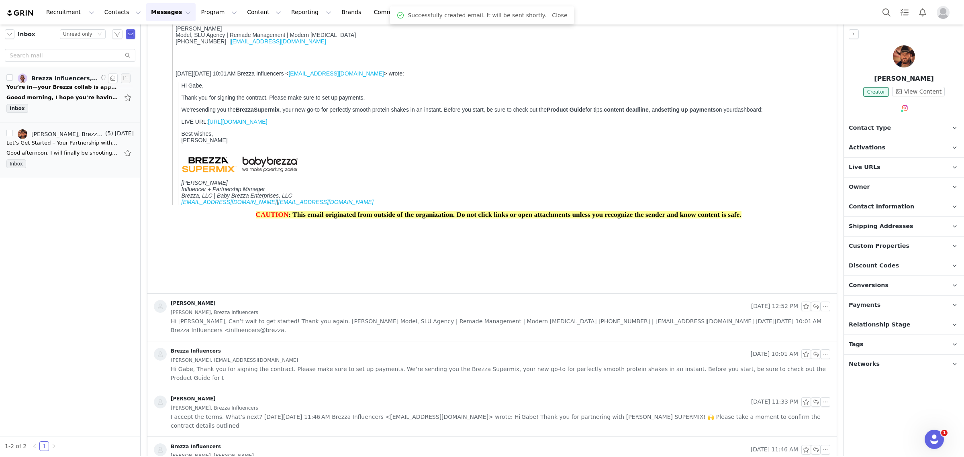
click at [33, 90] on div "You’re in—your Brezza collab is approved!" at bounding box center [62, 87] width 113 height 8
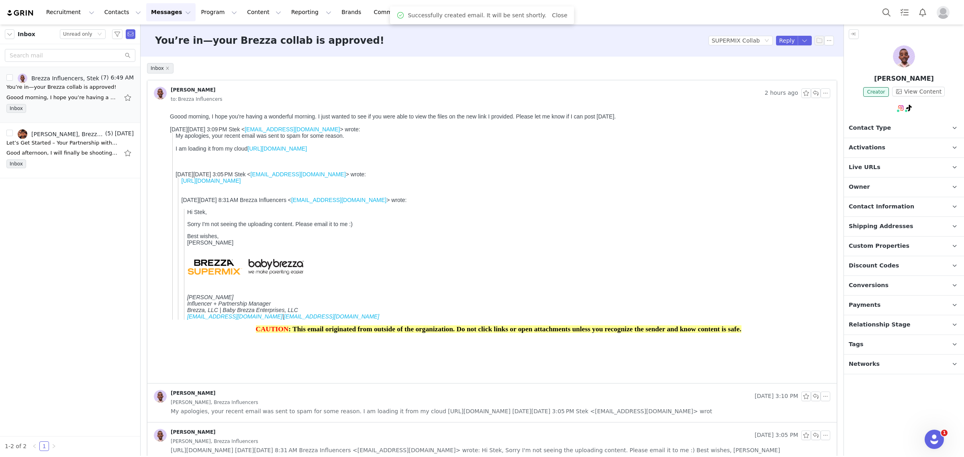
scroll to position [0, 0]
click at [307, 152] on link "https://drive.google.com/file/d/16oU_u6v8C17-7r_x4wFRjTLAozPbNycM/view?usp=driv…" at bounding box center [277, 148] width 59 height 6
click at [780, 41] on button "Reply" at bounding box center [787, 41] width 22 height 10
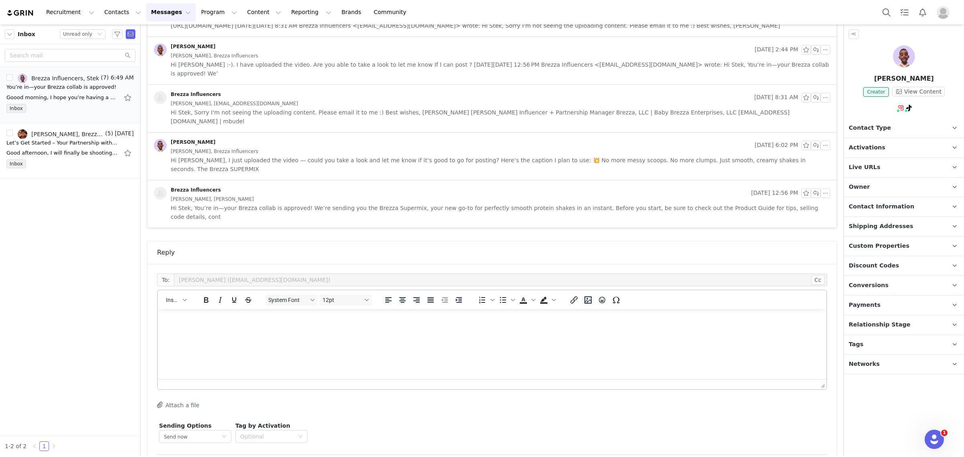
click at [578, 331] on html at bounding box center [492, 320] width 669 height 22
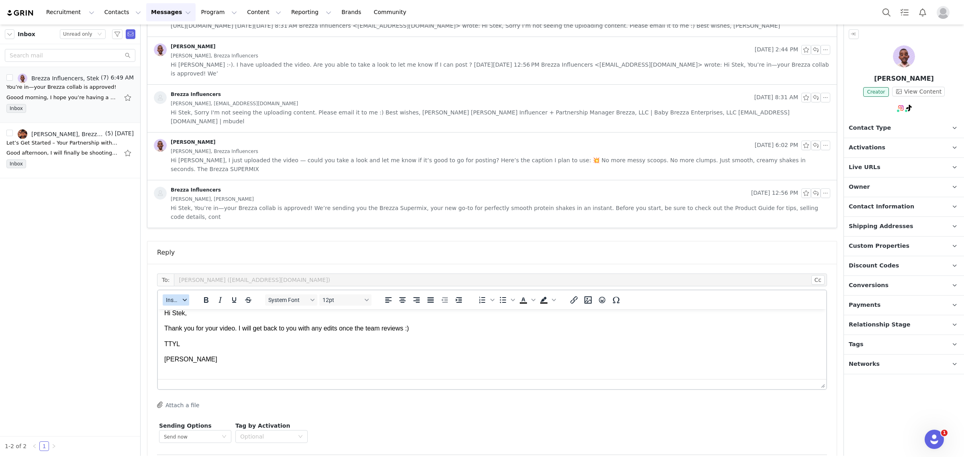
click at [181, 295] on button "Insert" at bounding box center [176, 300] width 27 height 11
click at [186, 303] on div "Insert Signature" at bounding box center [205, 305] width 72 height 10
click at [237, 335] on p "Thank you for your video. I will get back to you with any edits once the team r…" at bounding box center [492, 335] width 656 height 9
click at [236, 351] on p "TTYL" at bounding box center [492, 351] width 656 height 9
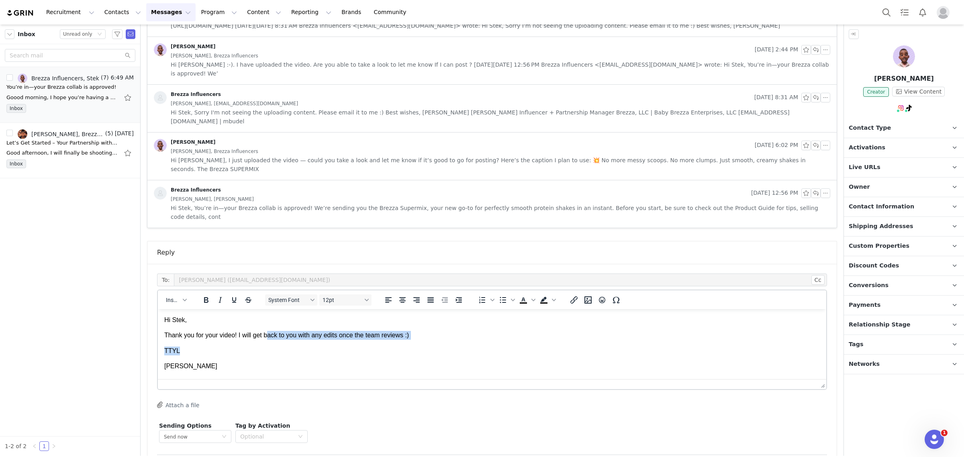
drag, startPoint x: 270, startPoint y: 336, endPoint x: 341, endPoint y: 342, distance: 71.8
click at [341, 342] on body "Hi Stek, Thank you for your video! I will get back to you with any edits once t…" at bounding box center [492, 402] width 656 height 173
click at [341, 348] on p "TTYL" at bounding box center [492, 351] width 656 height 9
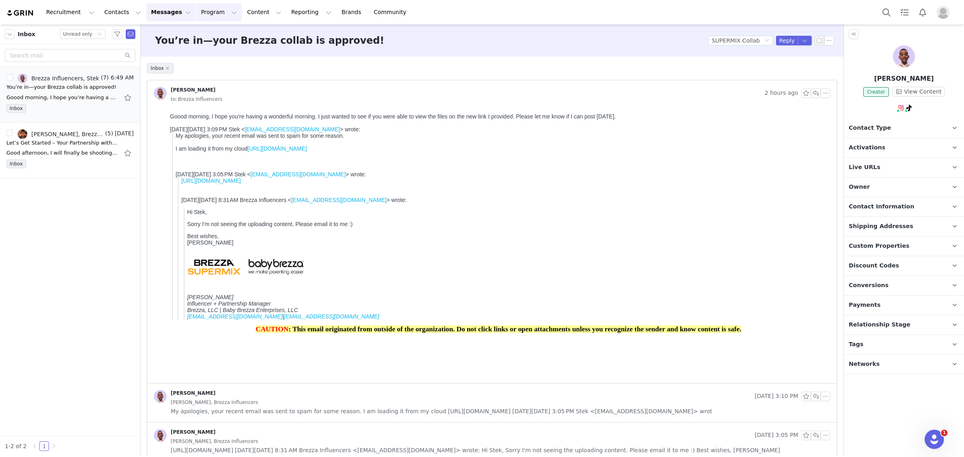
click at [199, 11] on button "Program Program" at bounding box center [219, 12] width 46 height 18
click at [202, 31] on p "Activations" at bounding box center [198, 35] width 31 height 8
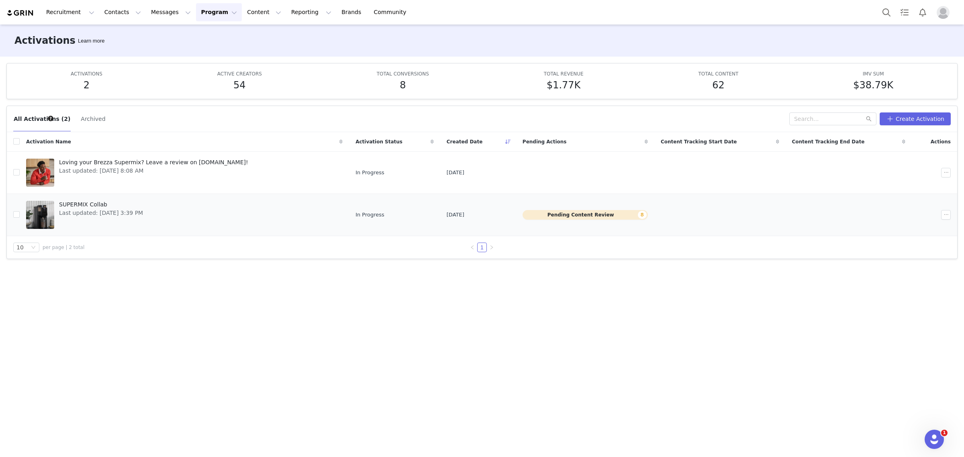
click at [113, 218] on div "SUPERMIX Collab Last updated: Sep 9, 2025 3:39 PM" at bounding box center [101, 215] width 94 height 32
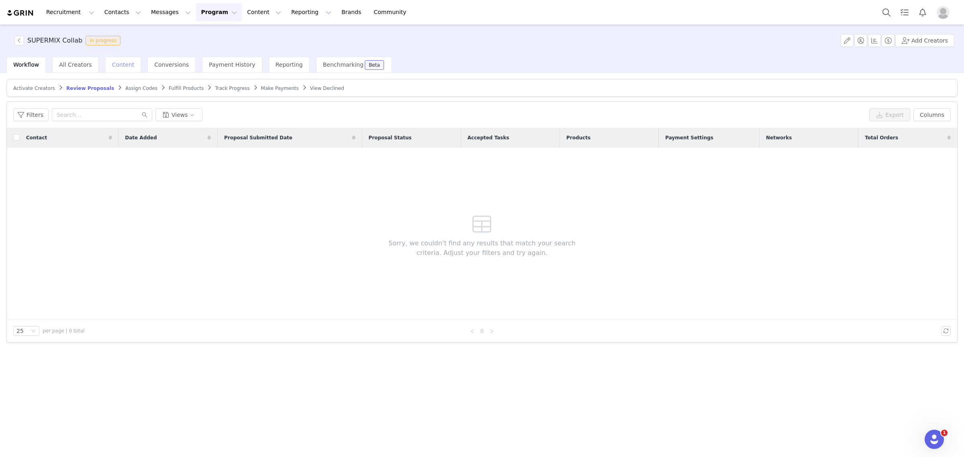
click at [115, 67] on span "Content" at bounding box center [123, 64] width 23 height 6
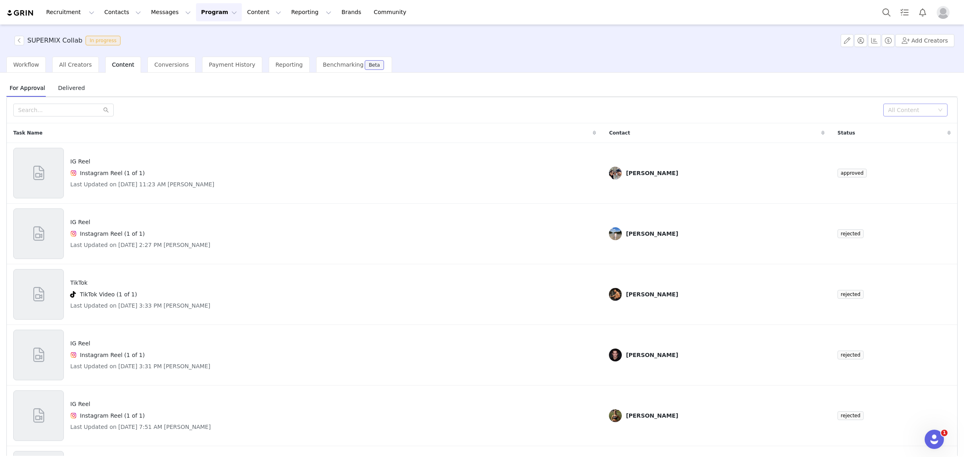
click at [917, 114] on div "All Content" at bounding box center [912, 110] width 46 height 8
click at [912, 127] on li "Needs Review" at bounding box center [908, 126] width 64 height 13
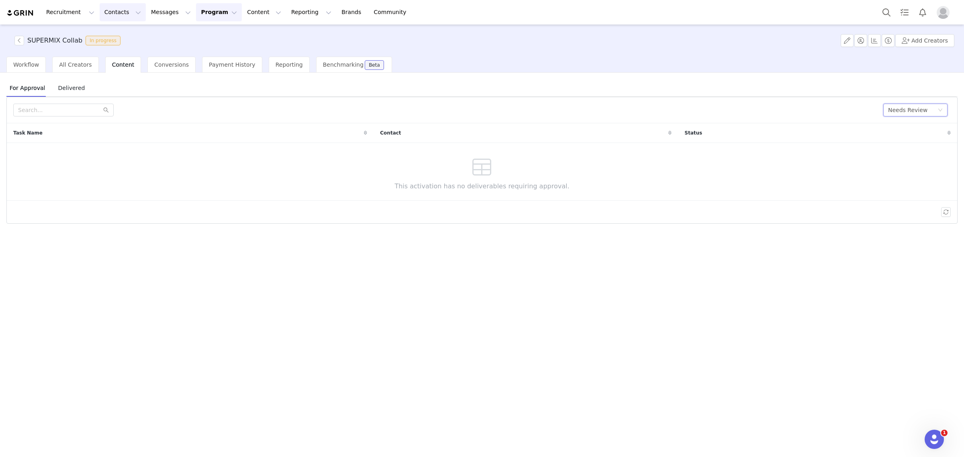
click at [122, 15] on button "Contacts Contacts" at bounding box center [123, 12] width 46 height 18
click at [121, 33] on div "Creators" at bounding box center [124, 35] width 54 height 8
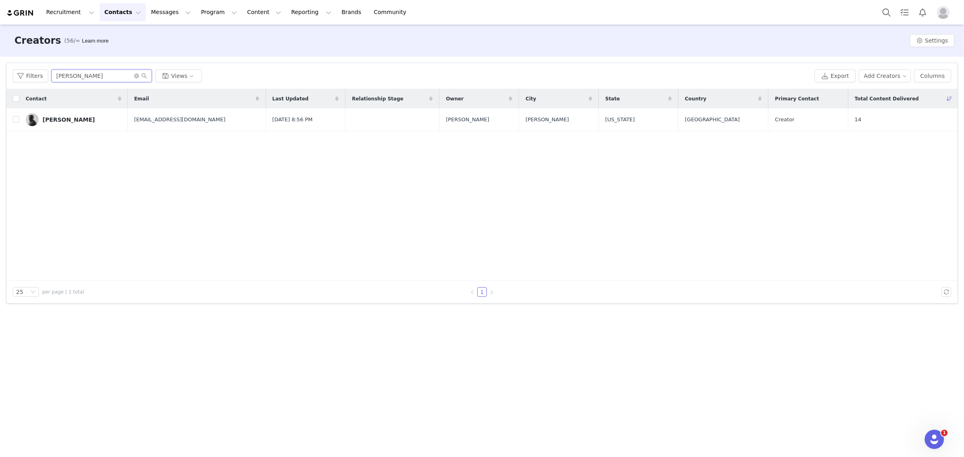
drag, startPoint x: 101, startPoint y: 76, endPoint x: 20, endPoint y: 64, distance: 81.3
click at [20, 64] on div "Filters aaron Views Export Add Creators Columns" at bounding box center [482, 76] width 952 height 26
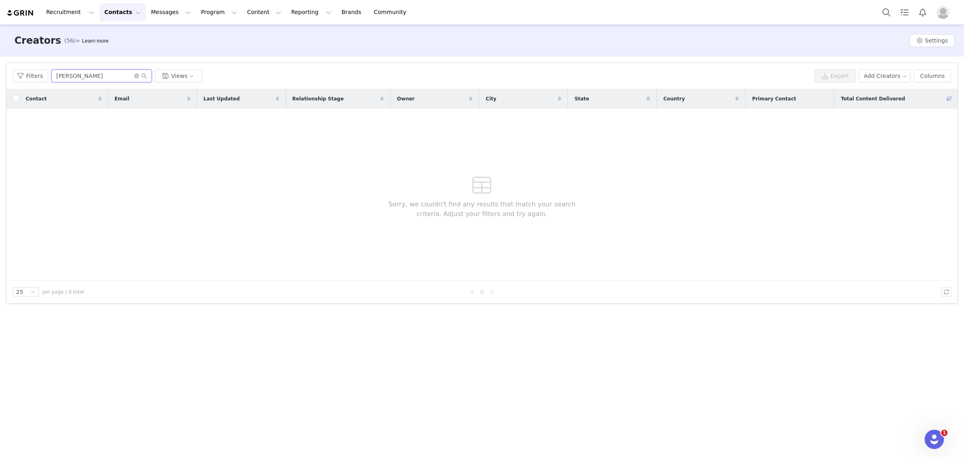
drag, startPoint x: 110, startPoint y: 80, endPoint x: 48, endPoint y: 75, distance: 61.7
click at [48, 75] on div "Filters amber sanders Views" at bounding box center [412, 76] width 799 height 13
click at [106, 80] on input "amber sanders" at bounding box center [101, 76] width 100 height 13
click at [105, 79] on input "amber sanders" at bounding box center [101, 76] width 100 height 13
click at [104, 75] on input "amber sanders" at bounding box center [101, 76] width 100 height 13
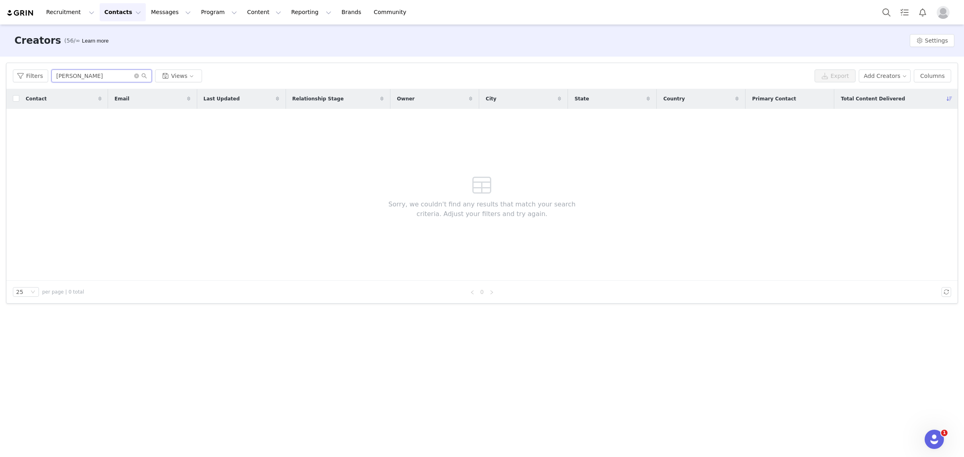
drag, startPoint x: 101, startPoint y: 75, endPoint x: 71, endPoint y: 75, distance: 30.1
click at [71, 75] on input "amber sanders" at bounding box center [101, 76] width 100 height 13
drag, startPoint x: 54, startPoint y: 76, endPoint x: 49, endPoint y: 76, distance: 5.6
click at [49, 76] on div "Filters amber Views" at bounding box center [412, 76] width 799 height 13
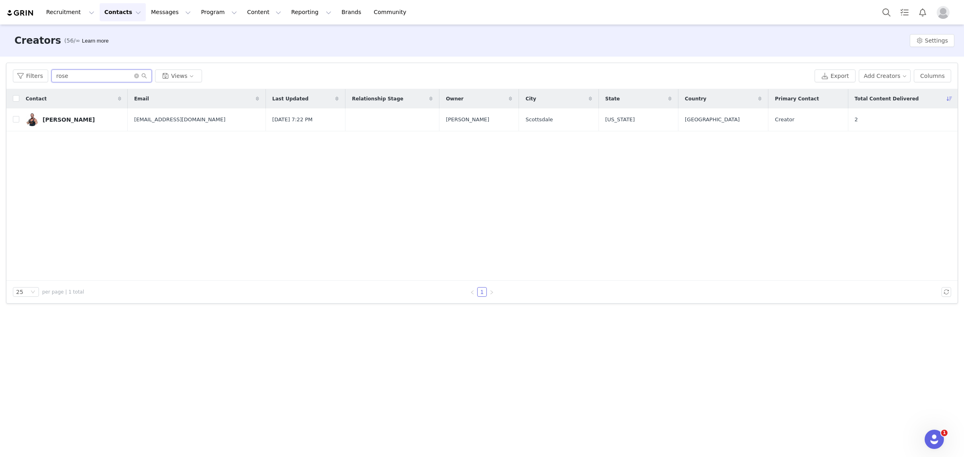
drag, startPoint x: 57, startPoint y: 69, endPoint x: 27, endPoint y: 69, distance: 29.7
click at [27, 69] on div "Filters rose Views Export Add Creators Columns" at bounding box center [482, 76] width 952 height 26
paste input "Amber Rose Sanders"
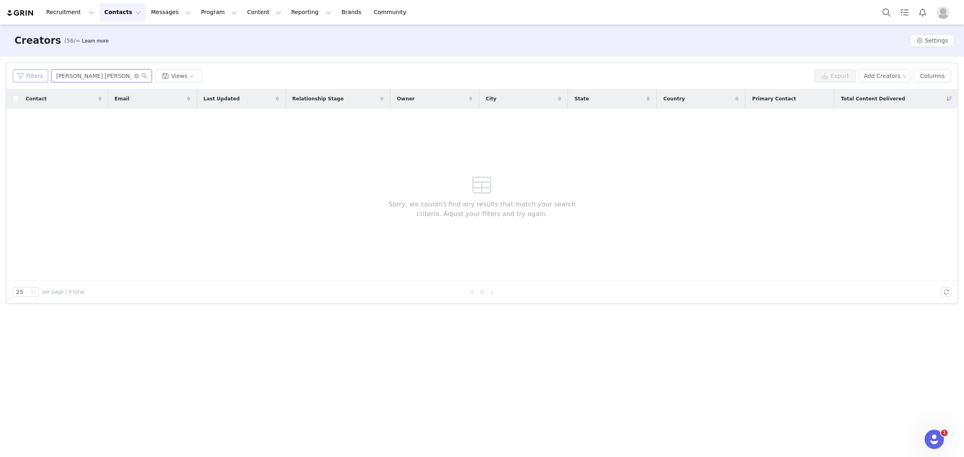
drag, startPoint x: 88, startPoint y: 75, endPoint x: 25, endPoint y: 75, distance: 62.7
click at [25, 75] on div "Filters Amber Rose Sanders Views" at bounding box center [412, 76] width 799 height 13
type input "sanders"
click at [134, 76] on icon "icon: close-circle" at bounding box center [136, 76] width 5 height 5
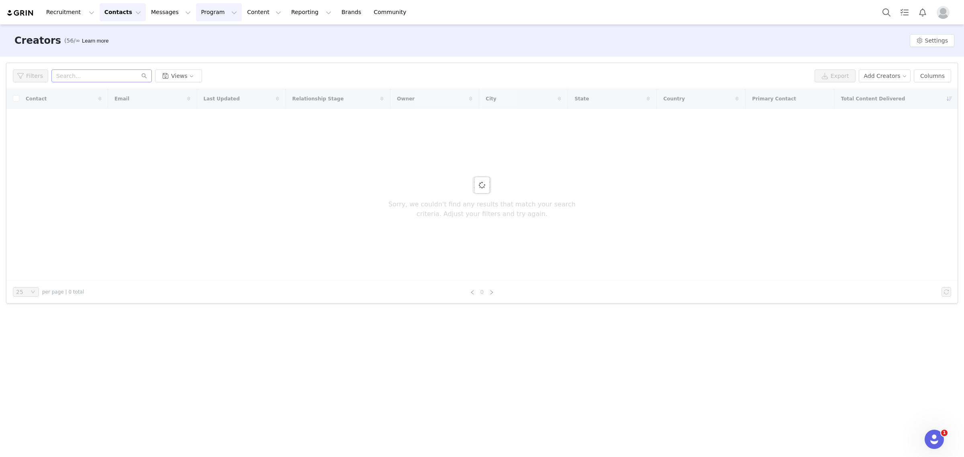
click at [196, 17] on button "Program Program" at bounding box center [219, 12] width 46 height 18
click at [115, 12] on button "Contacts Contacts" at bounding box center [123, 12] width 46 height 18
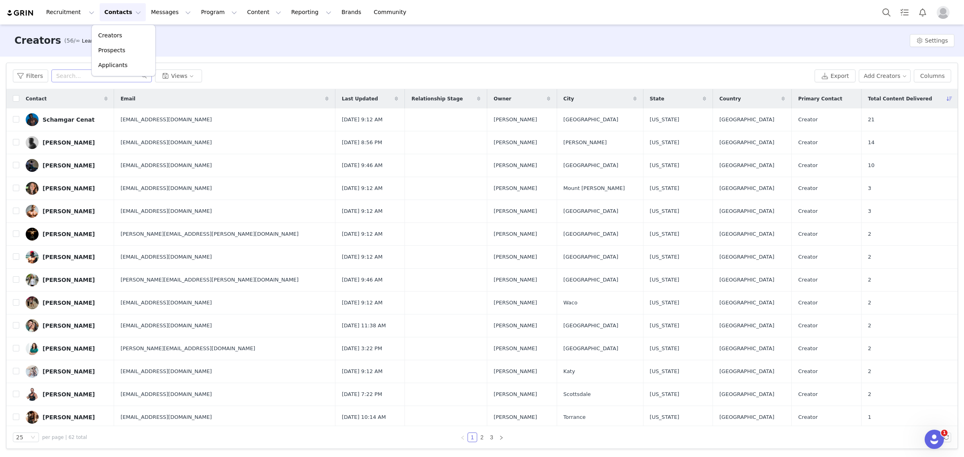
click at [199, 51] on div "Creators (56/∞) Learn more Settings" at bounding box center [482, 41] width 964 height 32
click at [117, 14] on button "Contacts Contacts" at bounding box center [123, 12] width 46 height 18
click at [113, 63] on p "Applicants" at bounding box center [112, 65] width 29 height 8
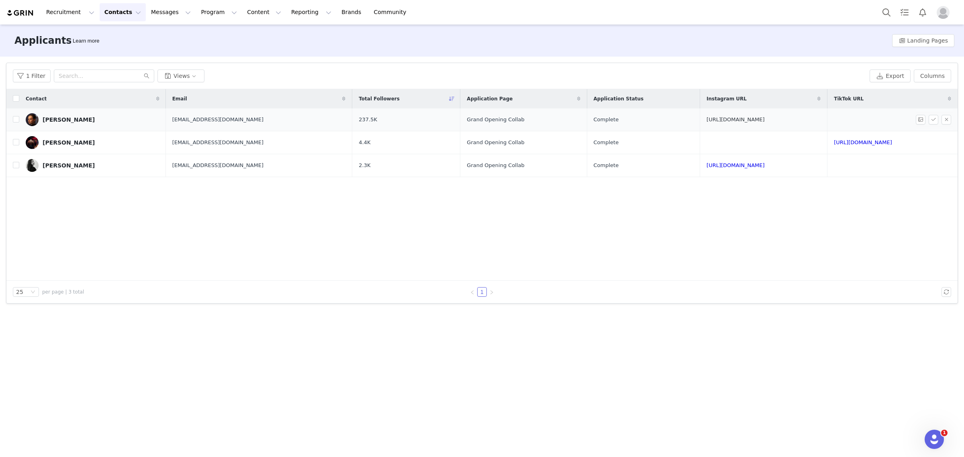
click at [707, 120] on link "https://www.instagram.com/kuleshova" at bounding box center [736, 120] width 58 height 6
click at [854, 141] on link "https://www.tiktok.com/@jaecaprio" at bounding box center [863, 142] width 58 height 6
click at [707, 164] on link "https://www.instagram.com/kailanireedwellness" at bounding box center [736, 165] width 58 height 6
click at [15, 144] on input "checkbox" at bounding box center [16, 142] width 6 height 6
checkbox input "true"
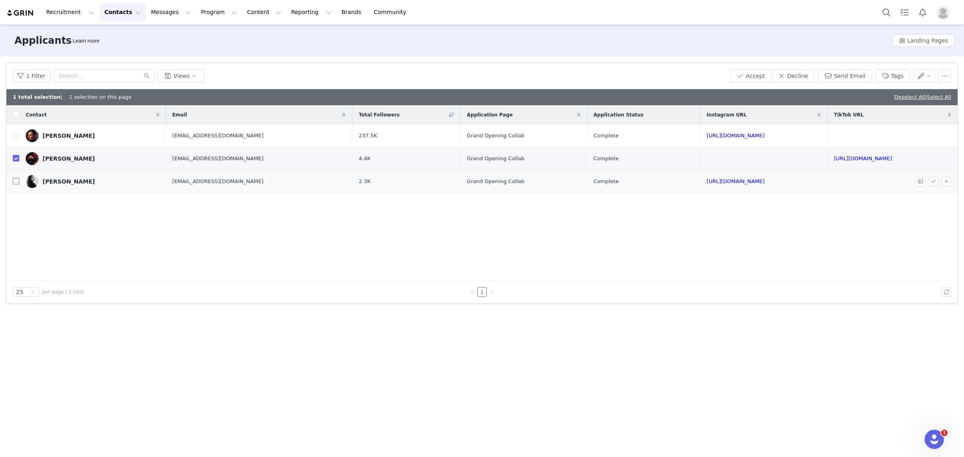
click at [17, 182] on input "checkbox" at bounding box center [16, 181] width 6 height 6
checkbox input "true"
click at [806, 83] on div "1 Filter Views Accept Decline Send Email Tags" at bounding box center [482, 76] width 952 height 26
click at [806, 81] on button "Decline" at bounding box center [793, 76] width 43 height 13
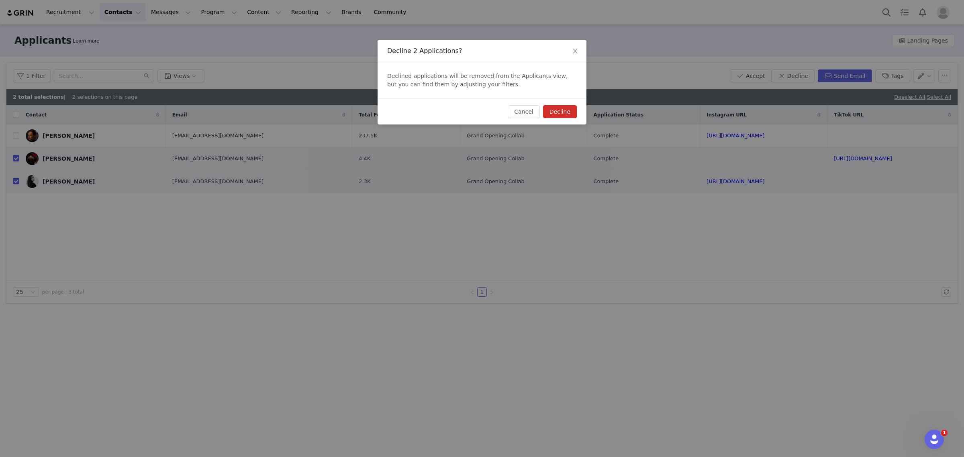
click at [571, 117] on button "Decline" at bounding box center [560, 111] width 34 height 13
checkbox input "false"
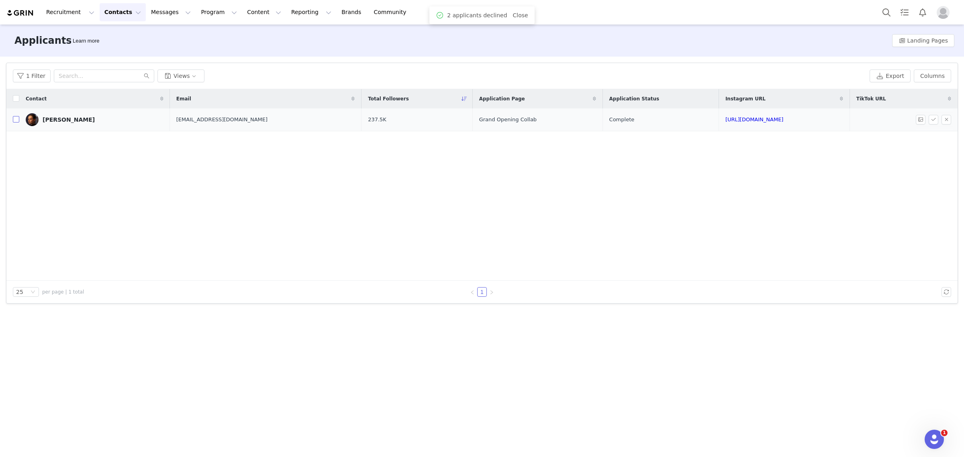
click at [16, 123] on label at bounding box center [16, 120] width 6 height 8
click at [16, 123] on input "checkbox" at bounding box center [16, 119] width 6 height 6
checkbox input "true"
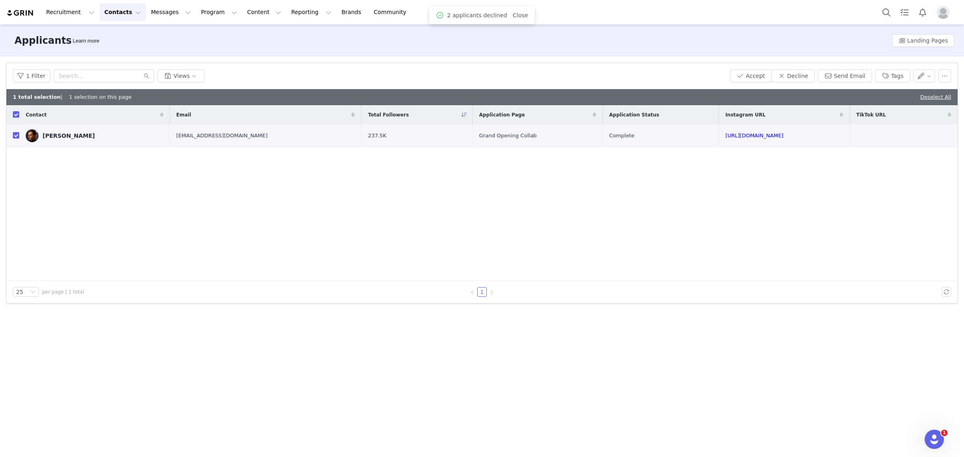
checkbox input "true"
click at [754, 77] on button "Accept" at bounding box center [751, 76] width 42 height 13
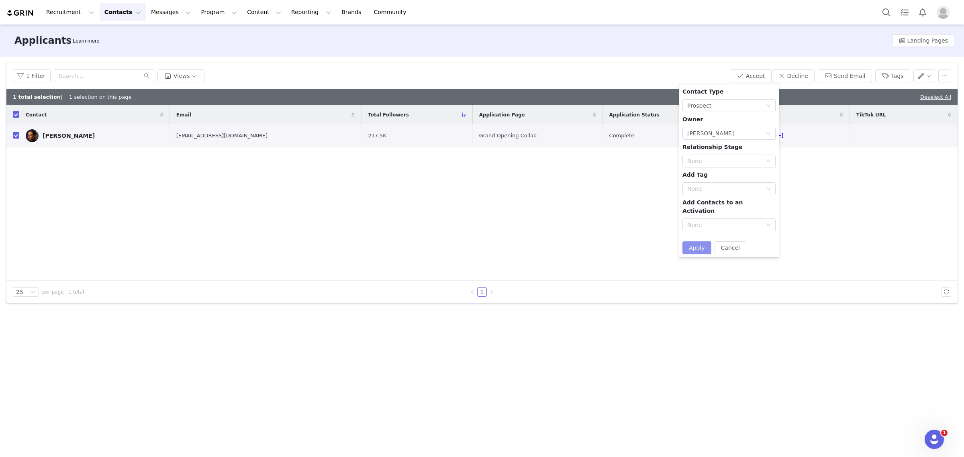
click at [686, 242] on button "Apply" at bounding box center [697, 248] width 29 height 13
checkbox input "false"
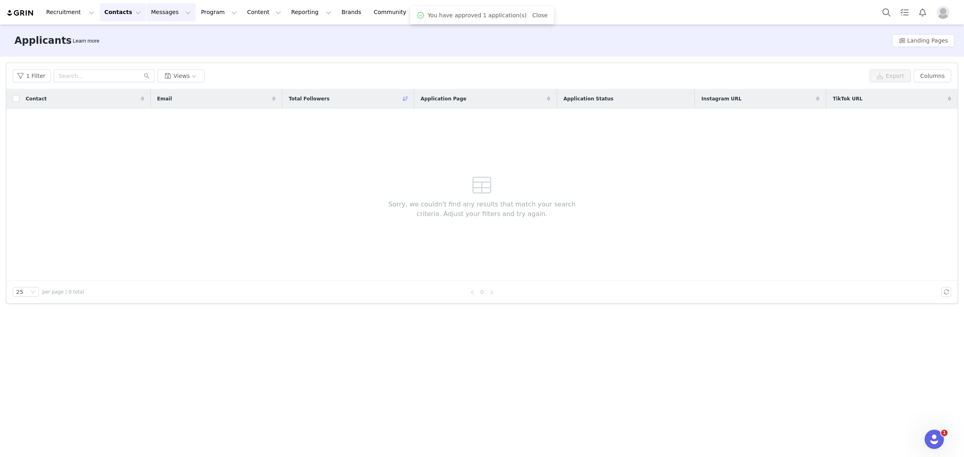
click at [146, 11] on button "Messages Messages" at bounding box center [170, 12] width 49 height 18
click at [111, 13] on button "Contacts Contacts" at bounding box center [123, 12] width 46 height 18
click at [111, 49] on p "Prospects" at bounding box center [111, 50] width 27 height 8
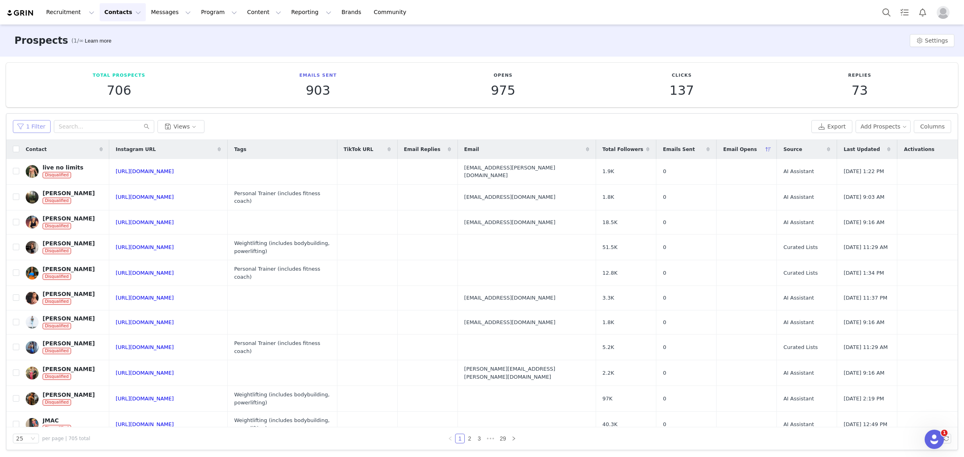
click at [32, 127] on button "1 Filter" at bounding box center [32, 126] width 38 height 13
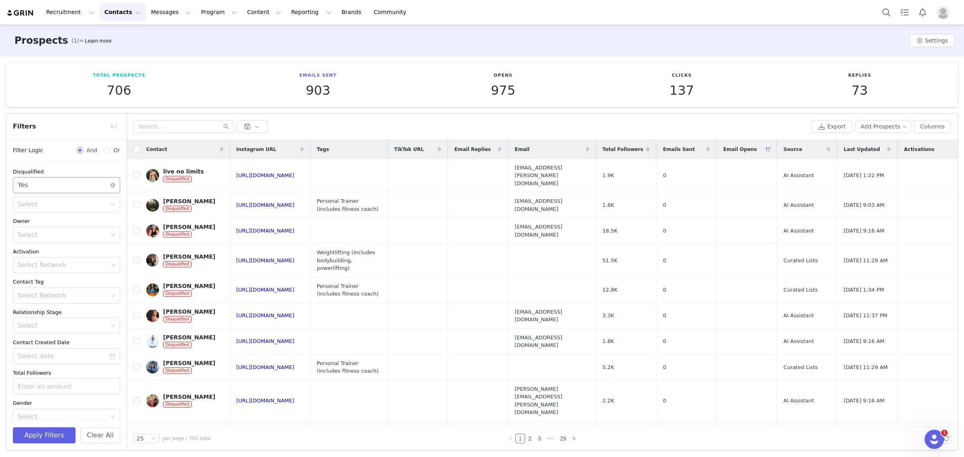
click at [43, 182] on div "Select Yes" at bounding box center [64, 185] width 92 height 15
click at [33, 216] on li "No" at bounding box center [63, 216] width 100 height 13
click at [33, 436] on button "Apply Filters" at bounding box center [44, 436] width 63 height 16
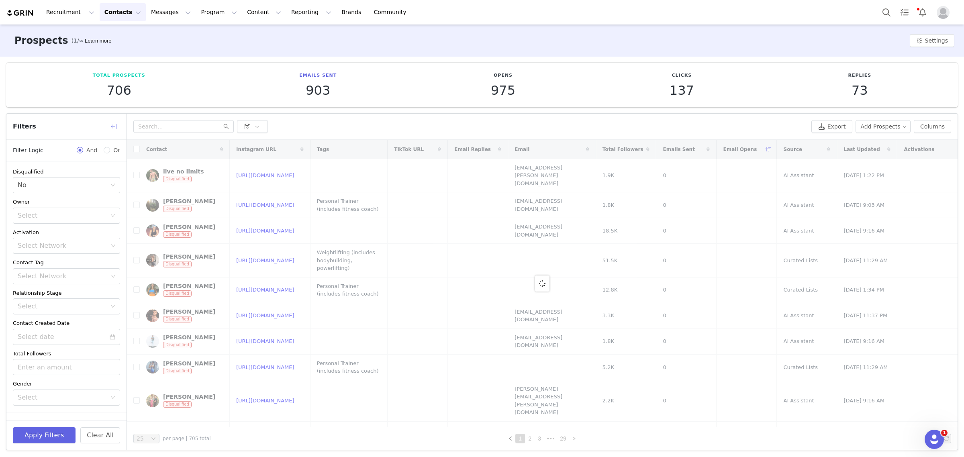
click at [111, 127] on button "button" at bounding box center [113, 126] width 13 height 13
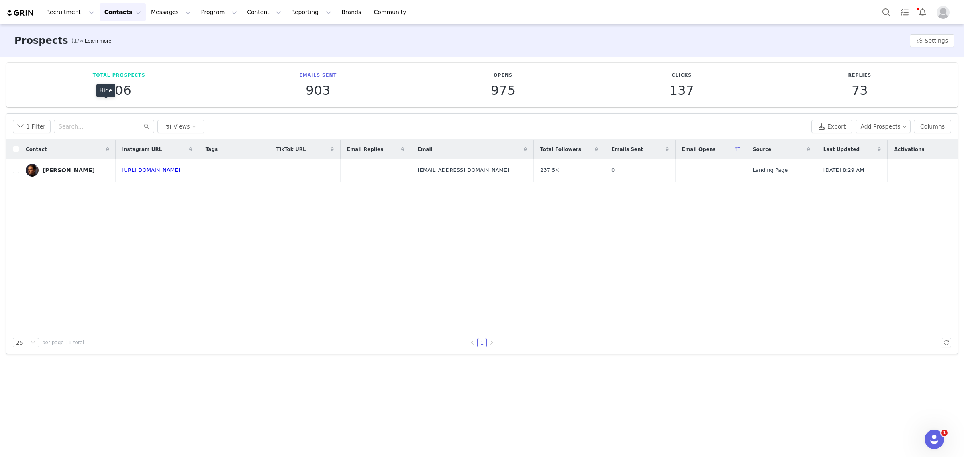
click at [179, 75] on div "Total Prospects 706" at bounding box center [119, 84] width 207 height 25
click at [200, 6] on button "Program Program" at bounding box center [219, 12] width 46 height 18
click at [186, 42] on link "Activations" at bounding box center [208, 35] width 63 height 15
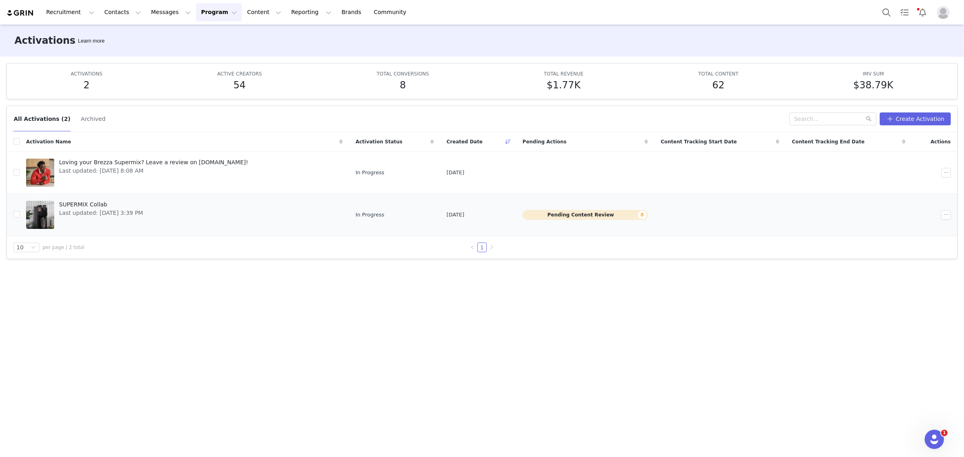
click at [150, 220] on link "SUPERMIX Collab Last updated: Sep 9, 2025 3:39 PM" at bounding box center [184, 215] width 317 height 32
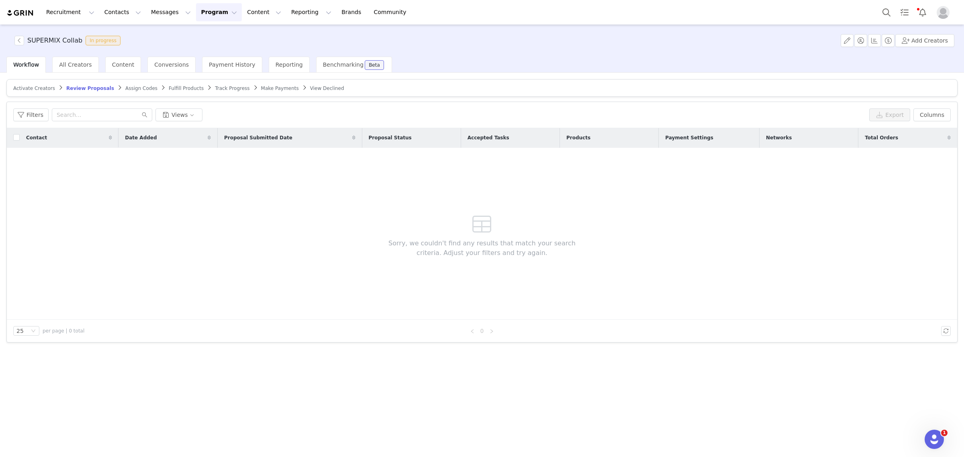
click at [215, 86] on span "Track Progress" at bounding box center [232, 89] width 35 height 6
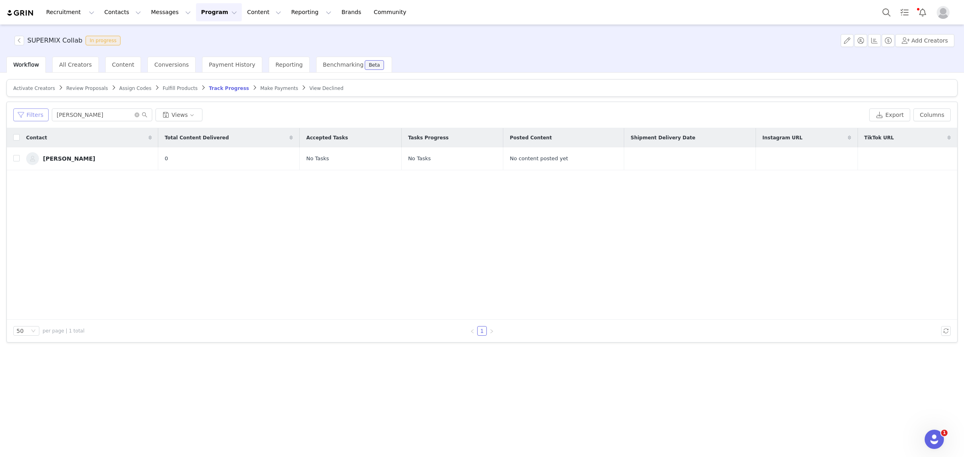
click at [40, 117] on button "Filters" at bounding box center [30, 115] width 35 height 13
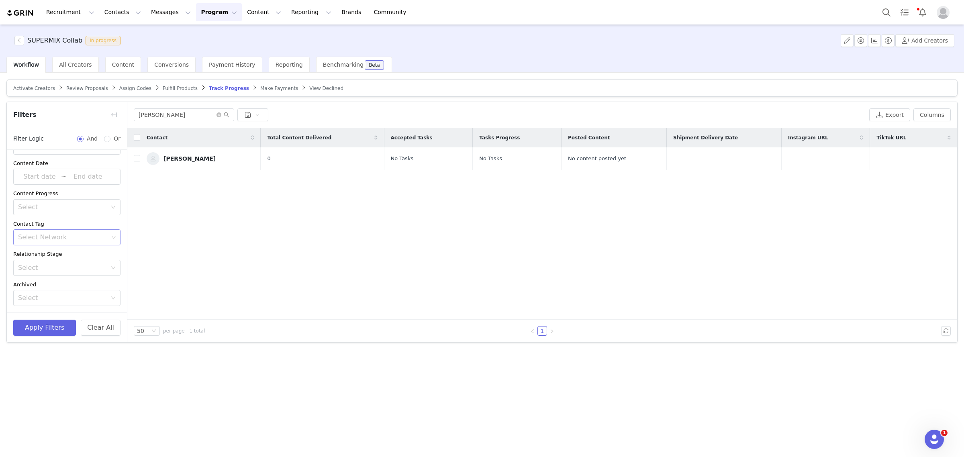
scroll to position [3, 0]
click at [63, 232] on div "Select" at bounding box center [62, 231] width 89 height 8
click at [46, 262] on li "Does not have content" at bounding box center [63, 261] width 100 height 13
click at [36, 329] on button "Apply Filters" at bounding box center [44, 328] width 63 height 16
click at [220, 117] on icon "icon: close-circle" at bounding box center [219, 115] width 5 height 5
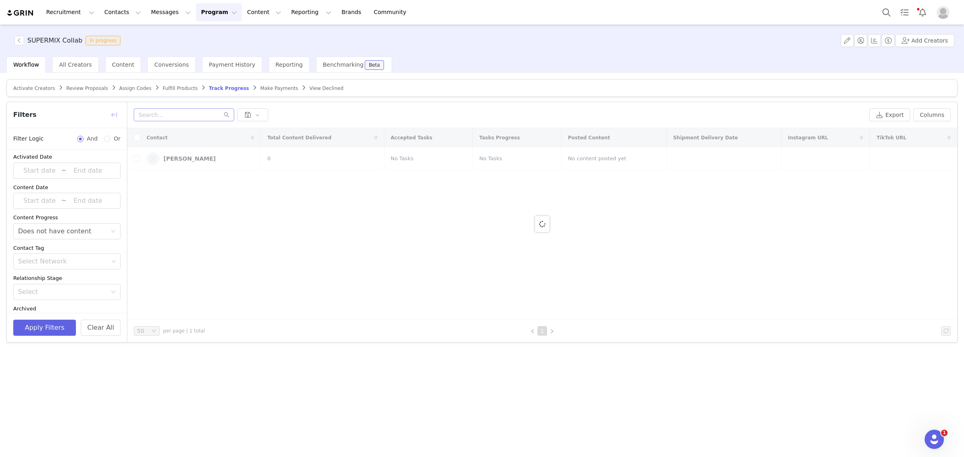
click at [115, 117] on button "button" at bounding box center [114, 115] width 13 height 13
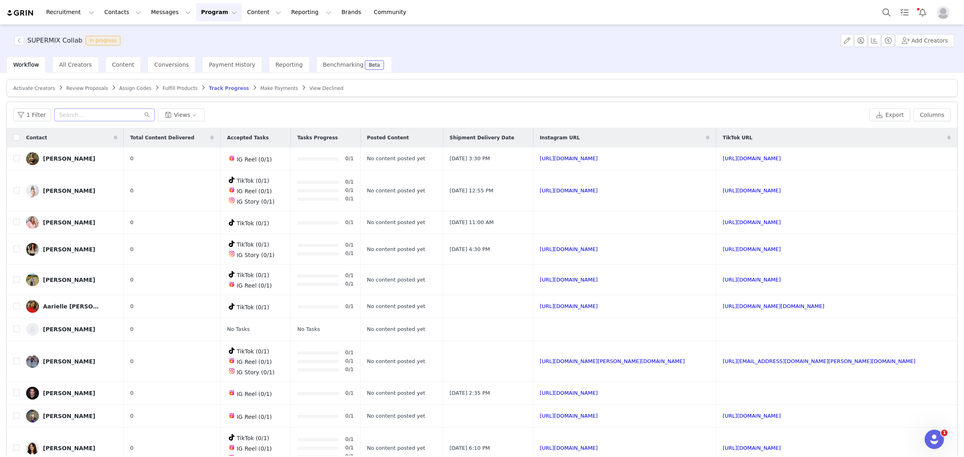
scroll to position [0, 0]
click at [111, 112] on input "text" at bounding box center [104, 115] width 100 height 13
paste input "joeyschultzfitness"
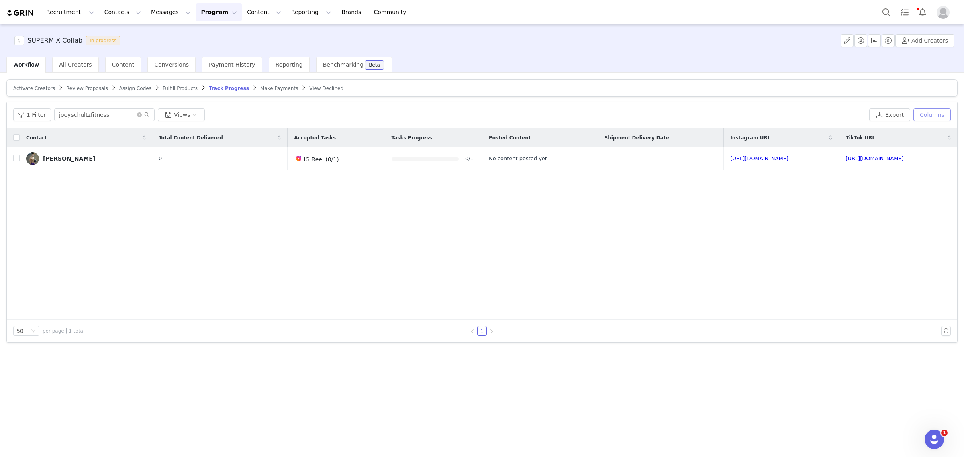
click at [940, 111] on button "Columns" at bounding box center [932, 115] width 37 height 13
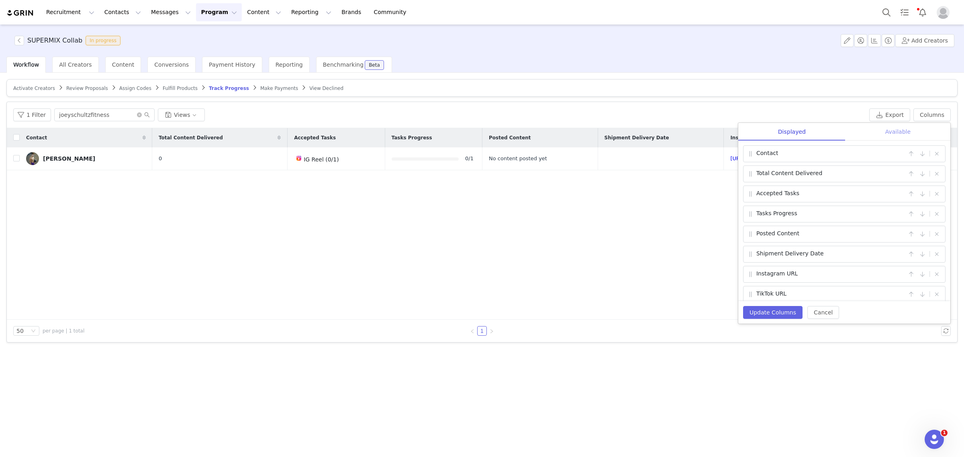
click at [909, 133] on div "Available" at bounding box center [898, 132] width 105 height 18
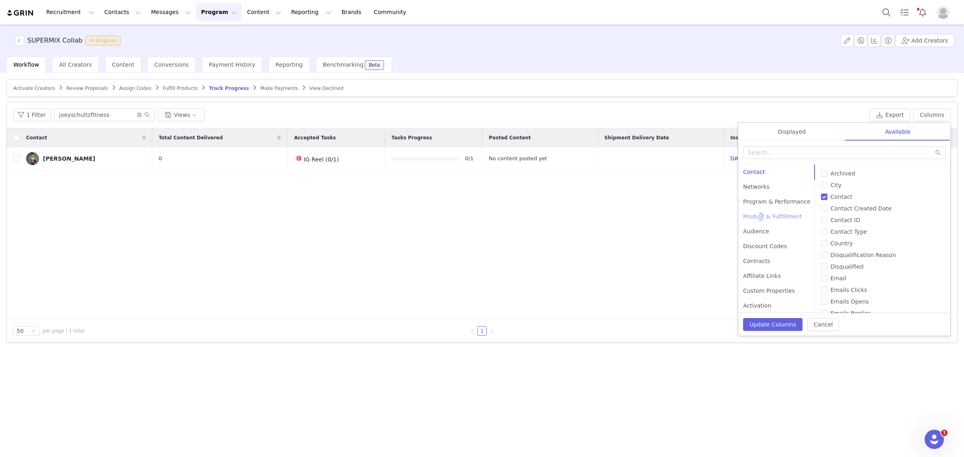
click at [760, 219] on div "Product & Fulfillment" at bounding box center [777, 216] width 77 height 15
click at [769, 326] on button "Update Columns" at bounding box center [772, 324] width 59 height 13
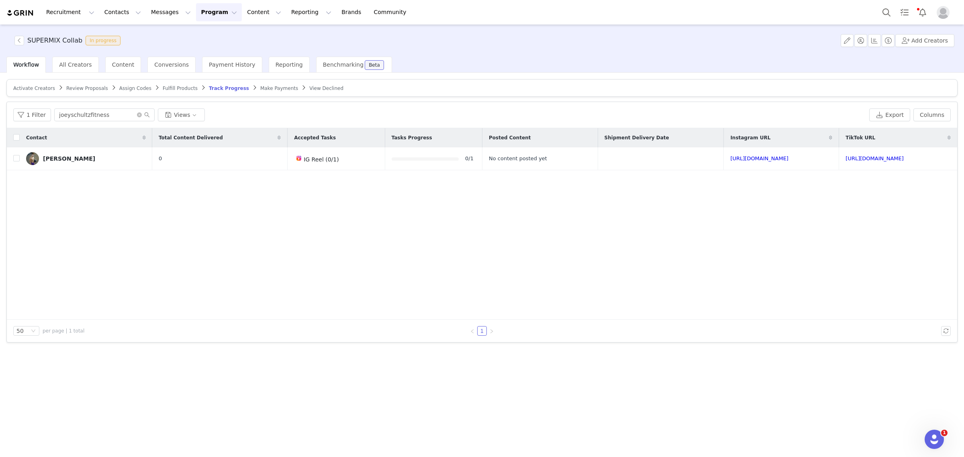
click at [624, 278] on div "Contact Total Content Delivered Accepted Tasks Tasks Progress Posted Content Sh…" at bounding box center [482, 224] width 951 height 192
click at [66, 161] on div "Joey Schultz" at bounding box center [69, 159] width 52 height 6
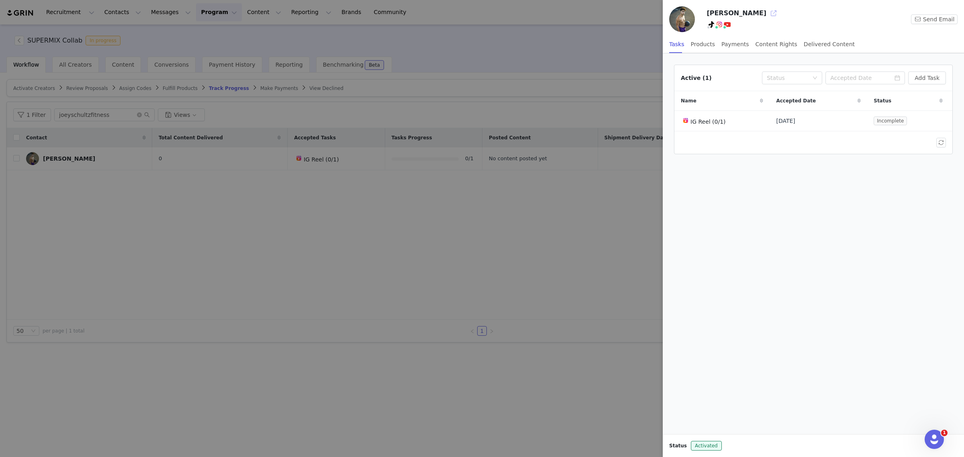
click at [768, 13] on button "button" at bounding box center [774, 13] width 13 height 13
click at [454, 258] on div at bounding box center [482, 228] width 964 height 457
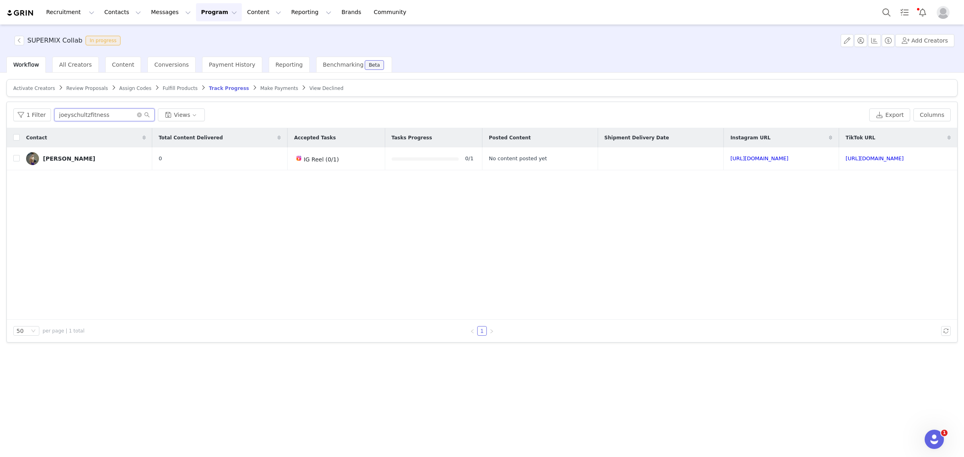
drag, startPoint x: 117, startPoint y: 111, endPoint x: 5, endPoint y: 93, distance: 112.8
click at [5, 93] on div "Activate Creators Review Proposals Assign Codes Fulfill Products Track Progress…" at bounding box center [482, 264] width 964 height 383
paste input "briebenefit"
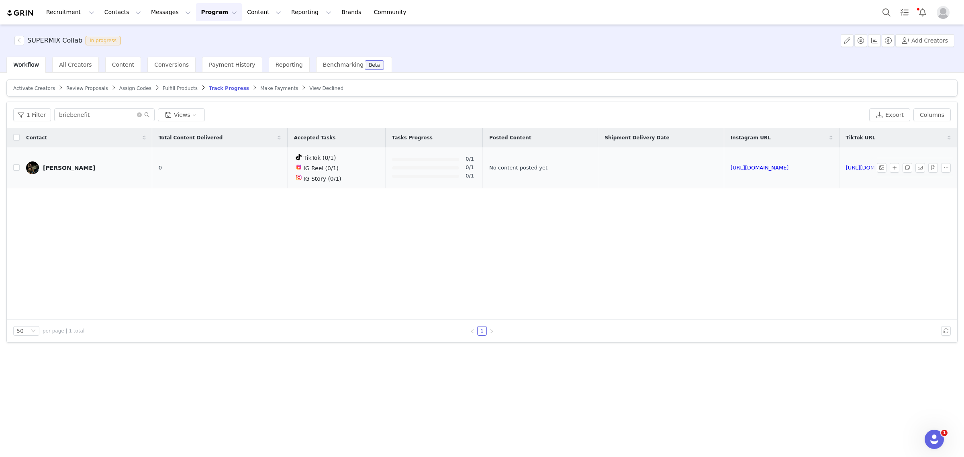
click at [67, 167] on div "Brie Turner" at bounding box center [69, 168] width 52 height 6
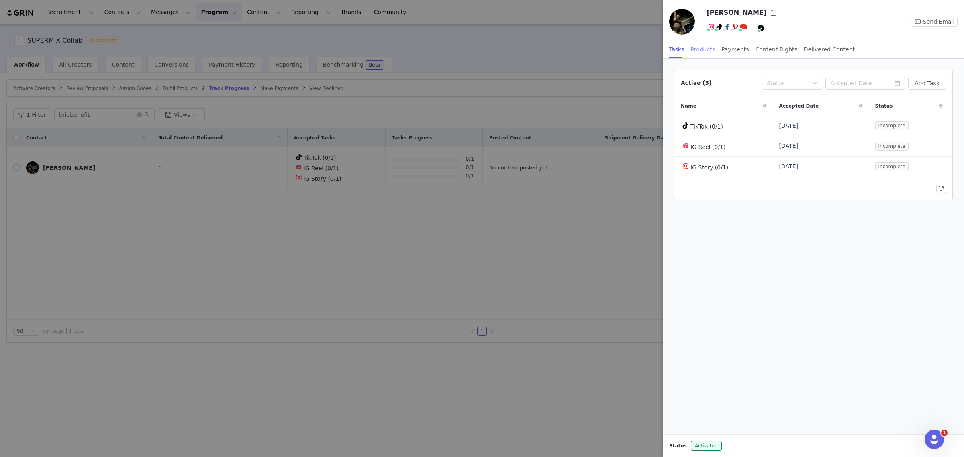
click at [694, 49] on div "Products" at bounding box center [703, 50] width 24 height 18
drag, startPoint x: 123, startPoint y: 201, endPoint x: 125, endPoint y: 153, distance: 48.7
click at [125, 199] on div at bounding box center [482, 228] width 964 height 457
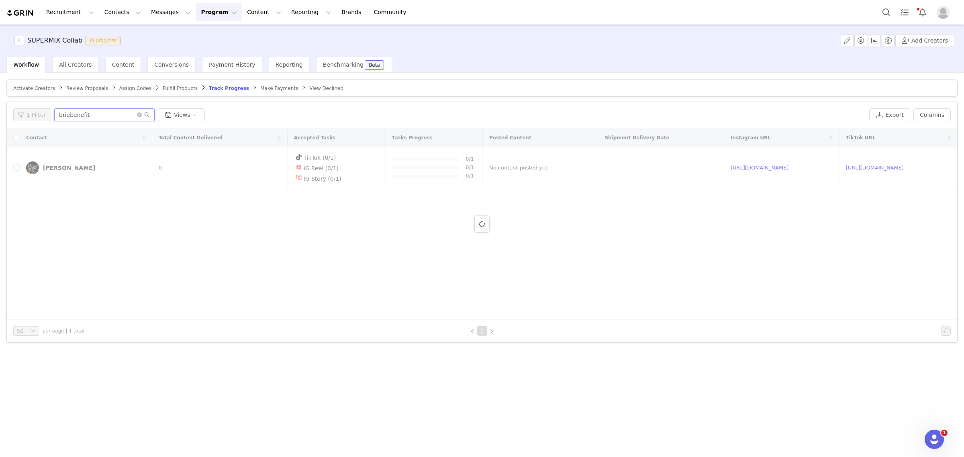
click at [117, 117] on input "briebenefit" at bounding box center [104, 115] width 100 height 13
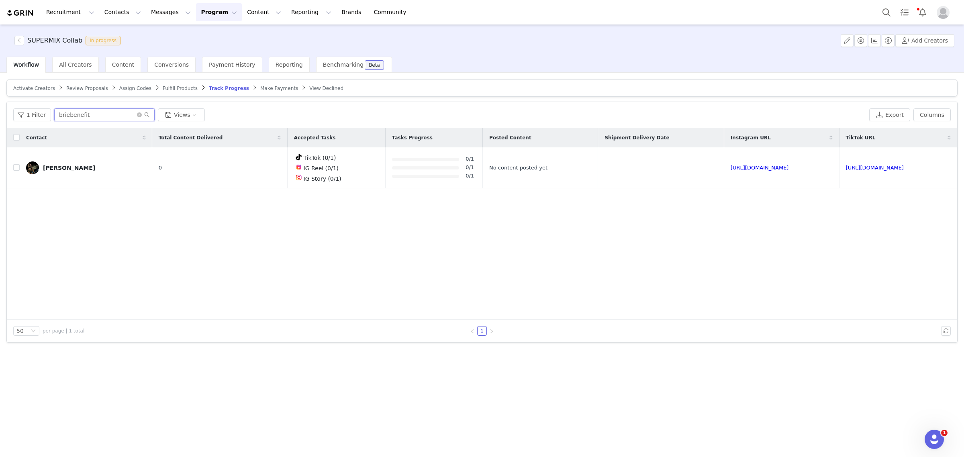
drag, startPoint x: 97, startPoint y: 113, endPoint x: 33, endPoint y: 103, distance: 65.5
click at [33, 103] on div "1 Filter briebenefit Views Export Columns Displayed Available Contact | Total C…" at bounding box center [482, 115] width 951 height 26
paste input "zay.way"
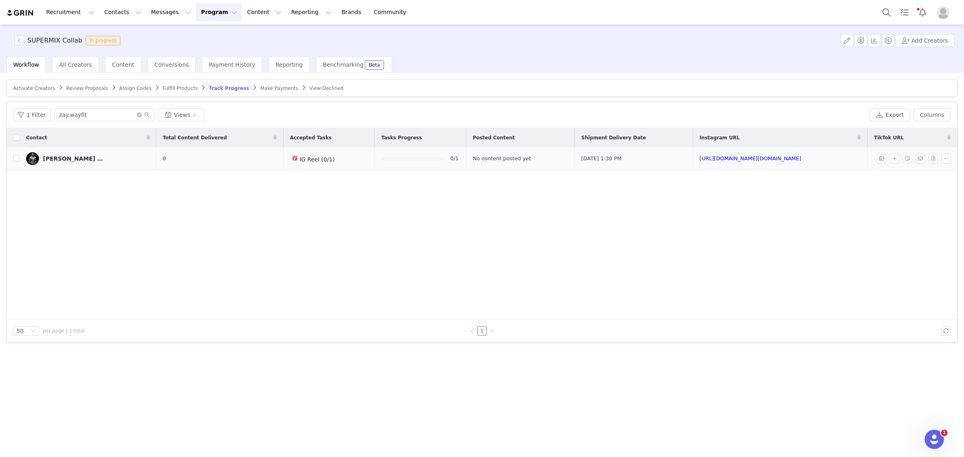
drag, startPoint x: 68, startPoint y: 155, endPoint x: 73, endPoint y: 157, distance: 5.9
click at [68, 156] on div "Zay Olivas | Fitness & Lifestyle" at bounding box center [73, 159] width 60 height 6
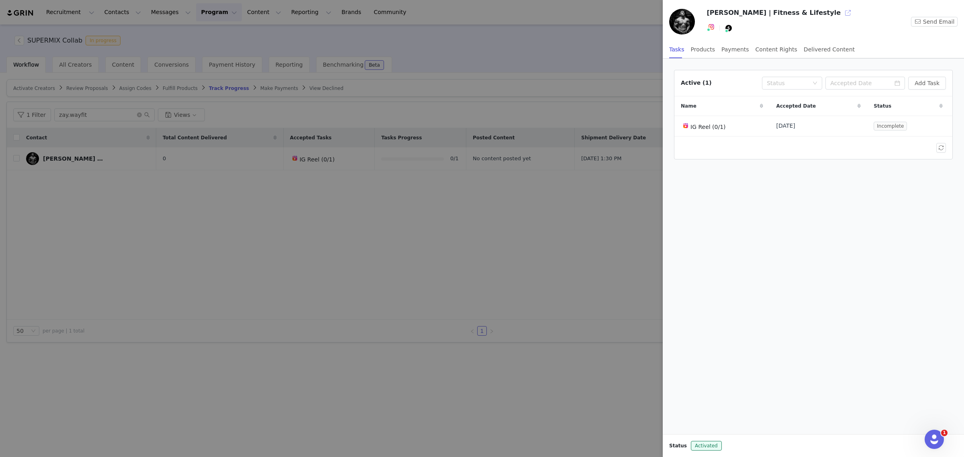
click at [842, 13] on button "button" at bounding box center [848, 12] width 13 height 13
click at [555, 45] on div at bounding box center [482, 228] width 964 height 457
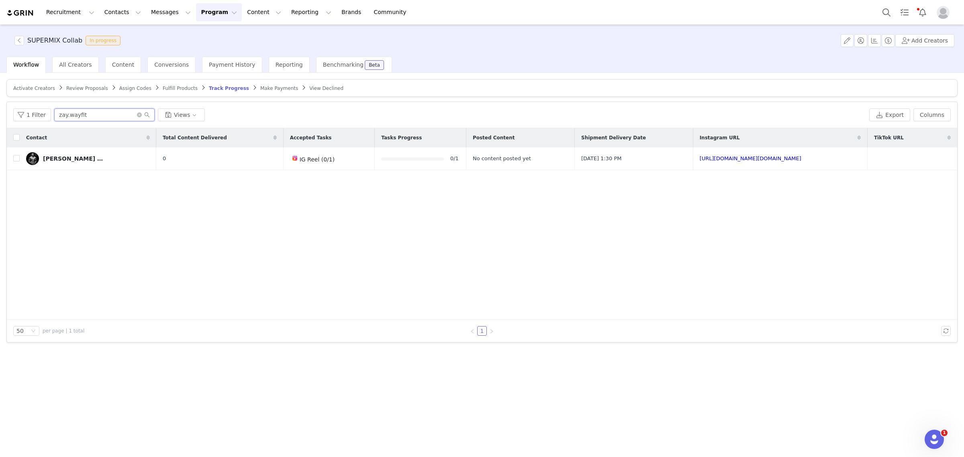
drag, startPoint x: 98, startPoint y: 115, endPoint x: 20, endPoint y: 101, distance: 79.5
click at [20, 104] on div "1 Filter zay.wayfit Views Export Columns Displayed Available Contact | Total Co…" at bounding box center [482, 115] width 951 height 26
paste input "brookepighin_ifbbpro"
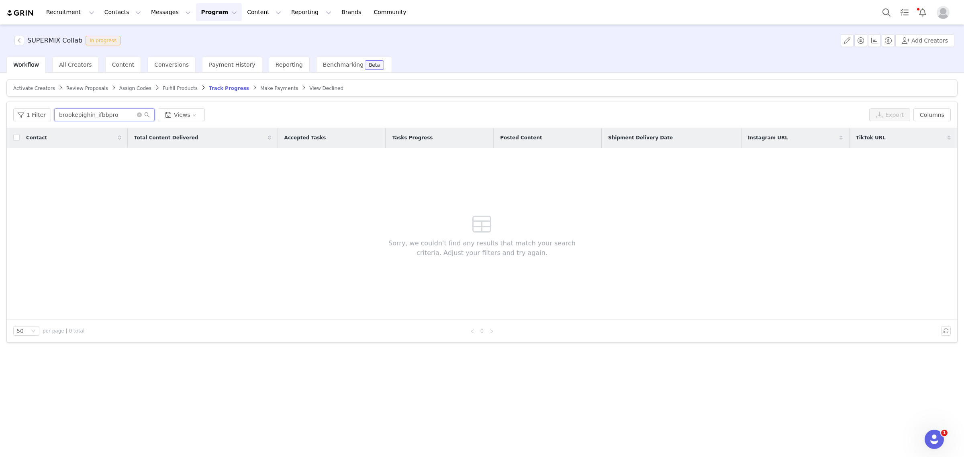
drag, startPoint x: 71, startPoint y: 115, endPoint x: 115, endPoint y: 117, distance: 44.3
click at [115, 117] on input "brookepighin_ifbbpro" at bounding box center [104, 115] width 100 height 13
click at [0, 83] on div "Activate Creators Review Proposals Assign Codes Fulfill Products Track Progress…" at bounding box center [482, 264] width 964 height 383
paste input "oge_fitness"
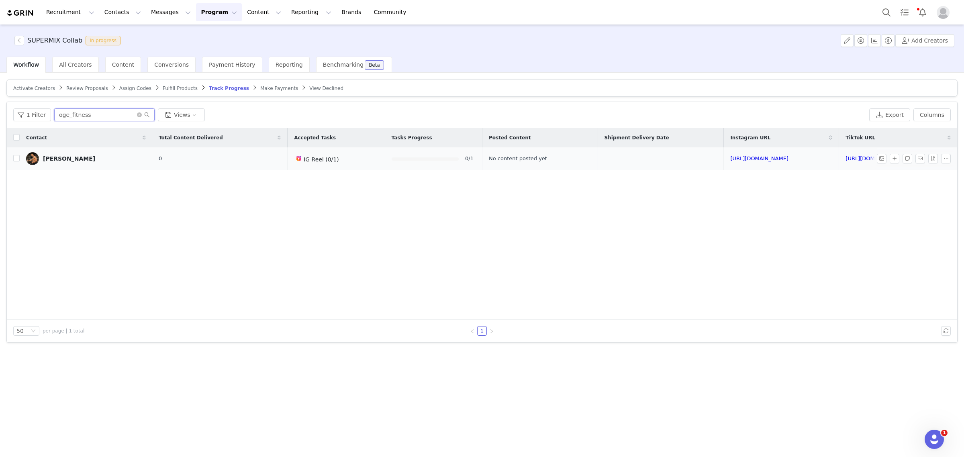
type input "oge_fitness"
click at [59, 160] on div "Obaid Ebadi" at bounding box center [69, 159] width 52 height 6
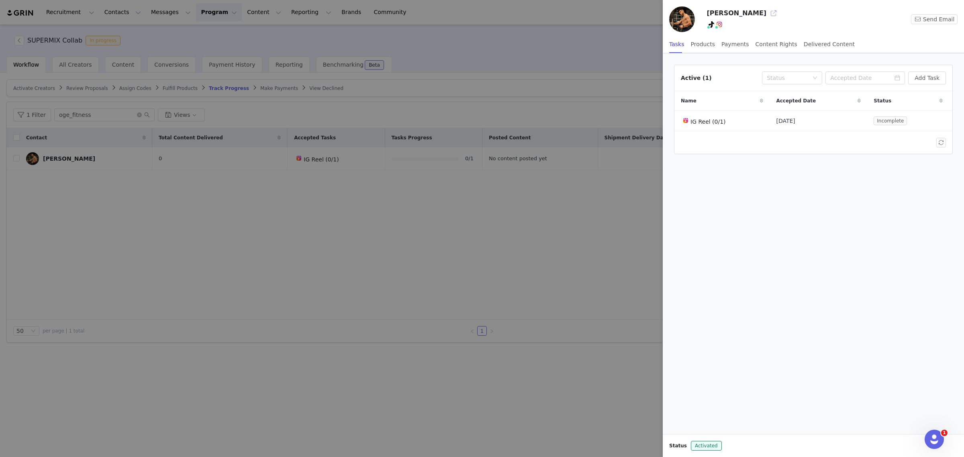
click at [768, 15] on button "button" at bounding box center [774, 13] width 13 height 13
click at [139, 115] on div at bounding box center [482, 228] width 964 height 457
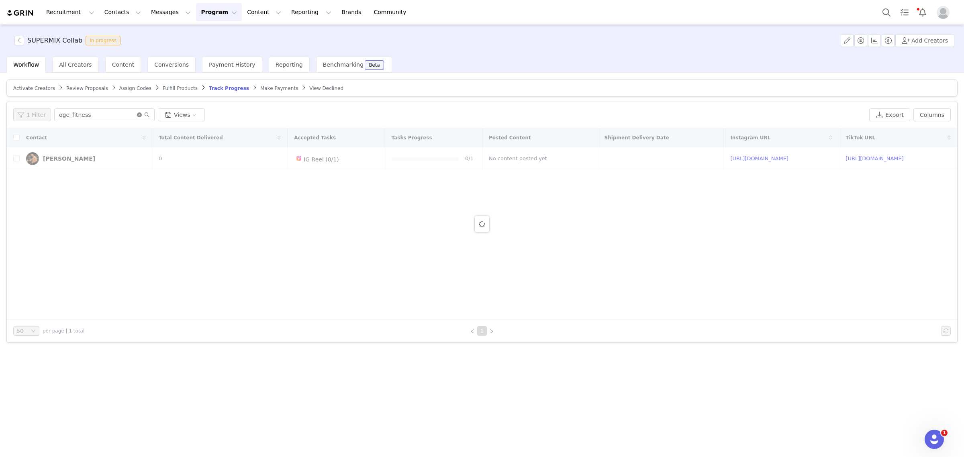
click at [138, 115] on icon "icon: close-circle" at bounding box center [139, 115] width 5 height 5
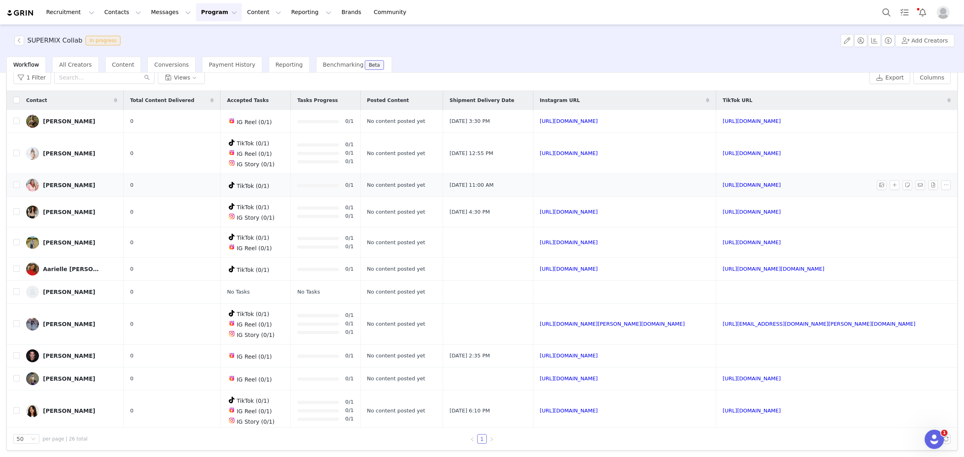
scroll to position [0, 0]
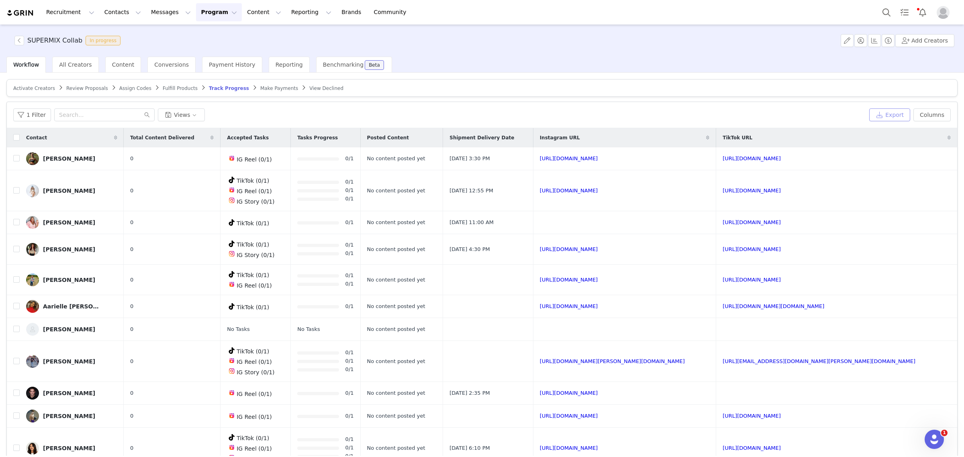
click at [883, 116] on button "Export" at bounding box center [890, 115] width 41 height 13
click at [802, 445] on link "Download" at bounding box center [803, 439] width 40 height 11
click at [952, 410] on div at bounding box center [949, 406] width 5 height 6
drag, startPoint x: 160, startPoint y: 88, endPoint x: 364, endPoint y: 127, distance: 208.6
click at [163, 88] on span "Fulfill Products" at bounding box center [180, 89] width 35 height 6
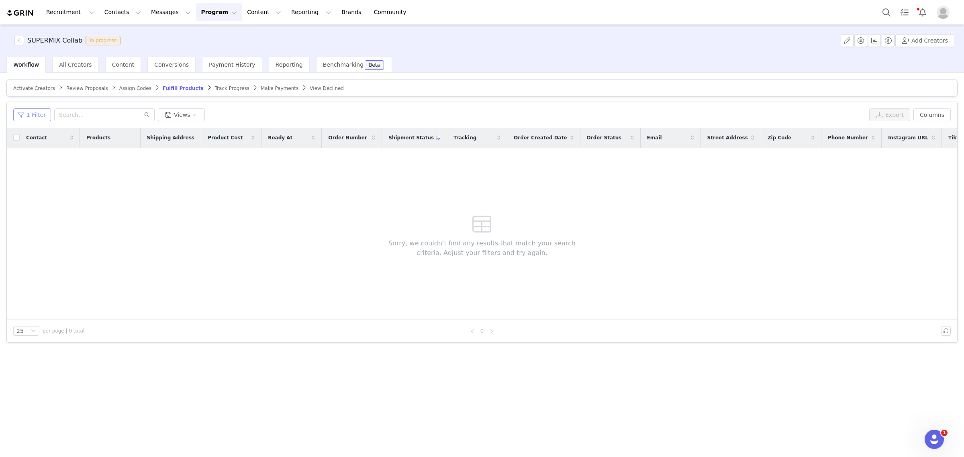
click at [37, 116] on button "1 Filter" at bounding box center [32, 115] width 38 height 13
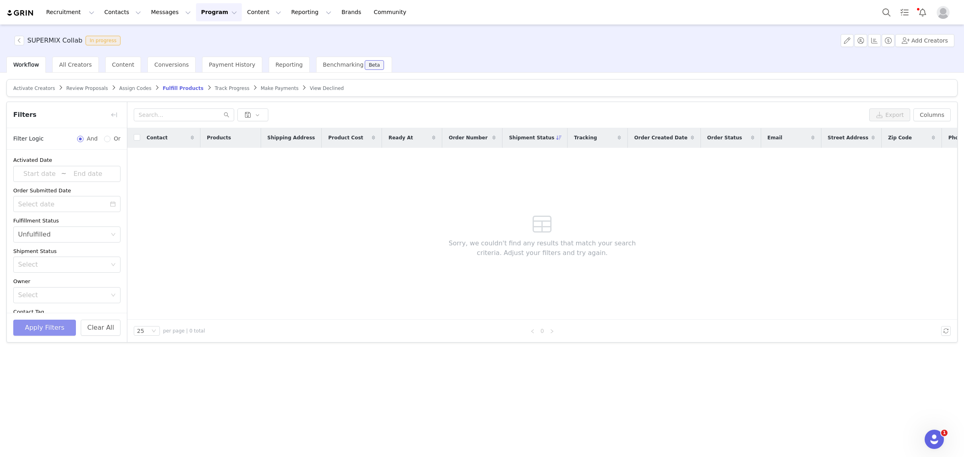
click at [24, 328] on button "Apply Filters" at bounding box center [44, 328] width 63 height 16
click at [89, 326] on button "Clear All" at bounding box center [101, 328] width 40 height 16
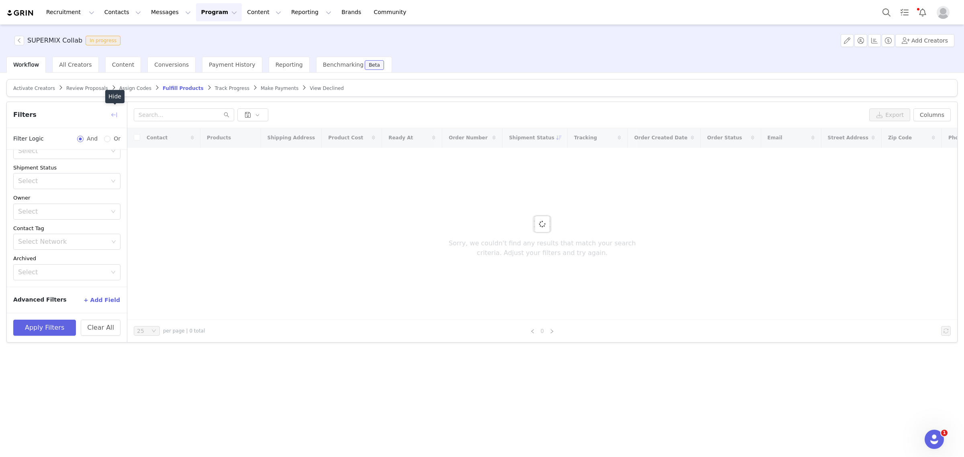
click at [115, 117] on button "button" at bounding box center [114, 115] width 13 height 13
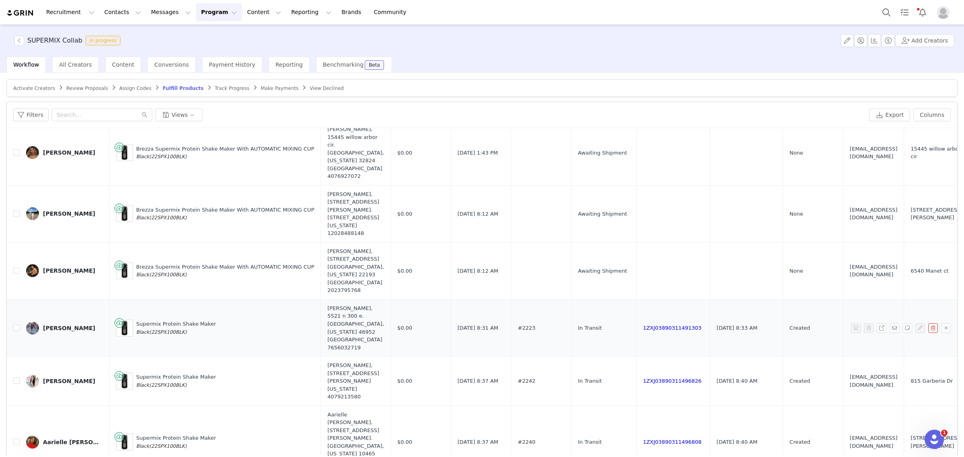
scroll to position [452, 0]
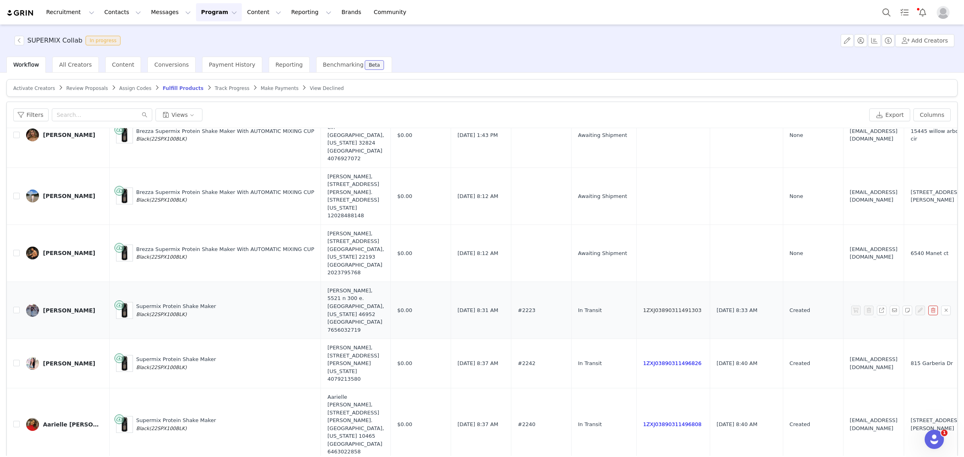
click at [643, 307] on link "1ZXJ03890311491303" at bounding box center [672, 310] width 59 height 6
click at [196, 10] on button "Program Program" at bounding box center [219, 12] width 46 height 18
click at [227, 50] on div "Partnerships" at bounding box center [209, 50] width 54 height 8
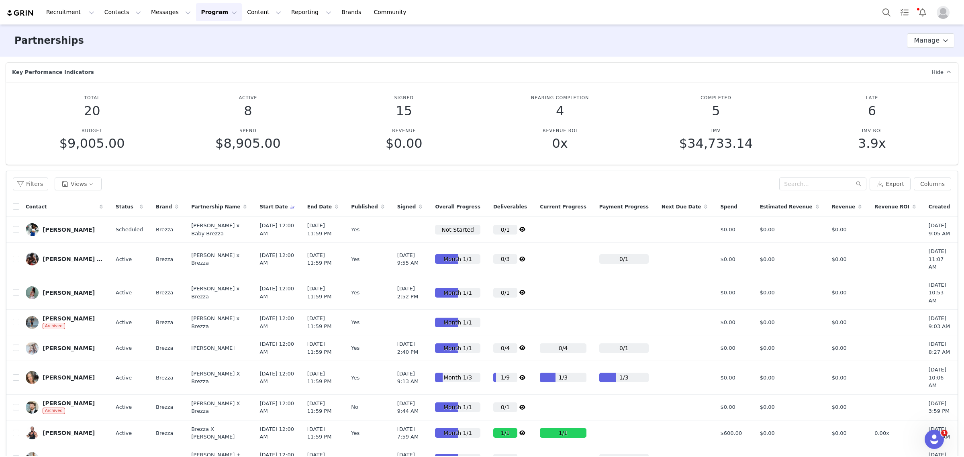
drag, startPoint x: 75, startPoint y: 233, endPoint x: 149, endPoint y: 244, distance: 75.2
click at [75, 232] on div "Monique Cunningham" at bounding box center [69, 230] width 52 height 6
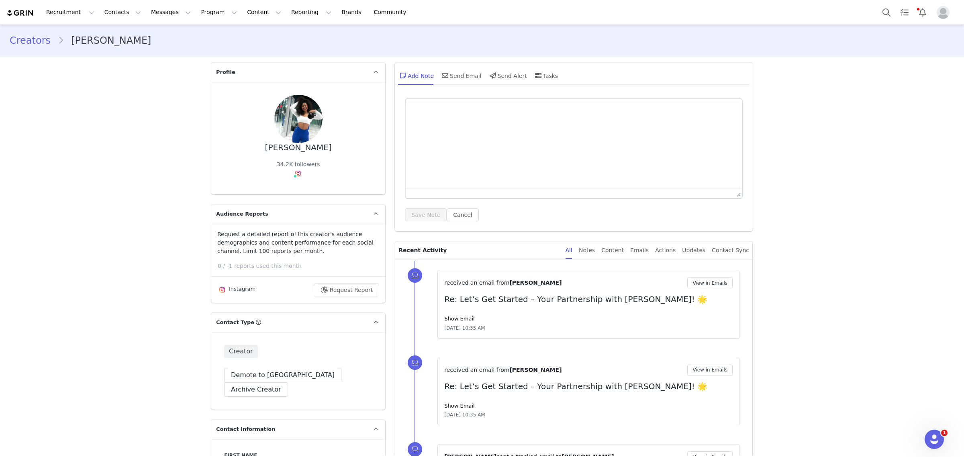
type input "+1 ([GEOGRAPHIC_DATA])"
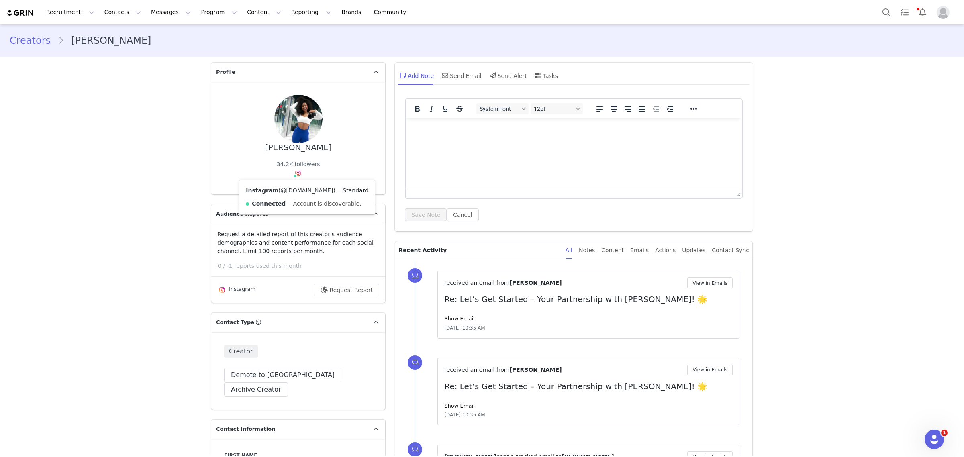
drag, startPoint x: 301, startPoint y: 190, endPoint x: 274, endPoint y: 190, distance: 27.7
click at [278, 190] on span "( @mo.is.fit )" at bounding box center [306, 190] width 57 height 6
copy span "@mo.is.fit )"
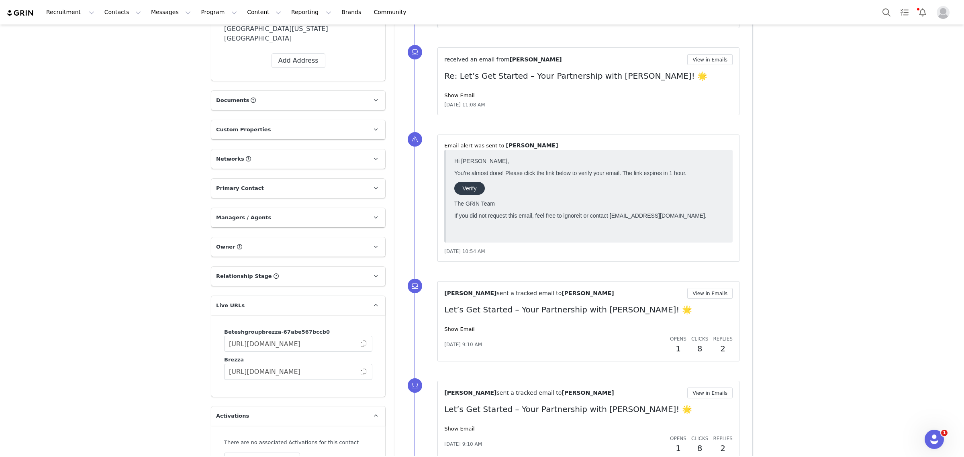
scroll to position [904, 0]
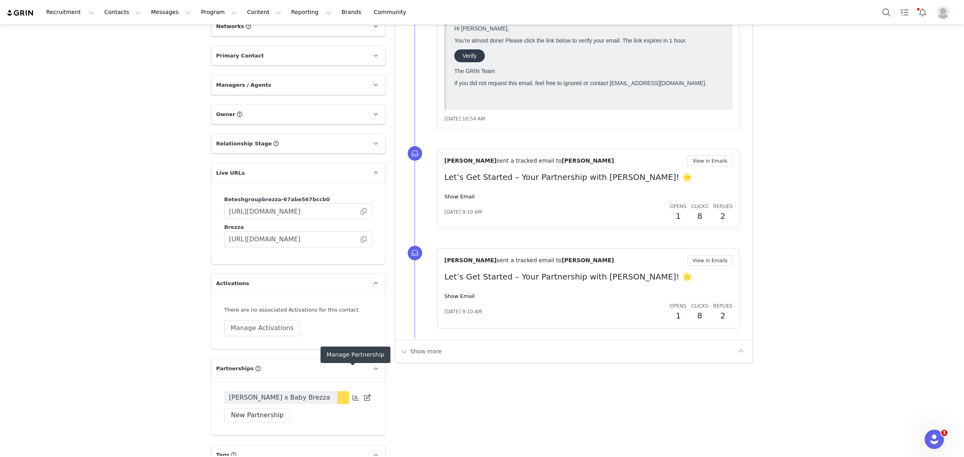
drag, startPoint x: 352, startPoint y: 371, endPoint x: 444, endPoint y: 383, distance: 93.2
click at [353, 395] on icon at bounding box center [356, 398] width 6 height 6
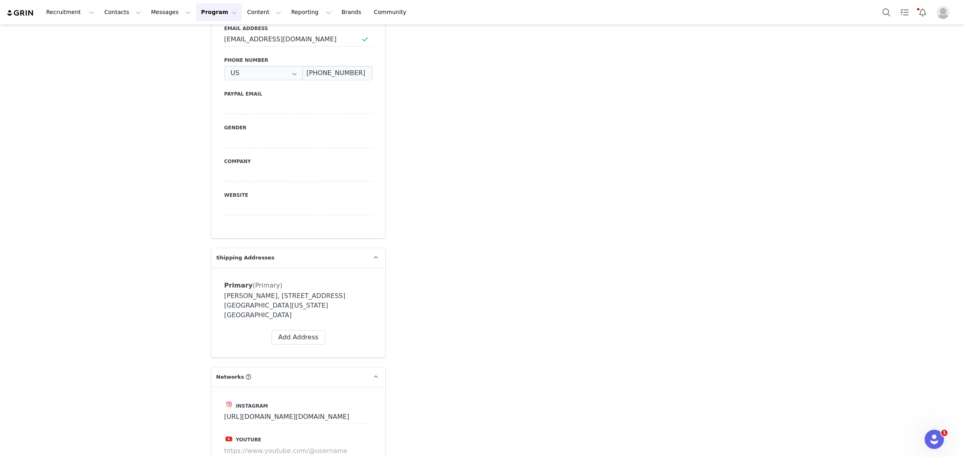
type input "+1 ([GEOGRAPHIC_DATA])"
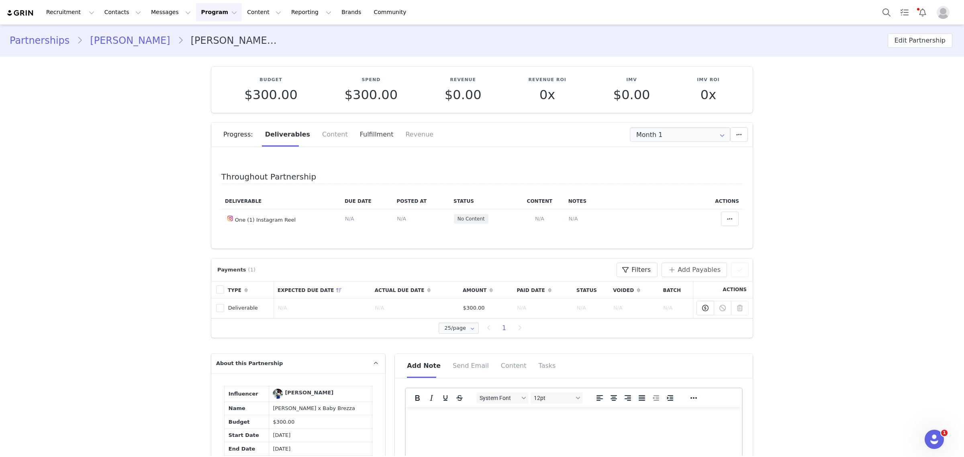
click at [354, 140] on div "Fulfillment" at bounding box center [377, 135] width 46 height 24
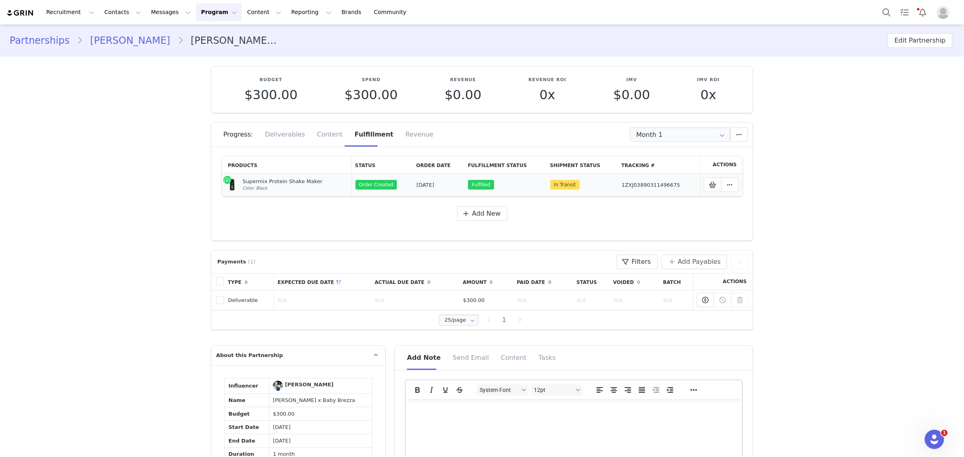
click at [637, 184] on link "1ZXJ03890311496675" at bounding box center [651, 185] width 59 height 6
click at [163, 11] on button "Messages Messages" at bounding box center [170, 12] width 49 height 18
click at [146, 52] on p "Inbox" at bounding box center [146, 50] width 15 height 8
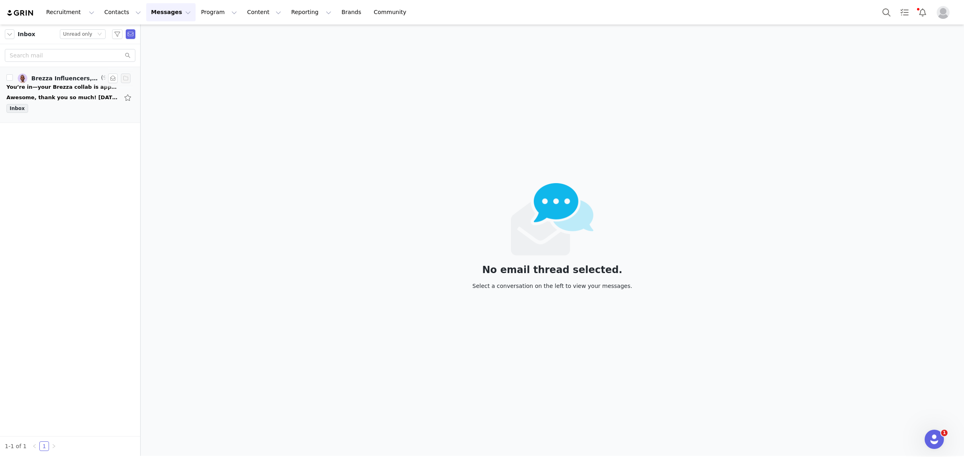
click at [71, 113] on div "Inbox" at bounding box center [69, 110] width 127 height 12
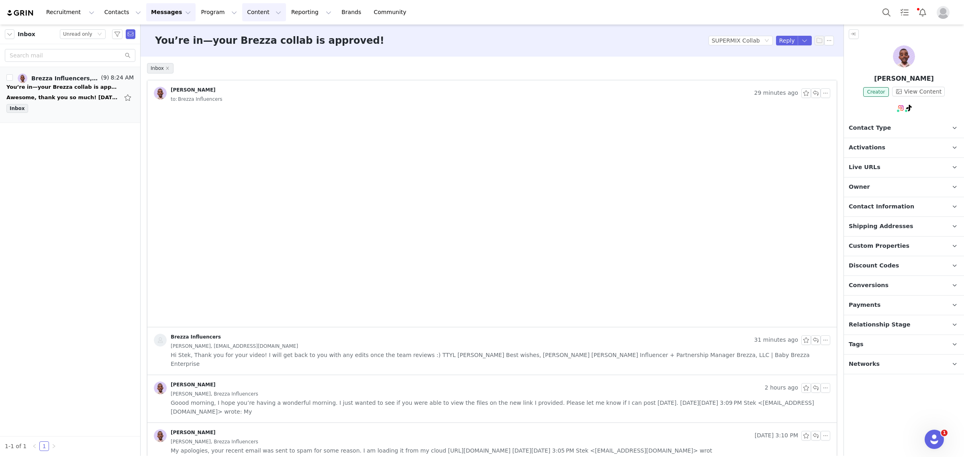
click at [242, 15] on button "Content Content" at bounding box center [264, 12] width 44 height 18
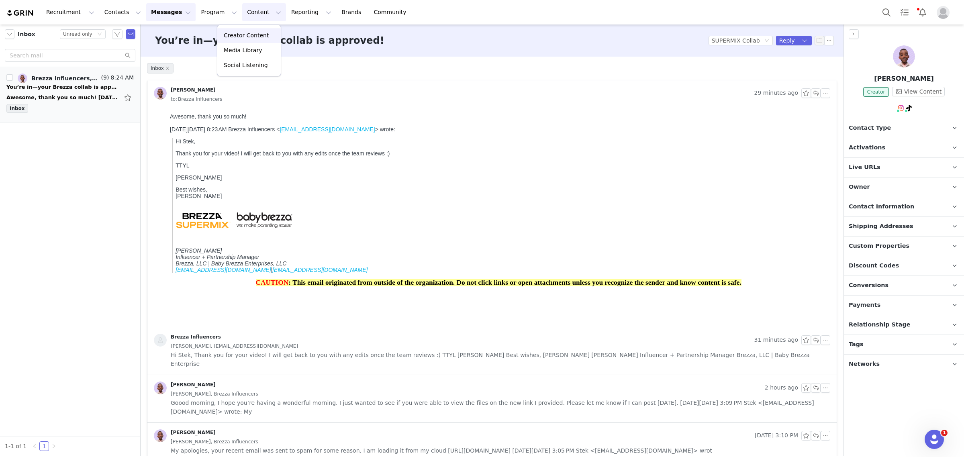
click at [238, 32] on p "Creator Content" at bounding box center [246, 35] width 45 height 8
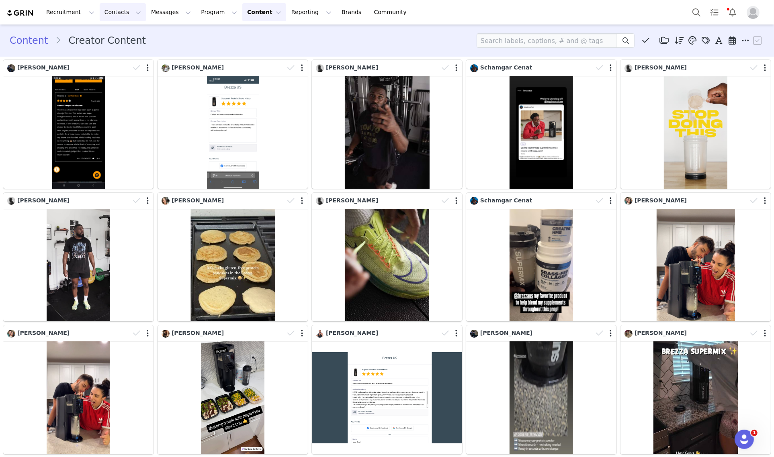
click at [115, 11] on button "Contacts Contacts" at bounding box center [123, 12] width 46 height 18
click at [113, 66] on p "Applicants" at bounding box center [112, 65] width 29 height 8
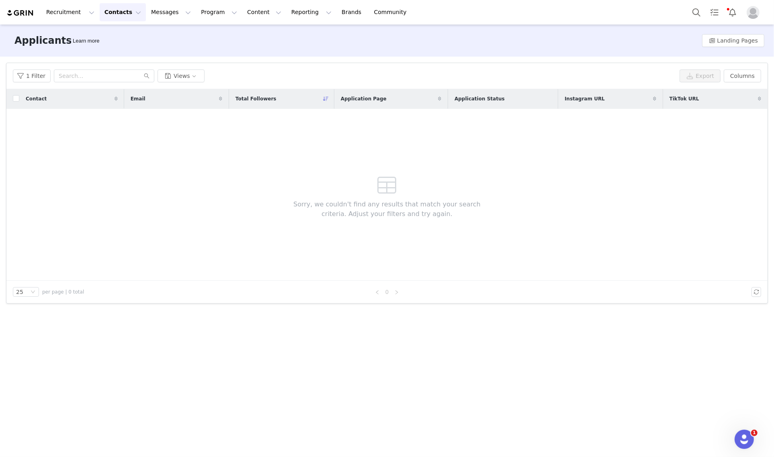
click at [117, 16] on button "Contacts Contacts" at bounding box center [123, 12] width 46 height 18
drag, startPoint x: 117, startPoint y: 48, endPoint x: 136, endPoint y: 45, distance: 19.2
click at [118, 48] on p "Prospects" at bounding box center [111, 50] width 27 height 8
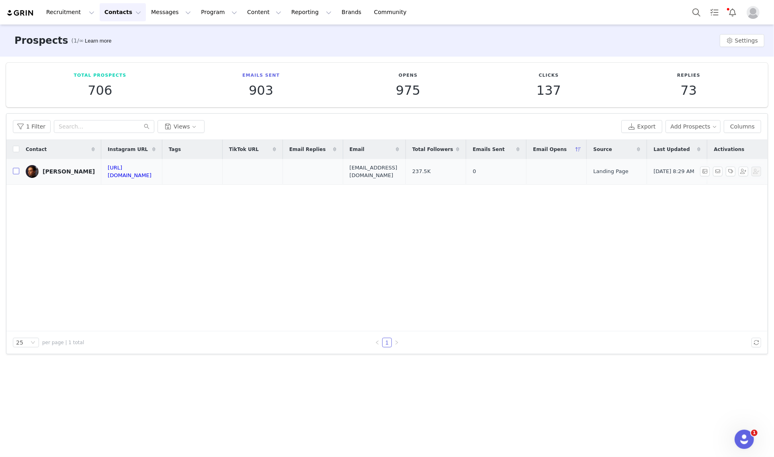
click at [14, 172] on input "checkbox" at bounding box center [16, 171] width 6 height 6
checkbox input "true"
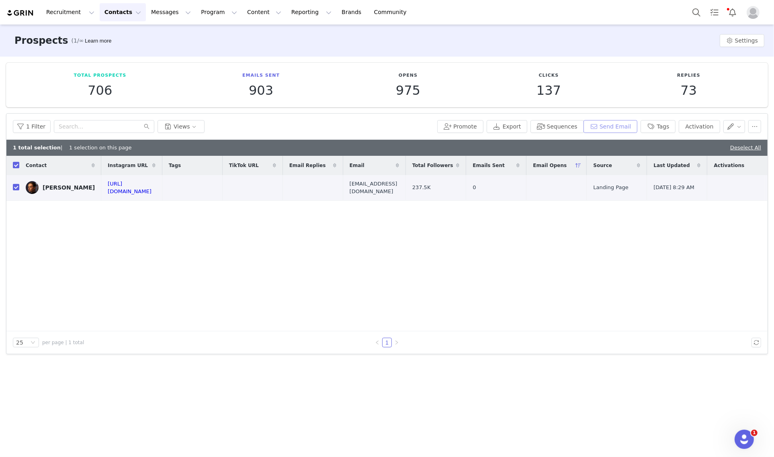
click at [616, 131] on button "Send Email" at bounding box center [611, 126] width 54 height 13
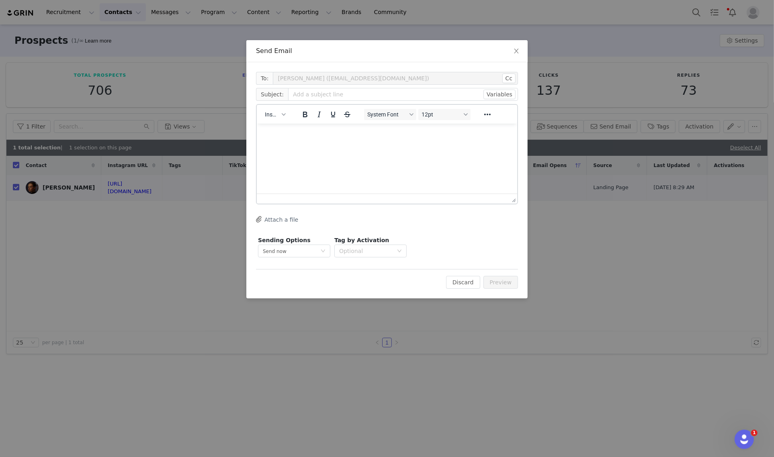
click at [281, 121] on div "Insert" at bounding box center [275, 114] width 37 height 16
click at [282, 116] on icon "button" at bounding box center [284, 115] width 4 height 4
click at [282, 129] on div "Insert Template" at bounding box center [304, 128] width 72 height 10
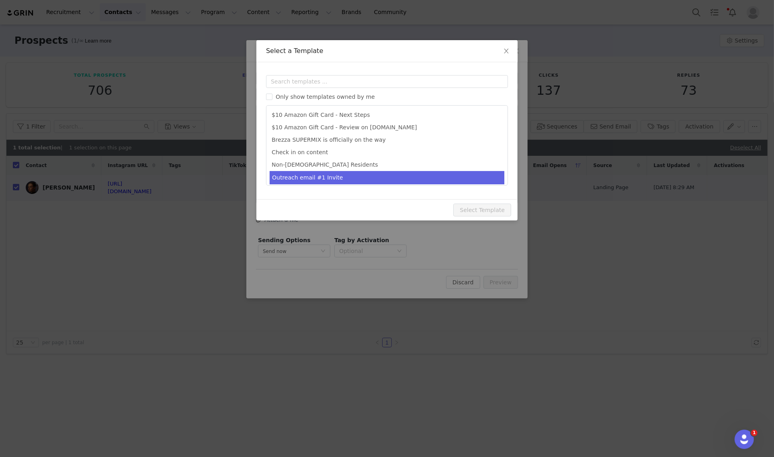
click at [330, 176] on li "Outreach email #1 Invite" at bounding box center [387, 177] width 235 height 13
type input "Invited to try the New SUPERMIX Protein Shake Maker"
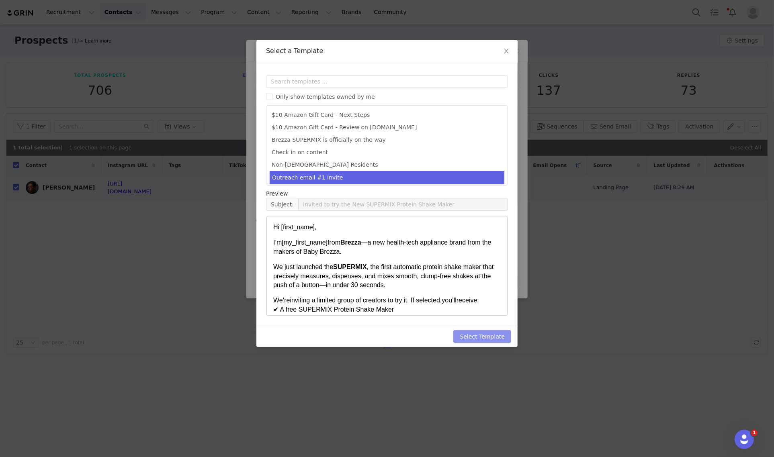
click at [509, 336] on div "Select Template" at bounding box center [386, 336] width 261 height 21
click at [493, 342] on button "Select Template" at bounding box center [482, 336] width 58 height 13
type input "Invited to try the New SUPERMIX Protein Shake Maker"
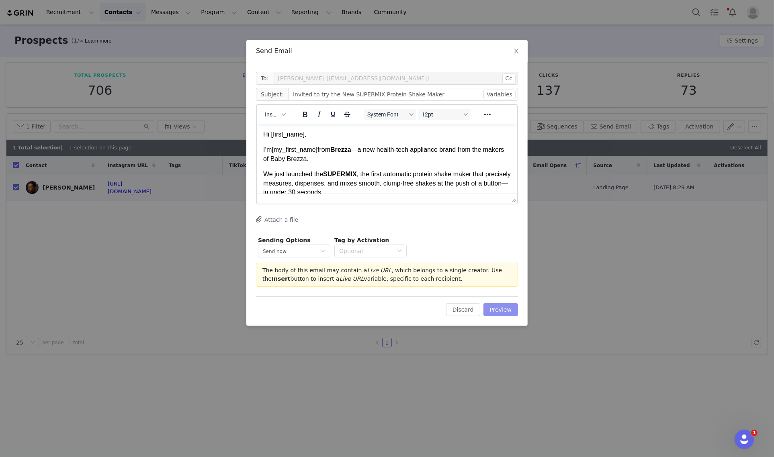
click at [507, 308] on button "Preview" at bounding box center [500, 309] width 35 height 13
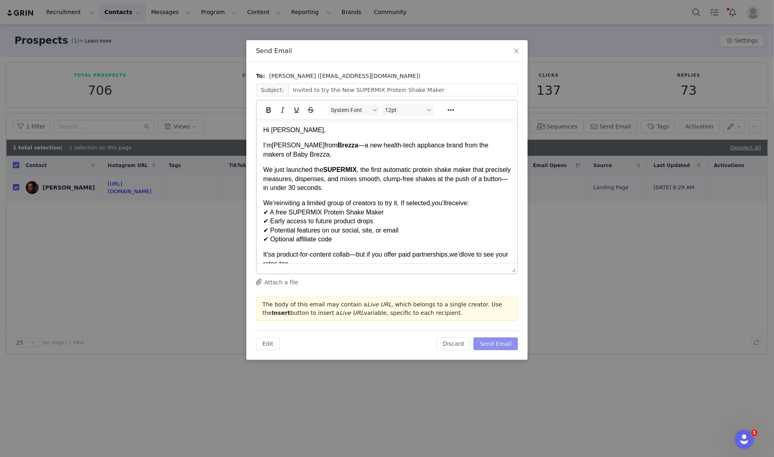
drag, startPoint x: 511, startPoint y: 195, endPoint x: 499, endPoint y: 266, distance: 71.8
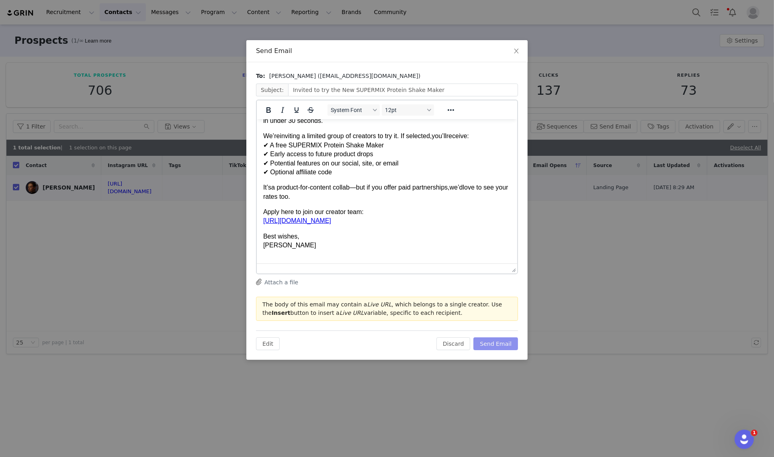
scroll to position [50, 0]
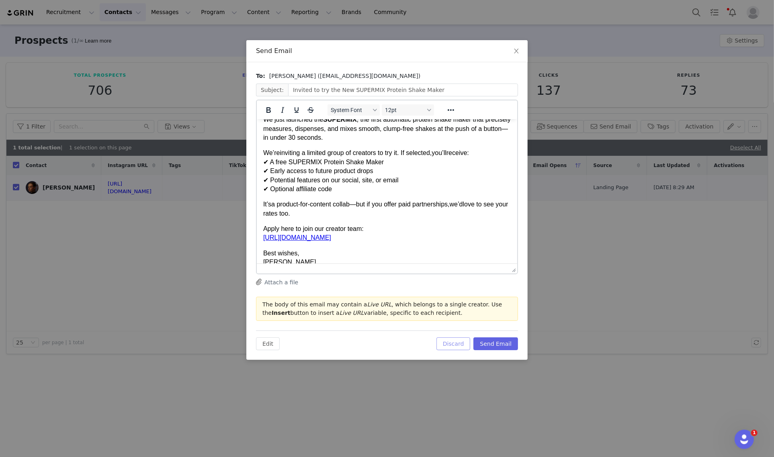
click at [459, 343] on button "Discard" at bounding box center [453, 344] width 34 height 13
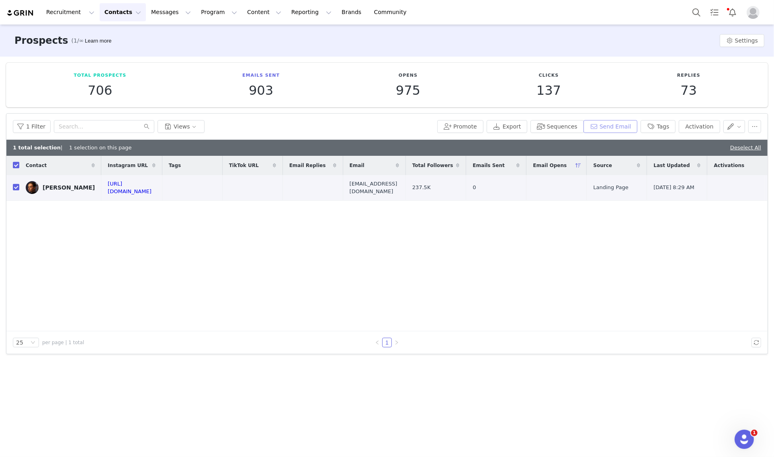
scroll to position [0, 0]
click at [697, 125] on button "Activation" at bounding box center [699, 126] width 41 height 13
click at [684, 158] on div "Select Activation" at bounding box center [667, 156] width 78 height 12
click at [658, 189] on li "SUPERMIX Collab" at bounding box center [669, 185] width 93 height 13
click at [640, 175] on button "Apply" at bounding box center [637, 176] width 29 height 13
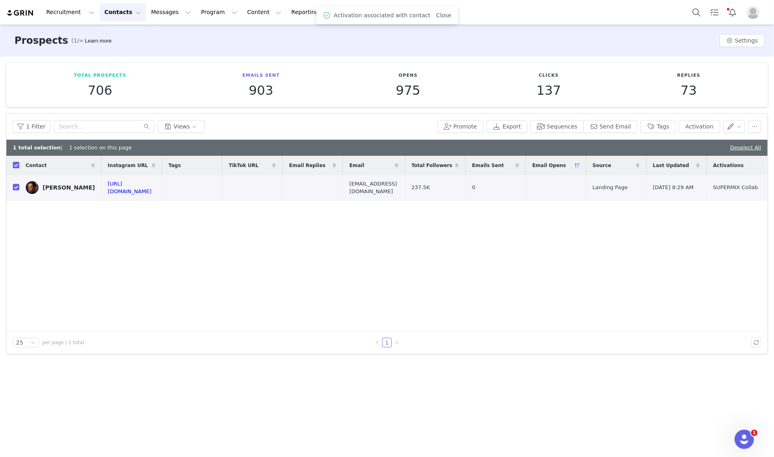
click at [616, 135] on div "1 Filter Views Promote Export Sequences Send Email Tags Activation" at bounding box center [386, 127] width 761 height 26
click at [618, 128] on button "Send Email" at bounding box center [611, 126] width 54 height 13
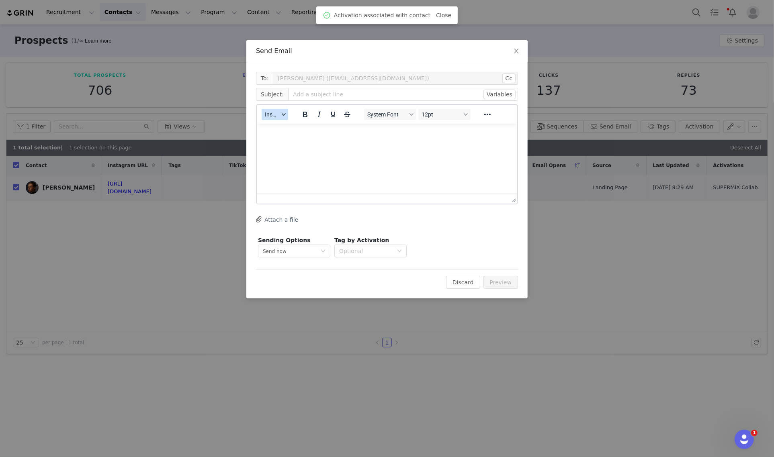
click at [276, 117] on span "Insert" at bounding box center [272, 114] width 14 height 6
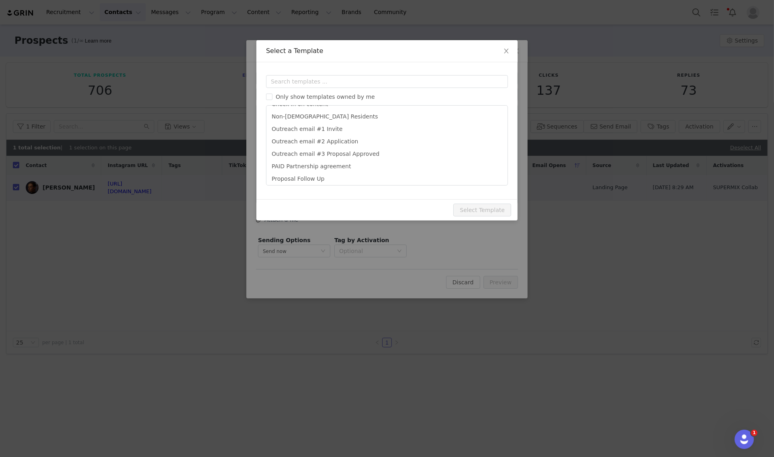
click at [400, 135] on li "Outreach email #2 Application" at bounding box center [387, 141] width 235 height 12
type input "We’re excited to work with you!"
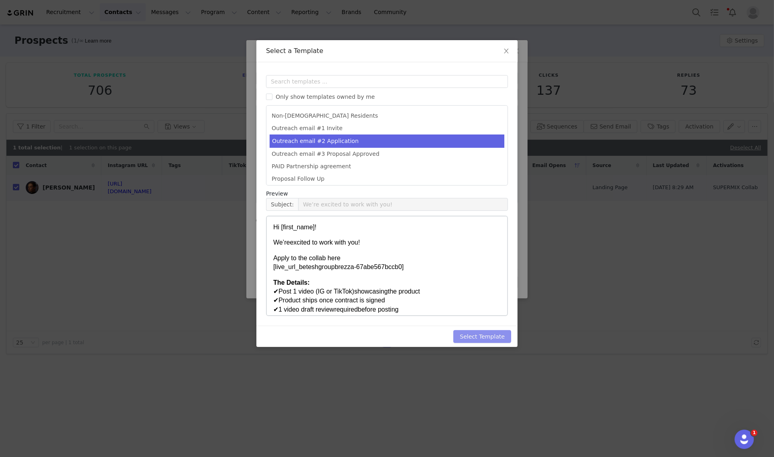
click at [479, 336] on button "Select Template" at bounding box center [482, 336] width 58 height 13
type input "We’re excited to work with you!"
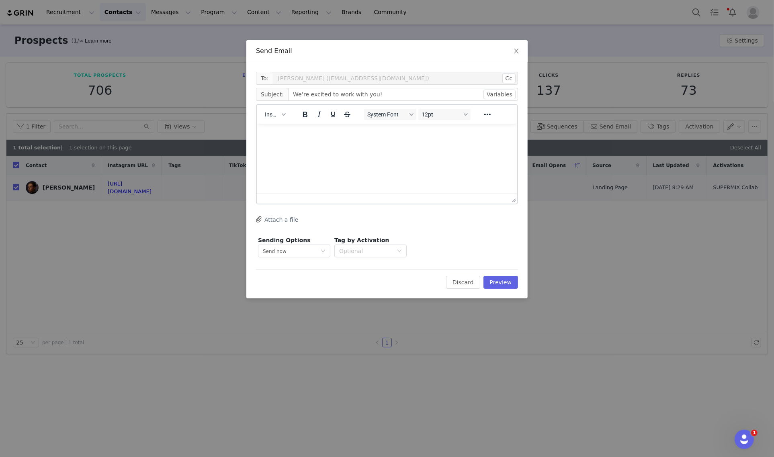
scroll to position [0, 0]
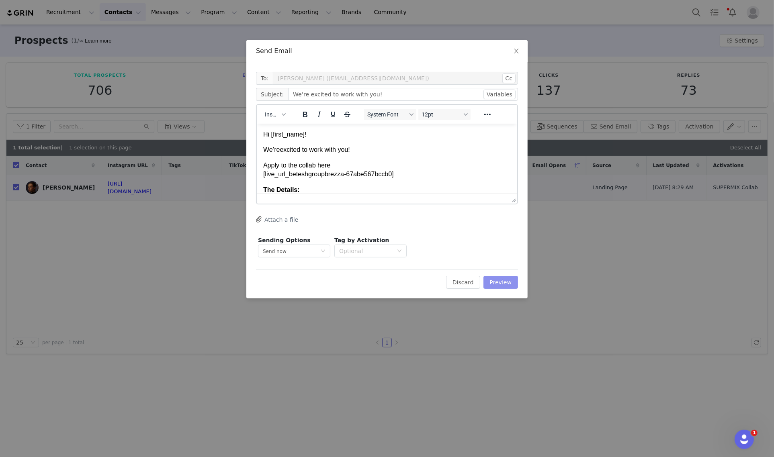
click at [515, 279] on button "Preview" at bounding box center [500, 282] width 35 height 13
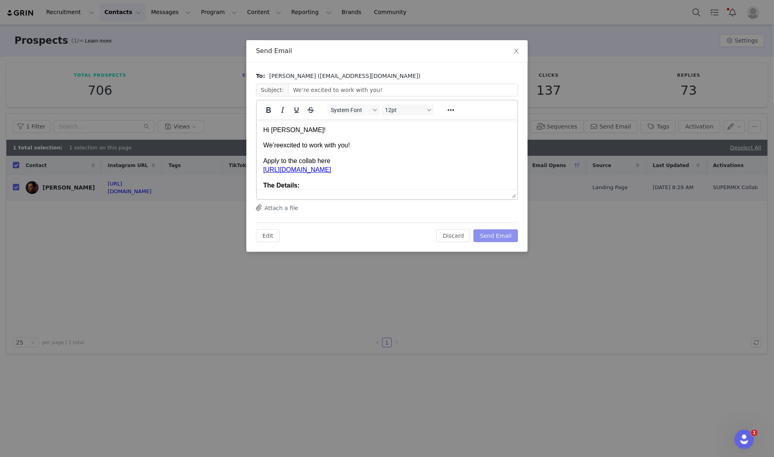
click at [507, 238] on button "Send Email" at bounding box center [495, 235] width 45 height 13
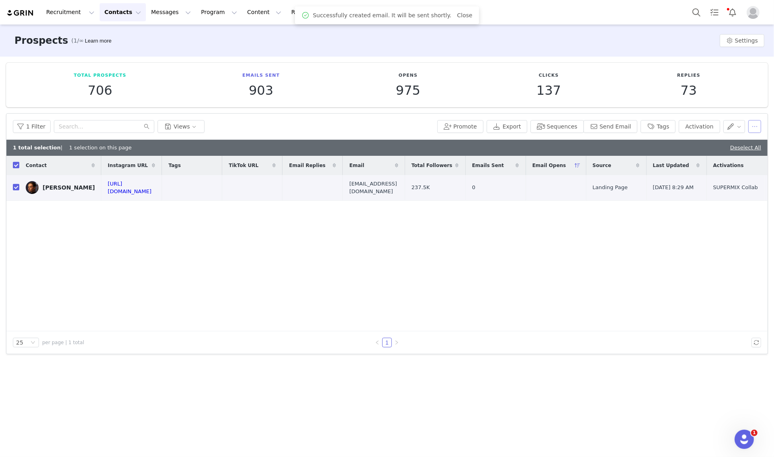
click at [754, 131] on button "button" at bounding box center [754, 126] width 13 height 13
click at [742, 180] on div "Disqualify" at bounding box center [732, 181] width 61 height 9
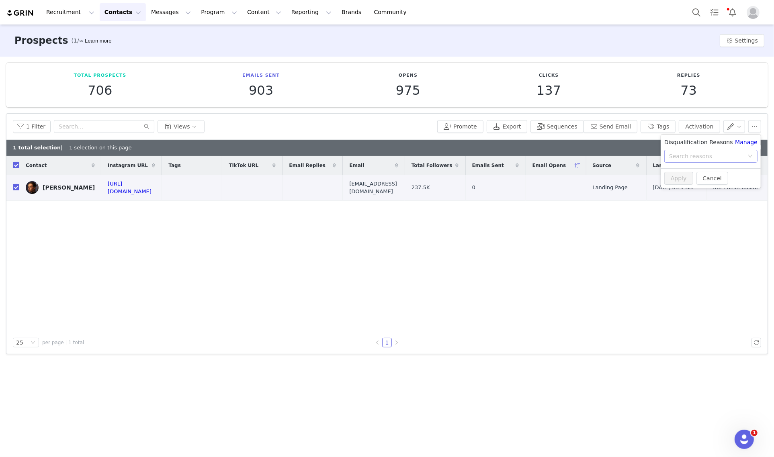
click at [714, 159] on div "Search reasons" at bounding box center [708, 156] width 78 height 12
click at [692, 178] on li "Emailed" at bounding box center [711, 175] width 100 height 13
click at [681, 178] on button "Apply" at bounding box center [678, 178] width 29 height 13
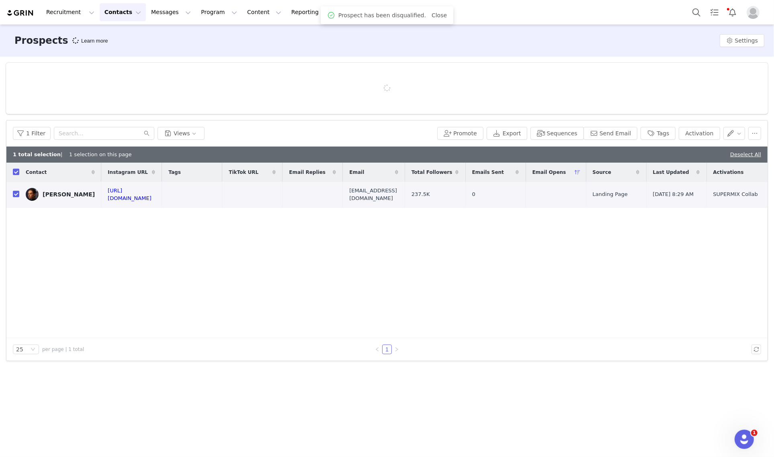
click at [483, 270] on div "Contact Instagram URL Tags TikTok URL Email Replies Email Total Followers Email…" at bounding box center [386, 251] width 761 height 176
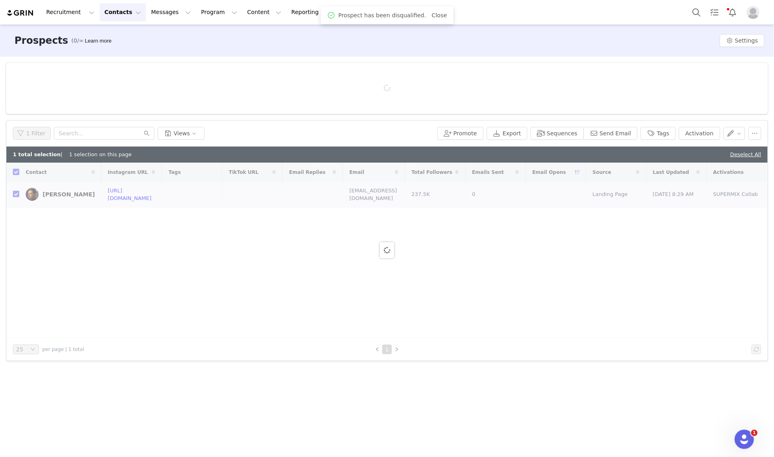
checkbox input "false"
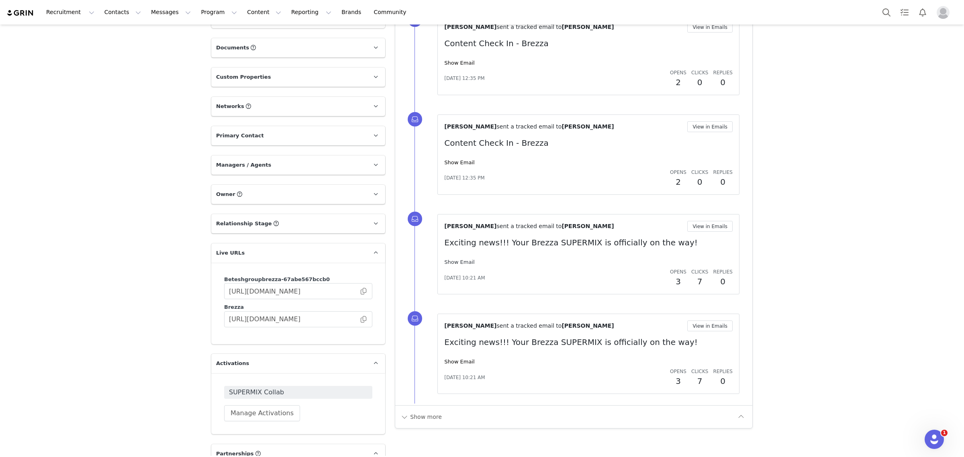
click at [463, 265] on link "Show Email" at bounding box center [459, 262] width 30 height 6
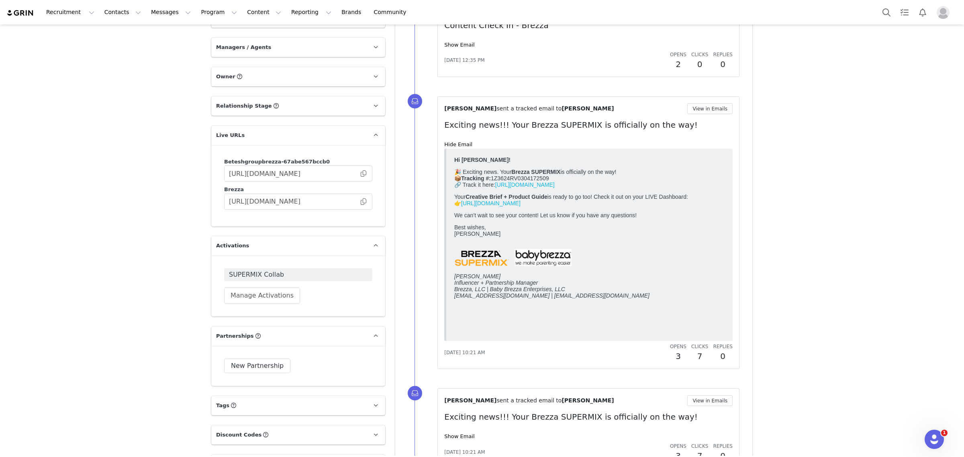
scroll to position [1050, 0]
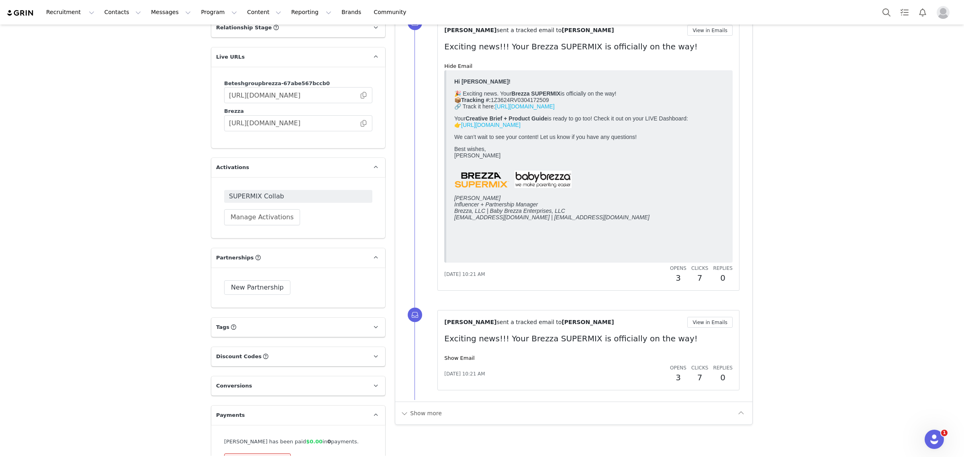
drag, startPoint x: 166, startPoint y: 80, endPoint x: 183, endPoint y: 77, distance: 17.7
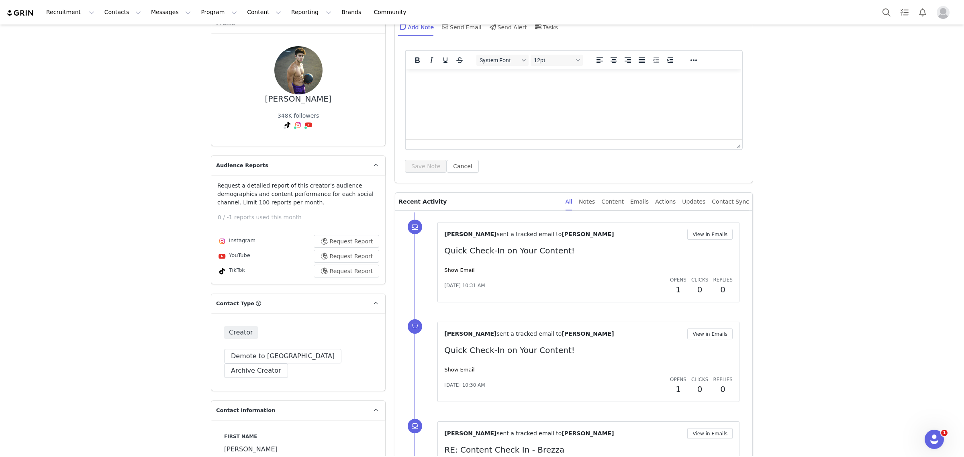
scroll to position [0, 0]
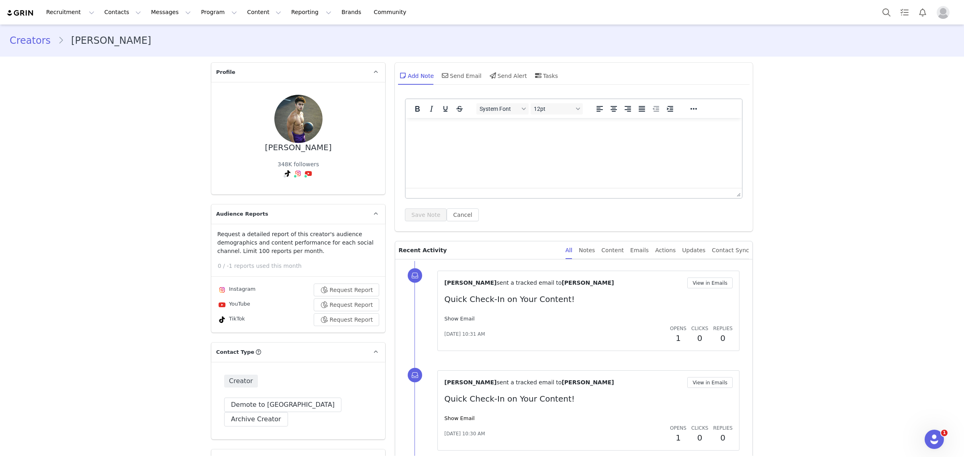
click at [467, 319] on link "Show Email" at bounding box center [459, 319] width 30 height 6
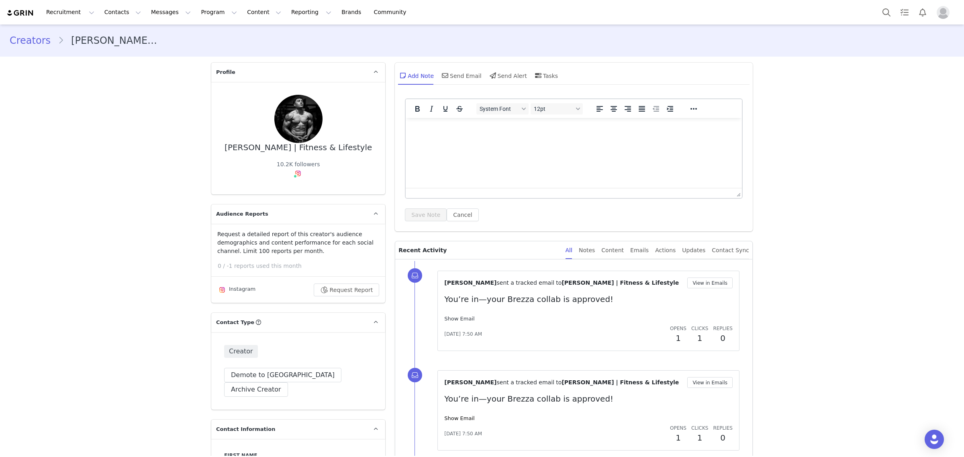
click at [462, 321] on link "Show Email" at bounding box center [459, 319] width 30 height 6
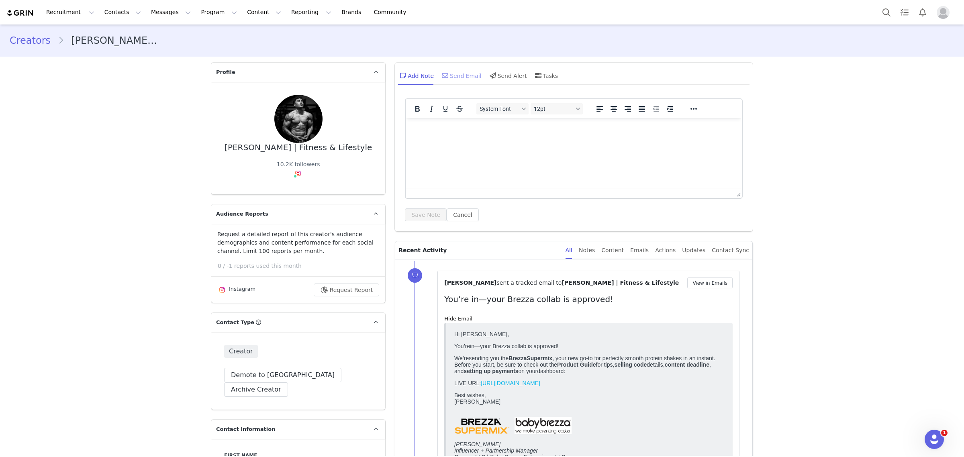
click at [467, 79] on div "Send Email" at bounding box center [460, 75] width 41 height 19
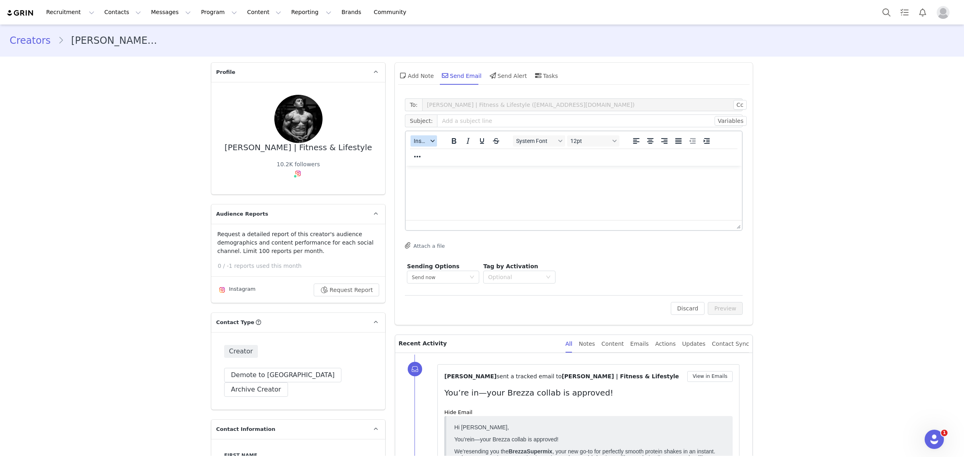
click at [423, 138] on span "Insert" at bounding box center [421, 141] width 14 height 6
click at [422, 156] on div "Insert Template" at bounding box center [450, 155] width 72 height 10
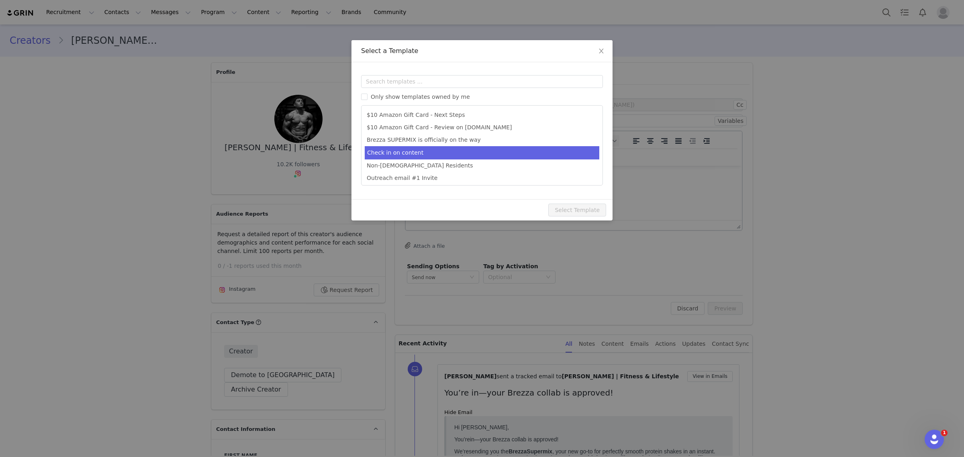
click at [534, 149] on li "Check in on content" at bounding box center [482, 152] width 235 height 13
type input "Quick Check-In on Your Content!"
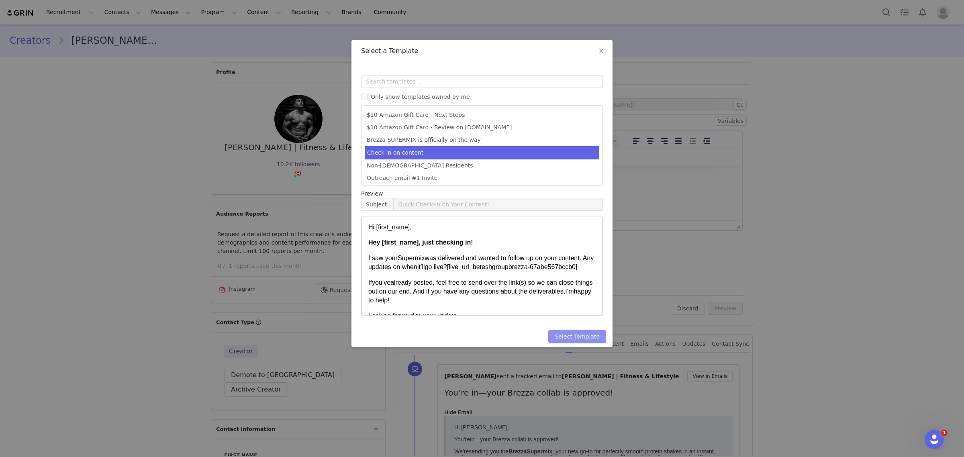
click at [580, 335] on button "Select Template" at bounding box center [578, 336] width 58 height 13
type input "Quick Check-In on Your Content!"
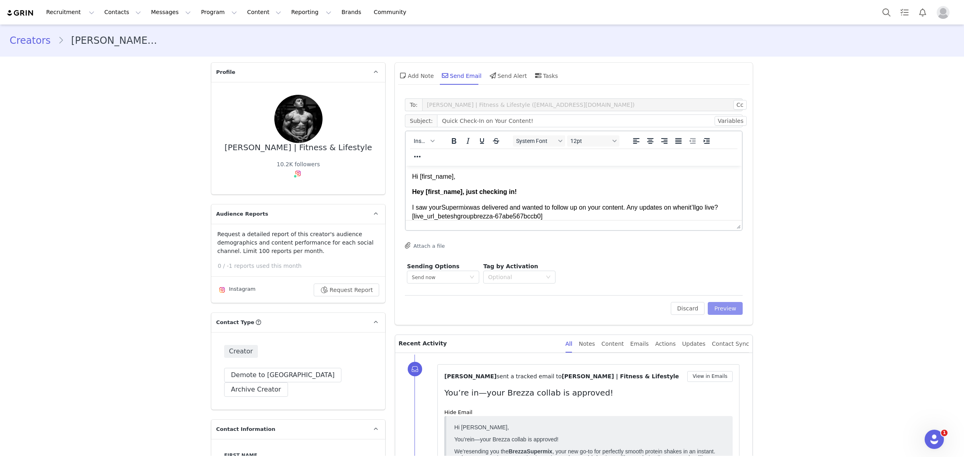
click at [733, 303] on button "Preview" at bounding box center [725, 308] width 35 height 13
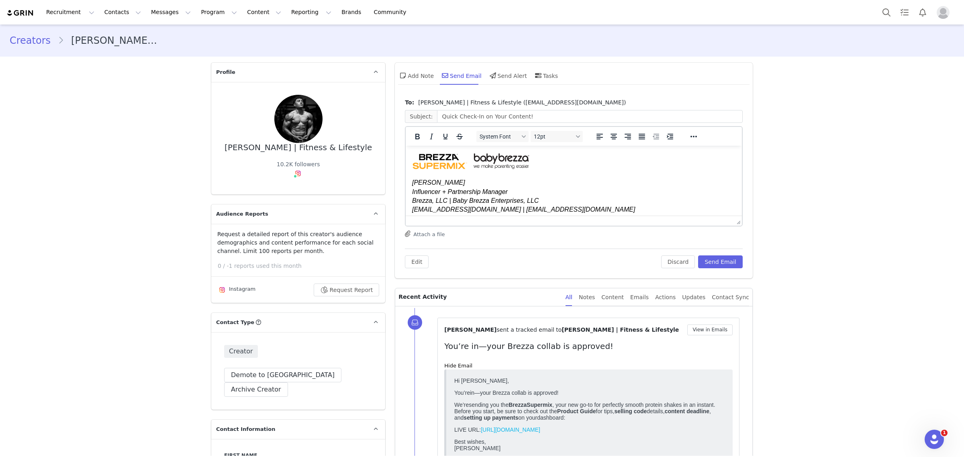
scroll to position [133, 0]
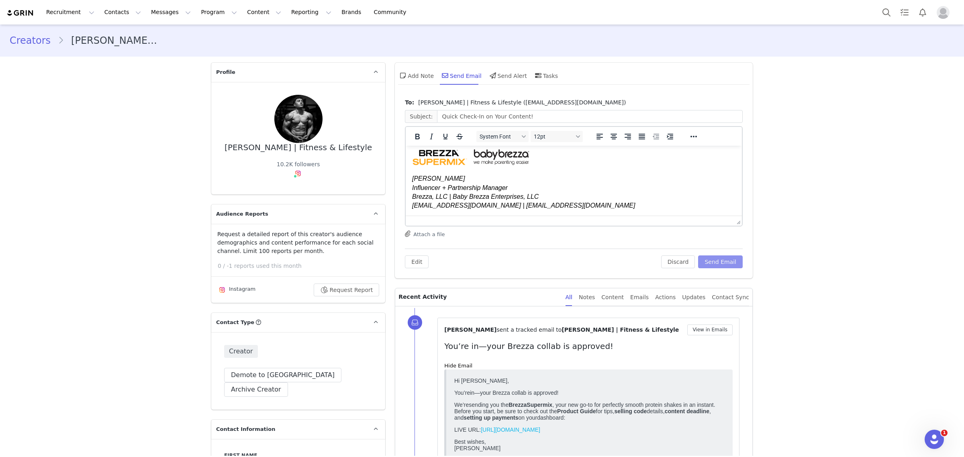
click at [724, 262] on button "Send Email" at bounding box center [720, 262] width 45 height 13
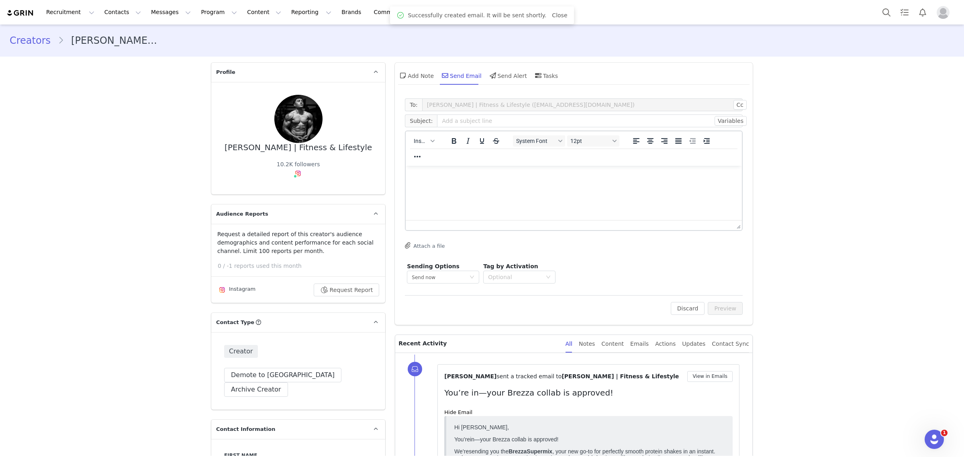
scroll to position [0, 0]
drag, startPoint x: 122, startPoint y: 71, endPoint x: 123, endPoint y: 57, distance: 14.5
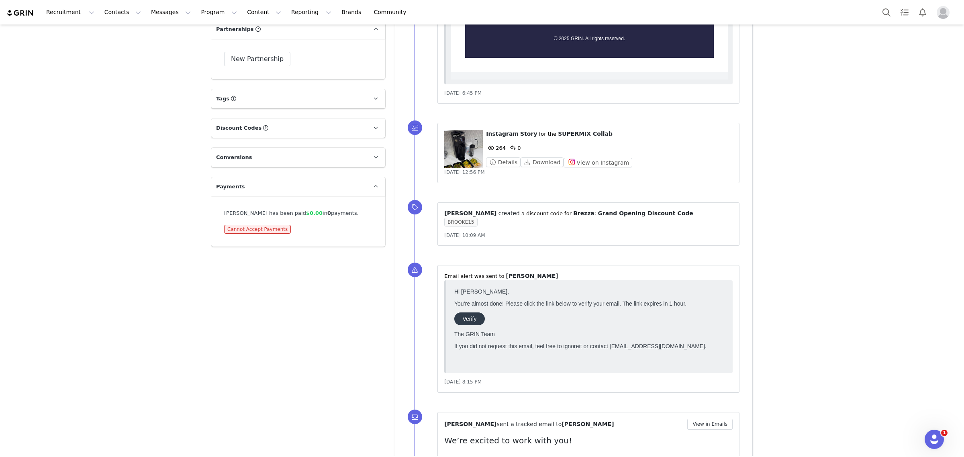
scroll to position [1256, 0]
click at [593, 159] on button "View on Instagram" at bounding box center [598, 161] width 69 height 10
click at [738, 190] on div "⁨ Instagram ⁩ ⁨ Story ⁩ for the ⁨ SUPERMIX Collab ⁩ 264 0 Details Download View…" at bounding box center [584, 152] width 338 height 80
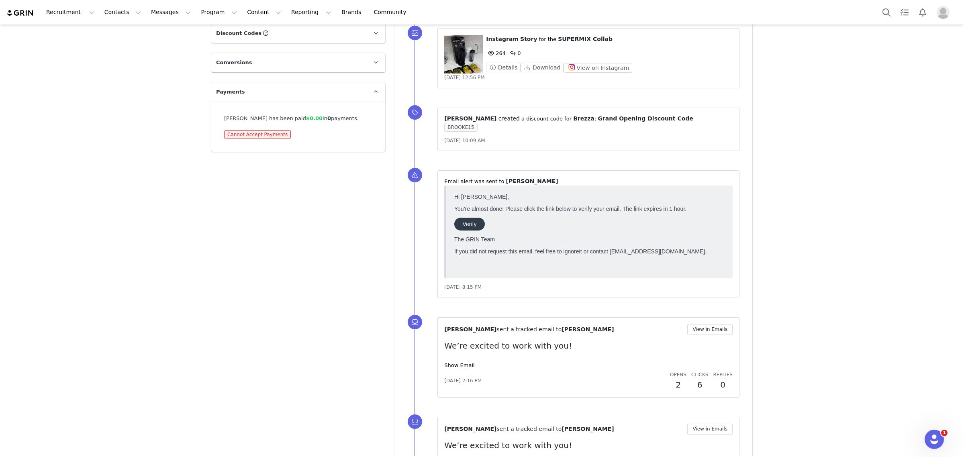
scroll to position [1457, 0]
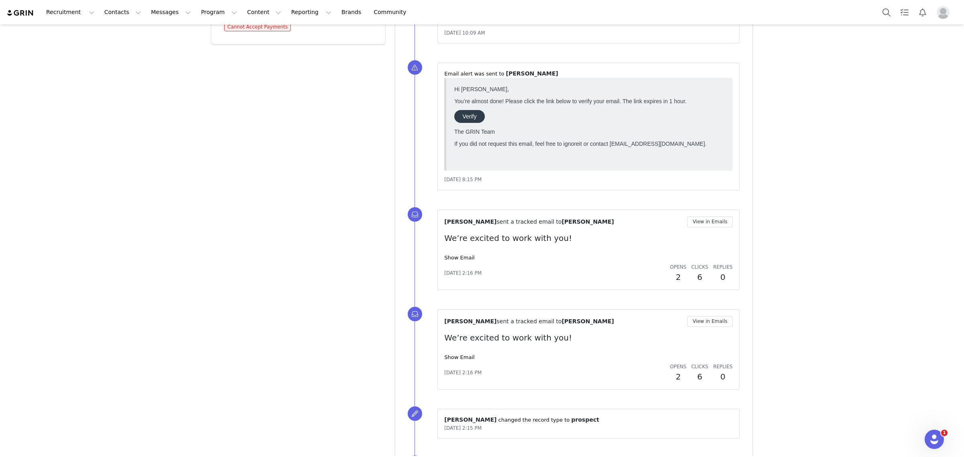
click at [457, 253] on div "Monique Budelman sent a tracked email to Brooke Pighin View in Emails We’re exc…" at bounding box center [588, 250] width 289 height 67
click at [467, 261] on div "Show Email" at bounding box center [588, 258] width 289 height 8
click at [461, 261] on link "Show Email" at bounding box center [459, 258] width 30 height 6
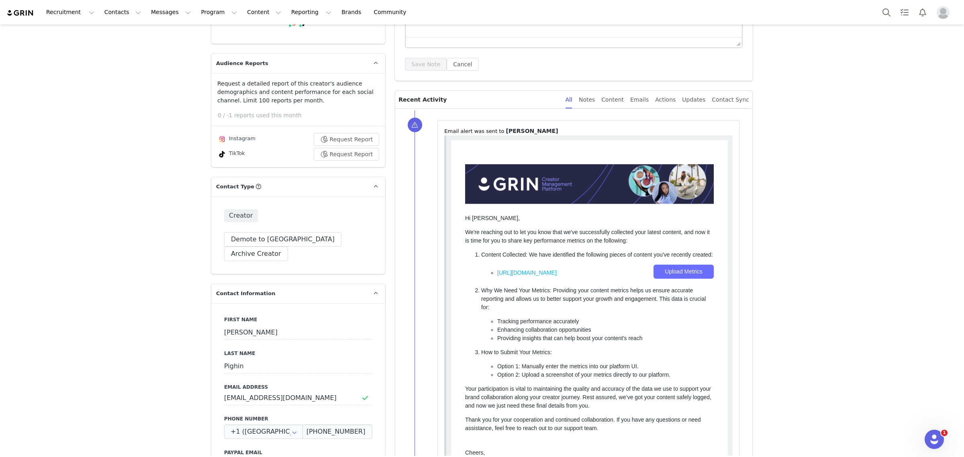
scroll to position [0, 0]
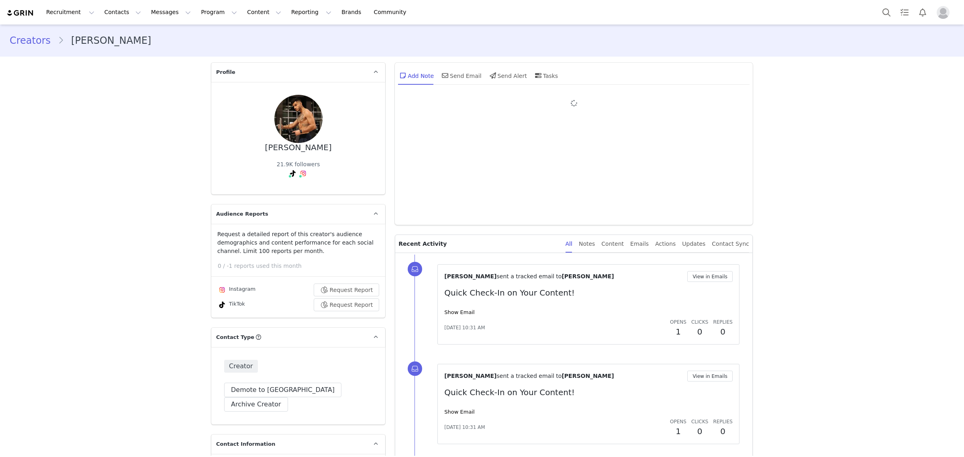
type input "+1 ([GEOGRAPHIC_DATA])"
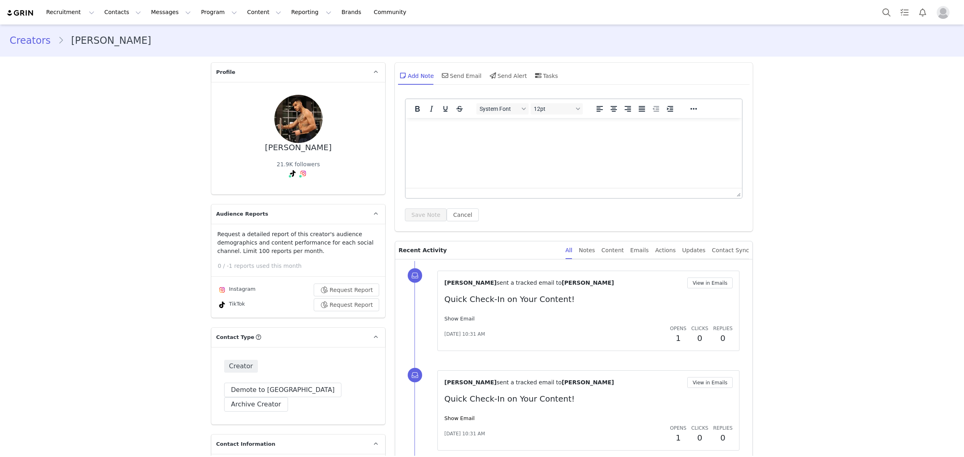
click at [459, 318] on link "Show Email" at bounding box center [459, 319] width 30 height 6
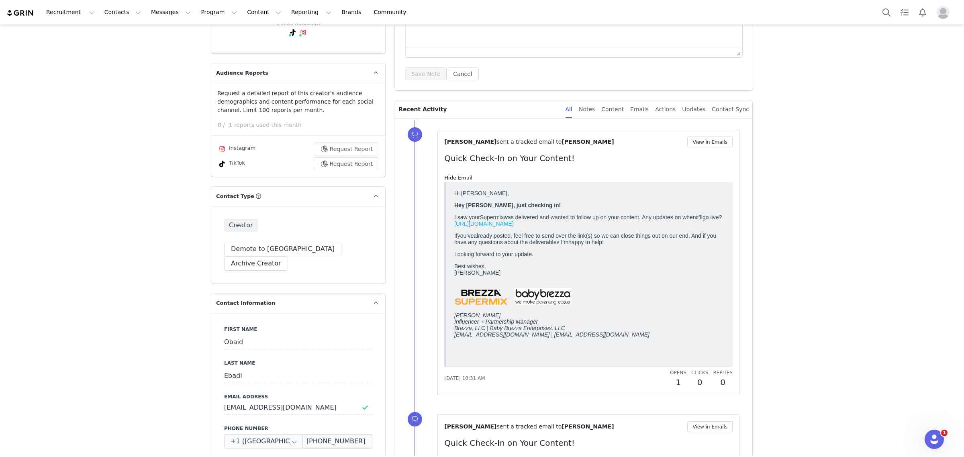
scroll to position [151, 0]
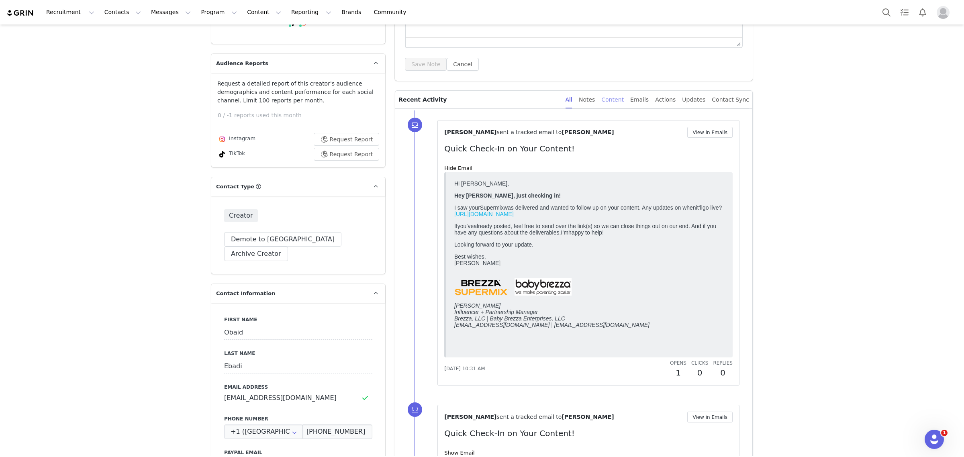
click at [620, 103] on div "Content" at bounding box center [613, 100] width 23 height 18
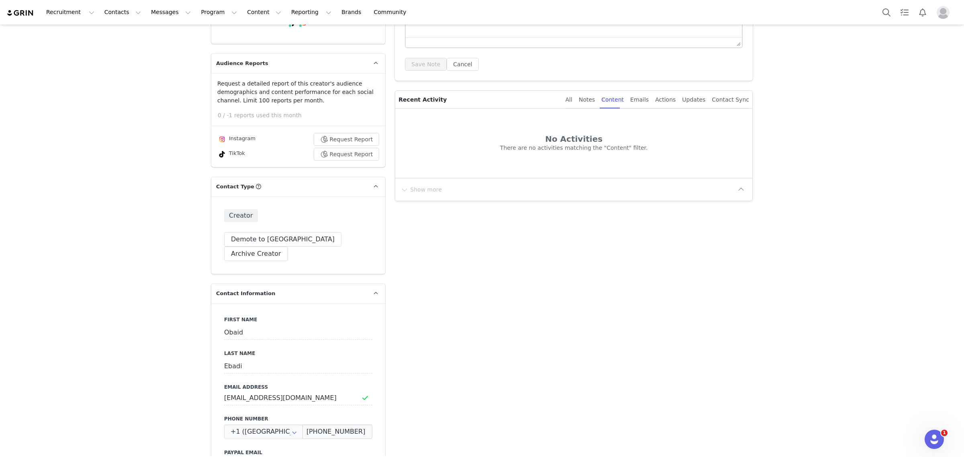
click at [579, 99] on div "All Notes Content Emails Actions Updates Contact Sync" at bounding box center [654, 100] width 190 height 18
click at [578, 99] on div "All Notes Content Emails Actions Updates Contact Sync" at bounding box center [654, 100] width 190 height 18
click at [649, 99] on div "Emails" at bounding box center [640, 100] width 18 height 18
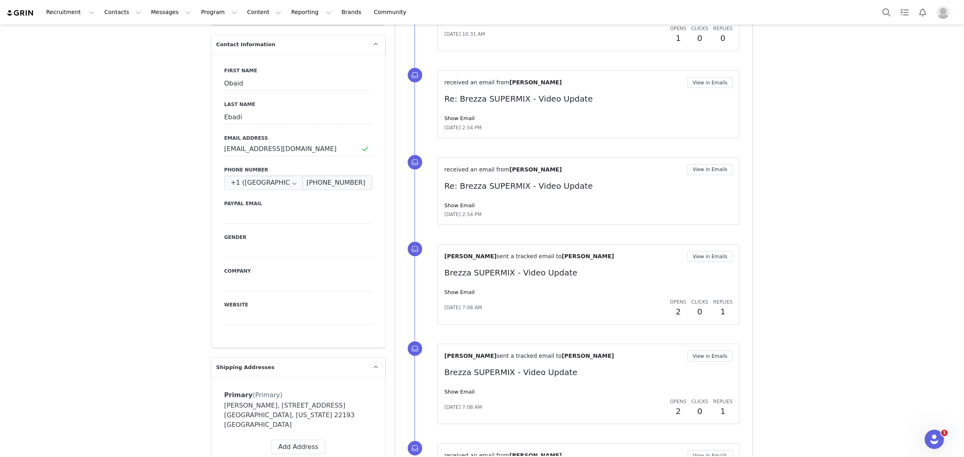
scroll to position [402, 0]
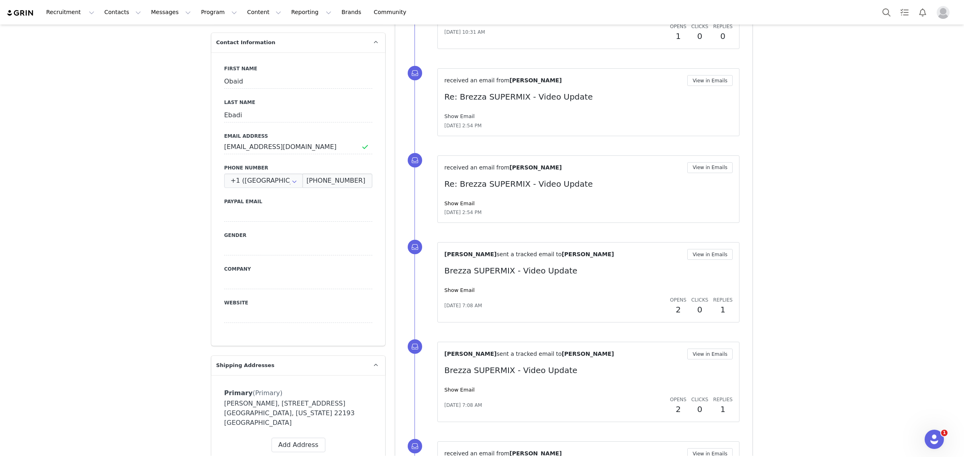
click at [461, 115] on link "Show Email" at bounding box center [459, 116] width 30 height 6
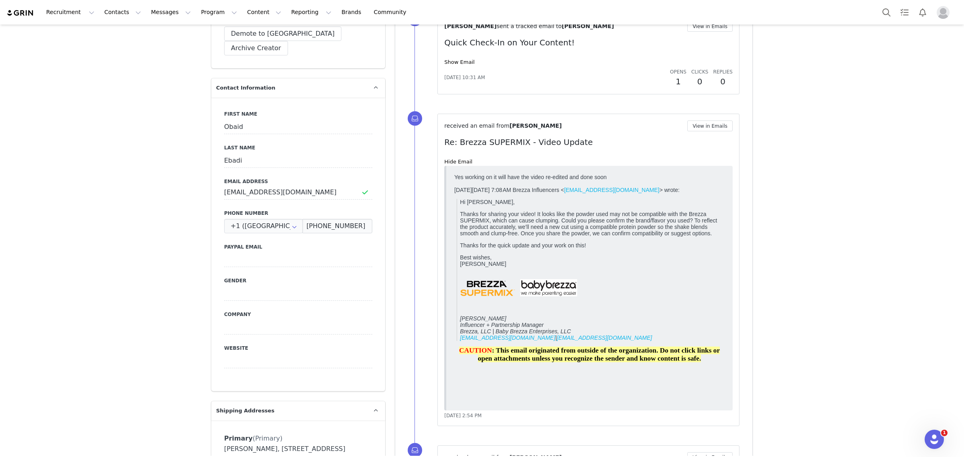
scroll to position [301, 0]
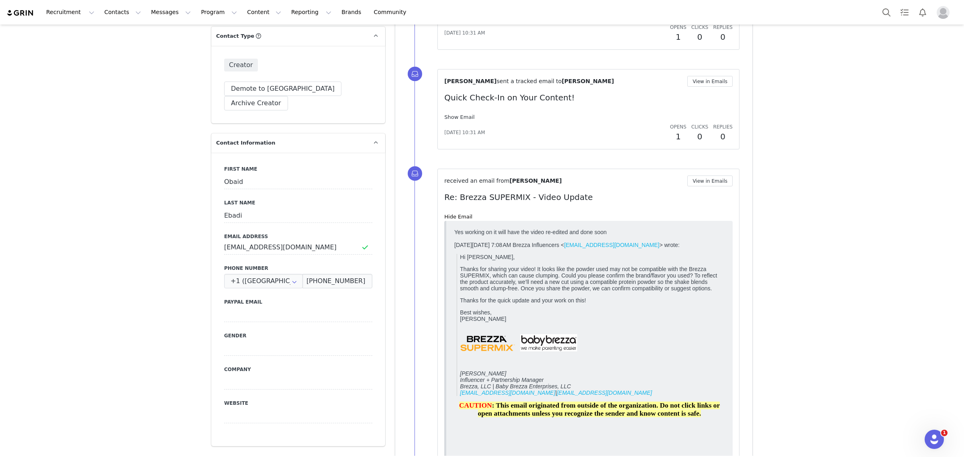
click at [462, 119] on link "Show Email" at bounding box center [459, 117] width 30 height 6
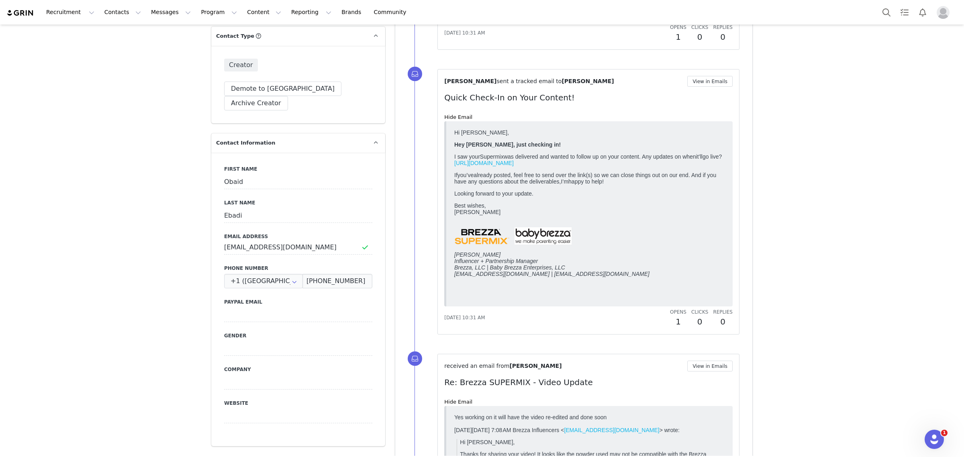
scroll to position [0, 0]
drag, startPoint x: 509, startPoint y: 219, endPoint x: 454, endPoint y: 132, distance: 103.7
click at [454, 132] on html "Hi [PERSON_NAME], Hey [PERSON_NAME], just checking in! I saw your Supermix was …" at bounding box center [589, 214] width 277 height 176
copy div "Hi [PERSON_NAME], Hey [PERSON_NAME], just checking in! I saw your Supermix was …"
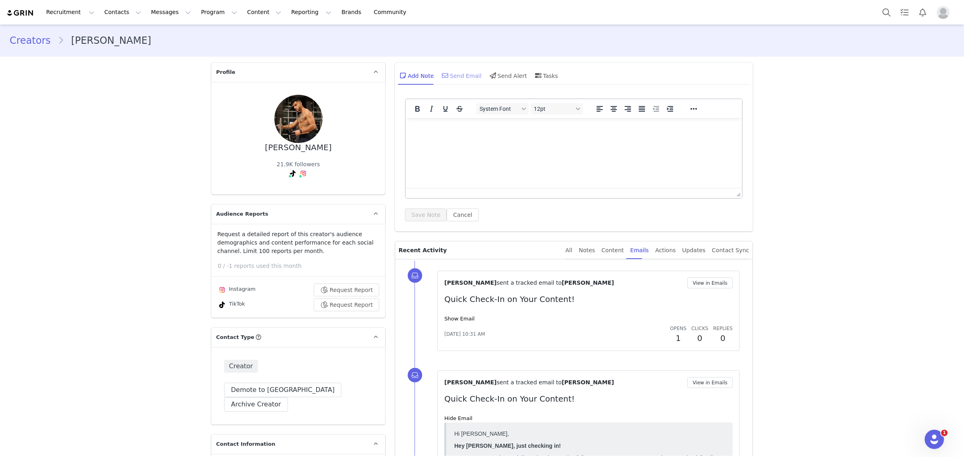
click at [461, 76] on div "Send Email" at bounding box center [460, 75] width 41 height 19
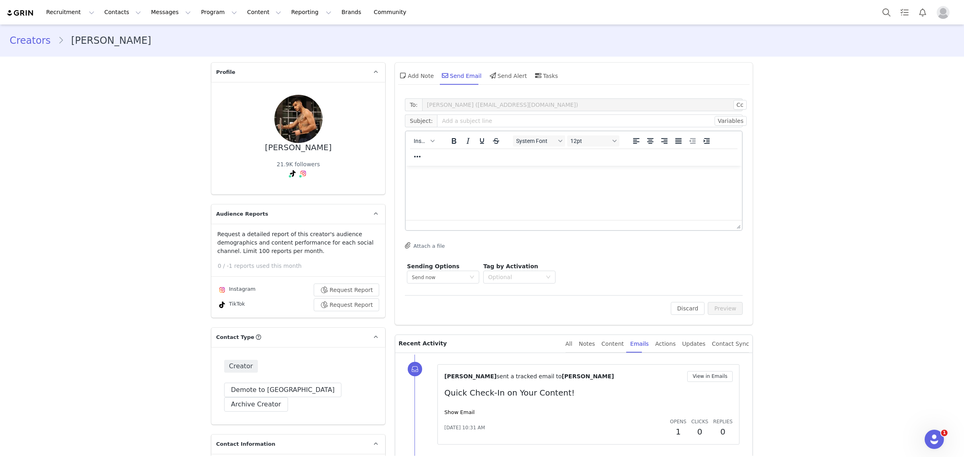
click at [481, 176] on p "Rich Text Area. Press ALT-0 for help." at bounding box center [574, 176] width 324 height 9
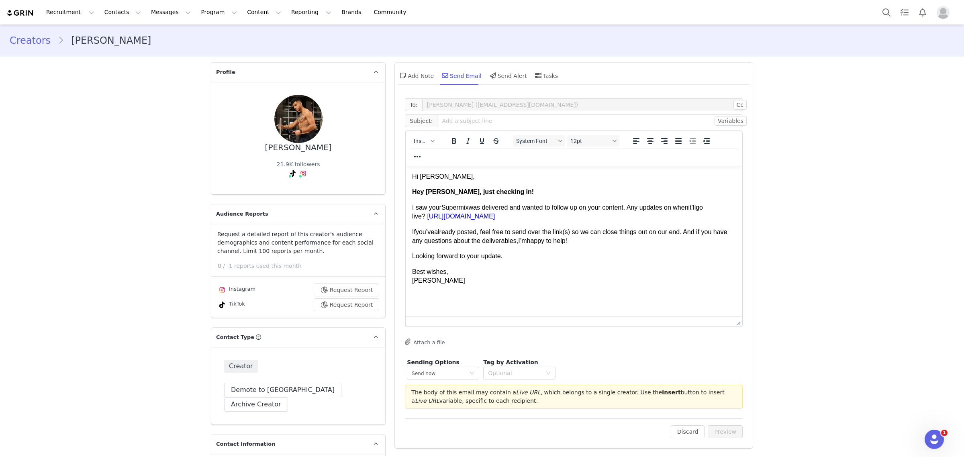
drag, startPoint x: 733, startPoint y: 226, endPoint x: 747, endPoint y: 327, distance: 101.4
click at [473, 119] on input "text" at bounding box center [590, 121] width 306 height 13
drag, startPoint x: 499, startPoint y: 192, endPoint x: 395, endPoint y: 189, distance: 104.1
click at [406, 189] on html "Hi Obaid, Hey Obaid, just checking in! I saw your Supermix was delivered and wa…" at bounding box center [574, 229] width 336 height 126
copy strong "Hey Obaid, just checking in!"
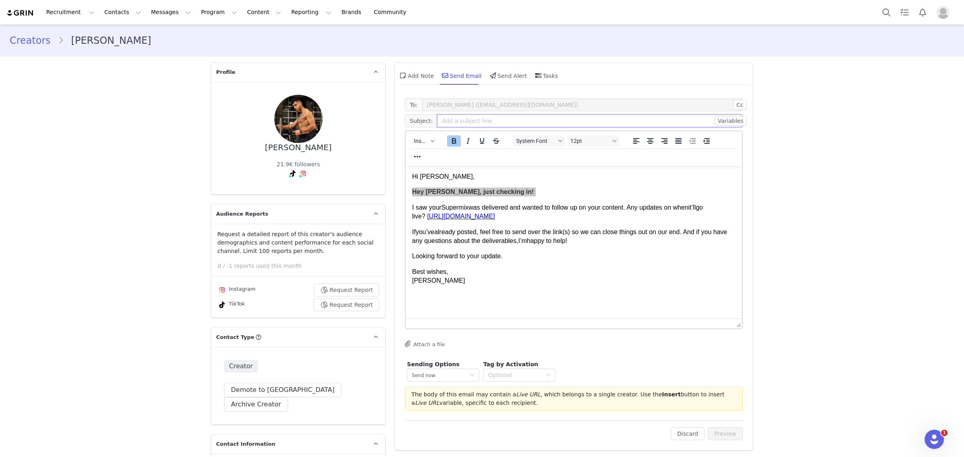
click at [460, 115] on input "text" at bounding box center [590, 121] width 306 height 13
type input "Hey Obaid, just checking in!"
click at [586, 289] on html "Hi Obaid, Hey Obaid, just checking in! I saw your Supermix was delivered and wa…" at bounding box center [574, 229] width 336 height 126
click at [715, 431] on button "Preview" at bounding box center [725, 434] width 35 height 13
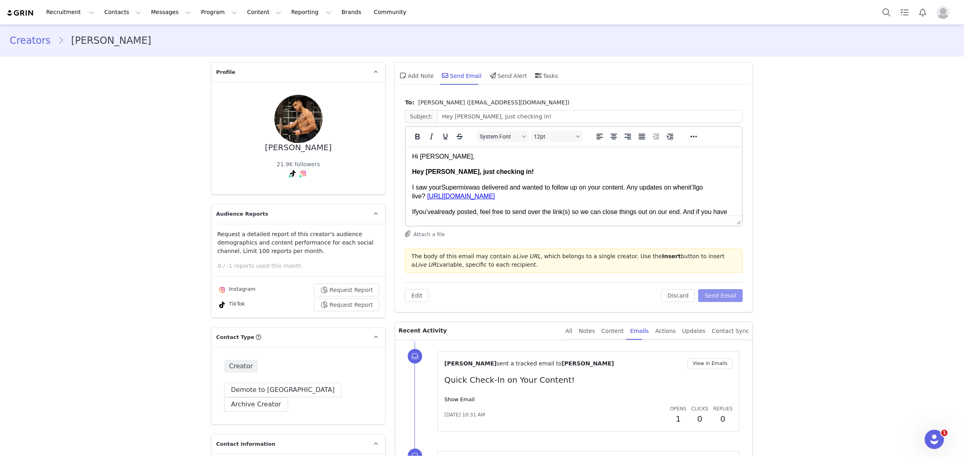
click at [721, 299] on button "Send Email" at bounding box center [720, 295] width 45 height 13
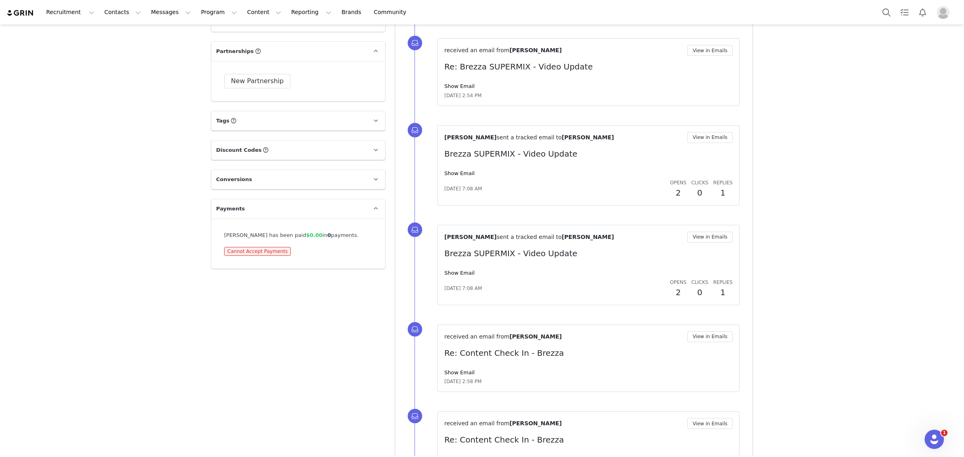
scroll to position [1307, 0]
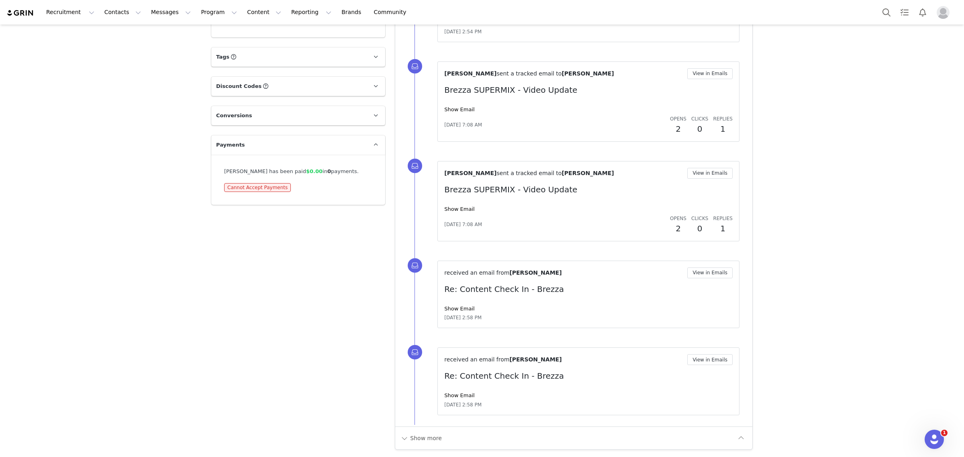
click at [461, 306] on link "Show Email" at bounding box center [459, 309] width 30 height 6
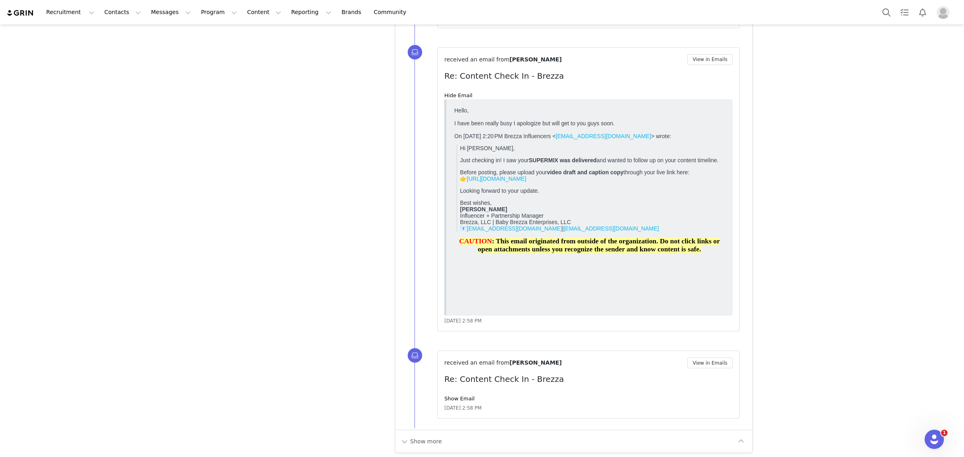
scroll to position [1524, 0]
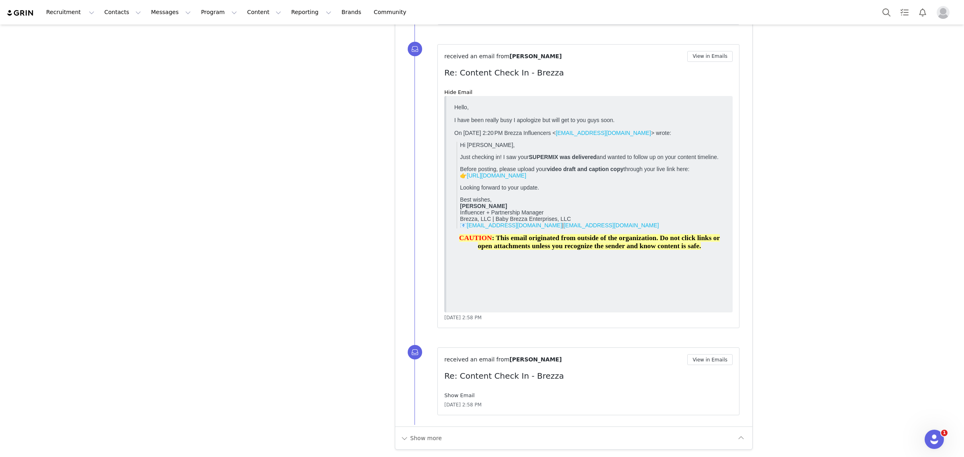
click at [451, 395] on link "Show Email" at bounding box center [459, 396] width 30 height 6
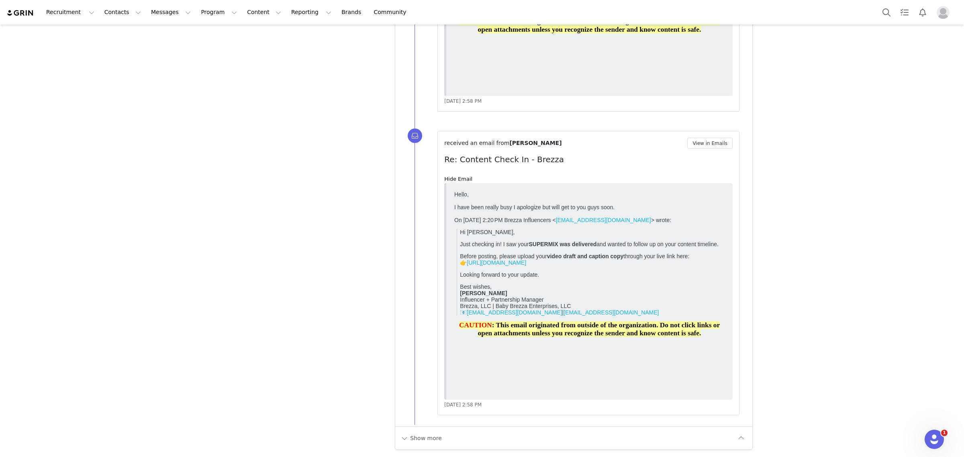
scroll to position [1741, 0]
click at [415, 442] on button "Show more" at bounding box center [421, 438] width 42 height 13
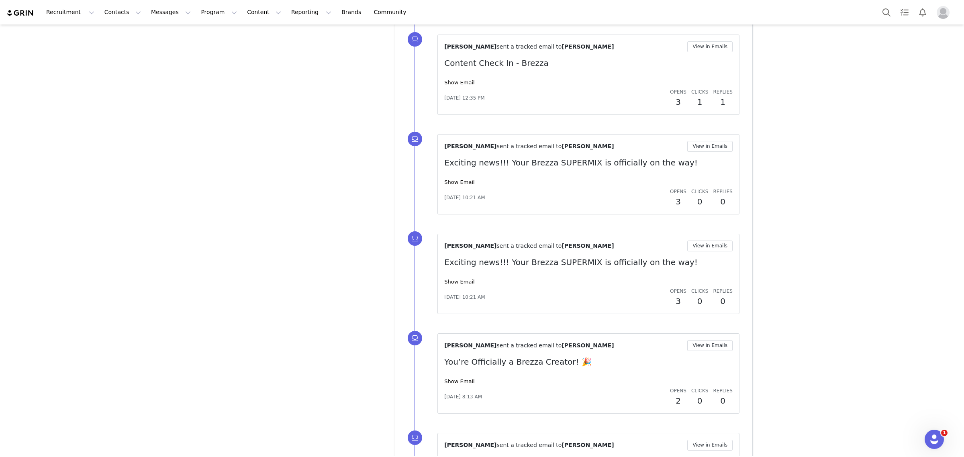
scroll to position [2243, 0]
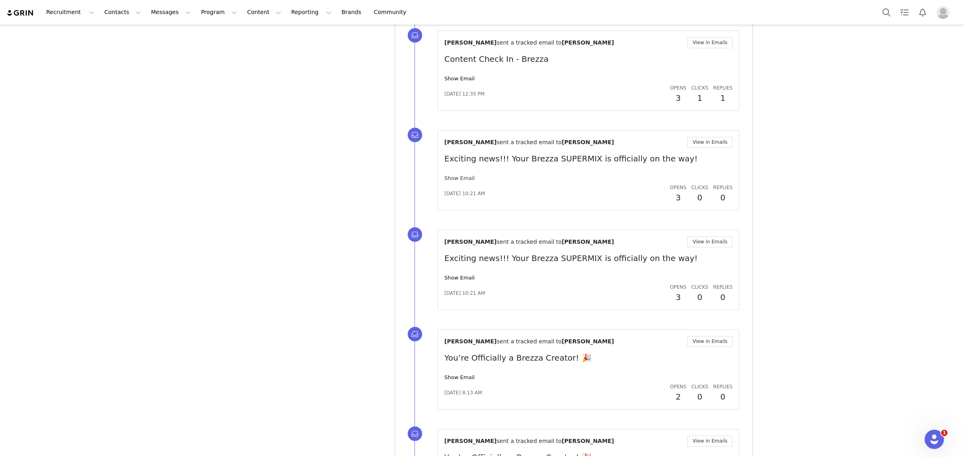
click at [457, 181] on link "Show Email" at bounding box center [459, 178] width 30 height 6
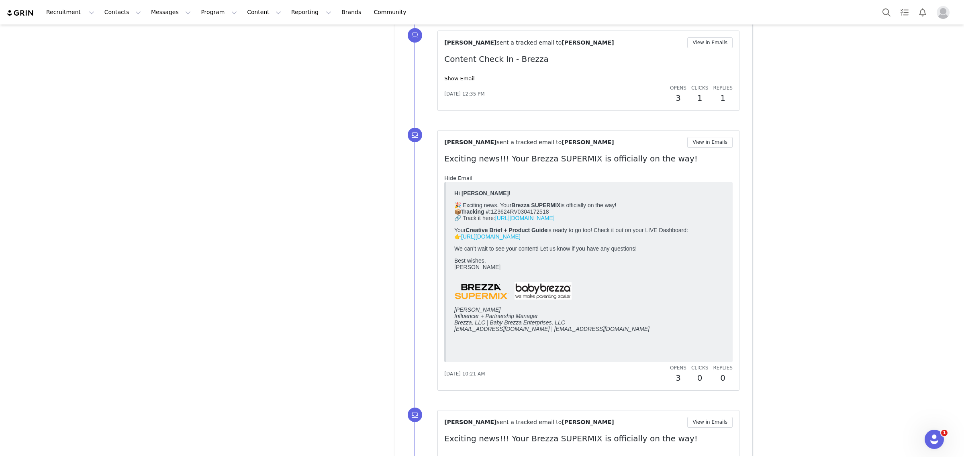
scroll to position [0, 0]
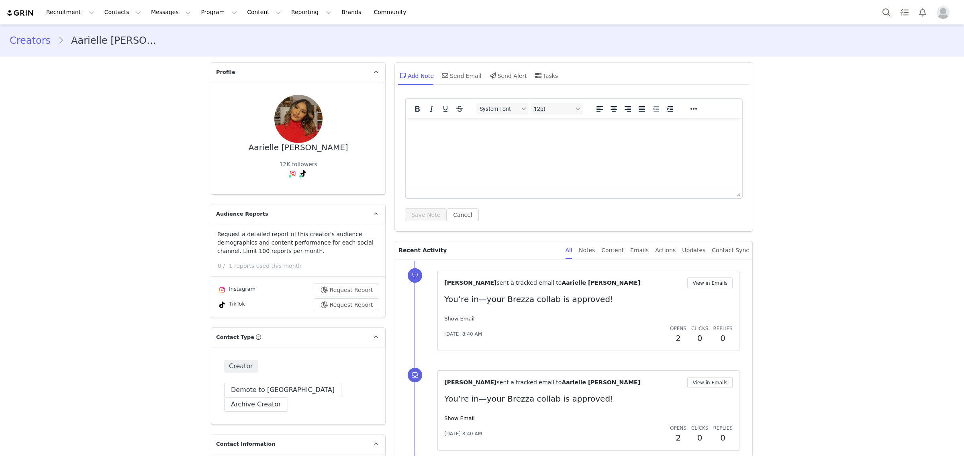
click at [457, 317] on link "Show Email" at bounding box center [459, 319] width 30 height 6
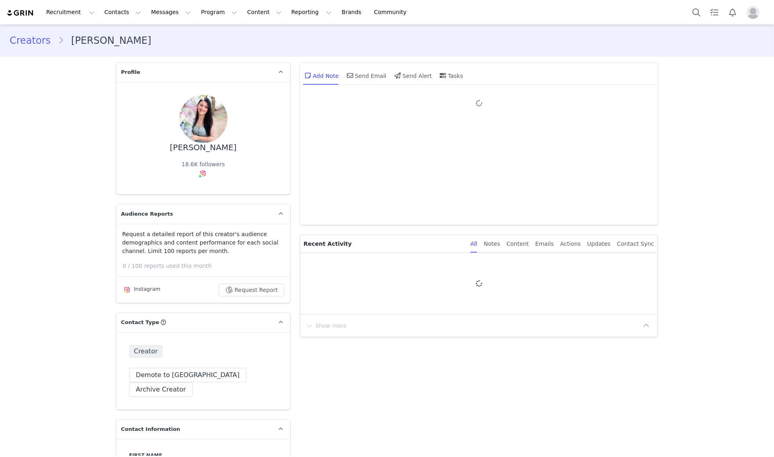
type input "+1 ([GEOGRAPHIC_DATA])"
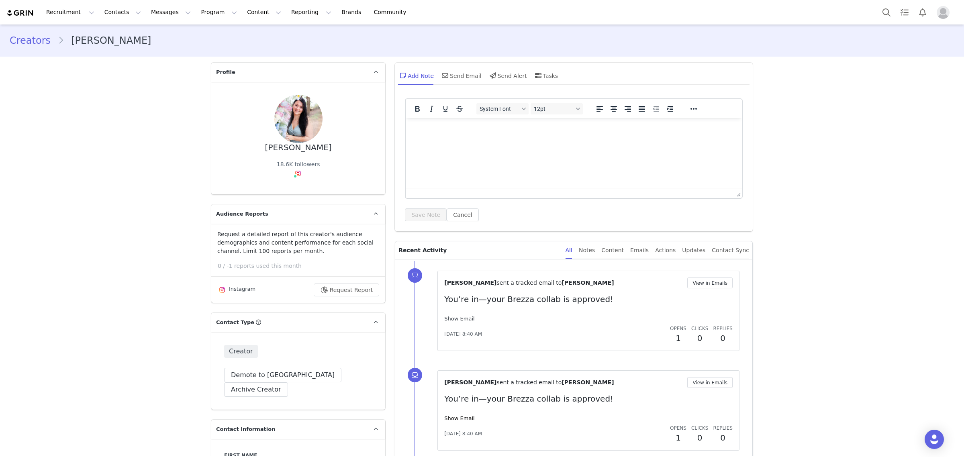
click at [461, 318] on link "Show Email" at bounding box center [459, 319] width 30 height 6
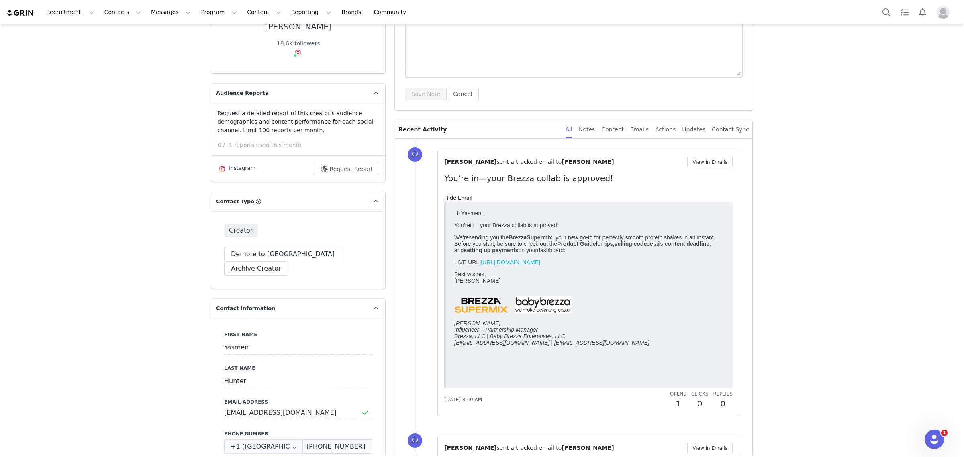
scroll to position [201, 0]
